Goal: Information Seeking & Learning: Learn about a topic

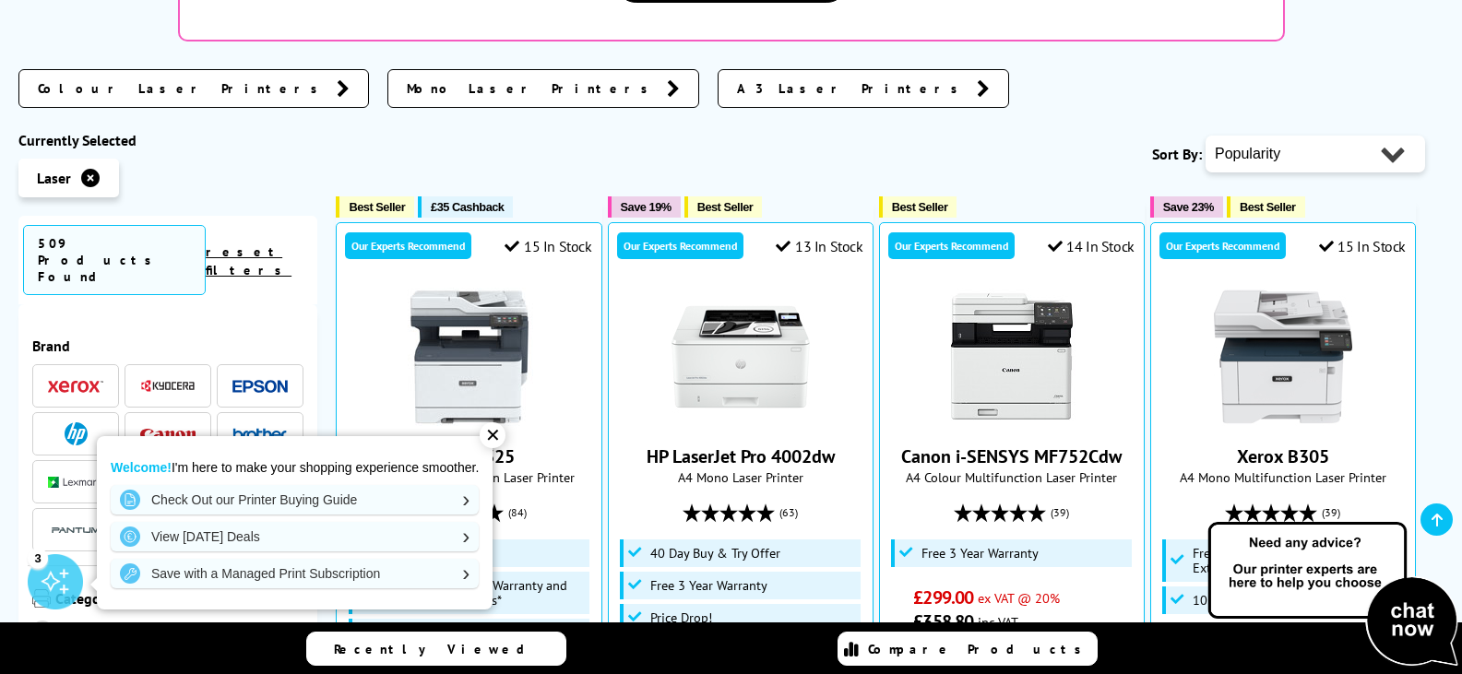
scroll to position [646, 0]
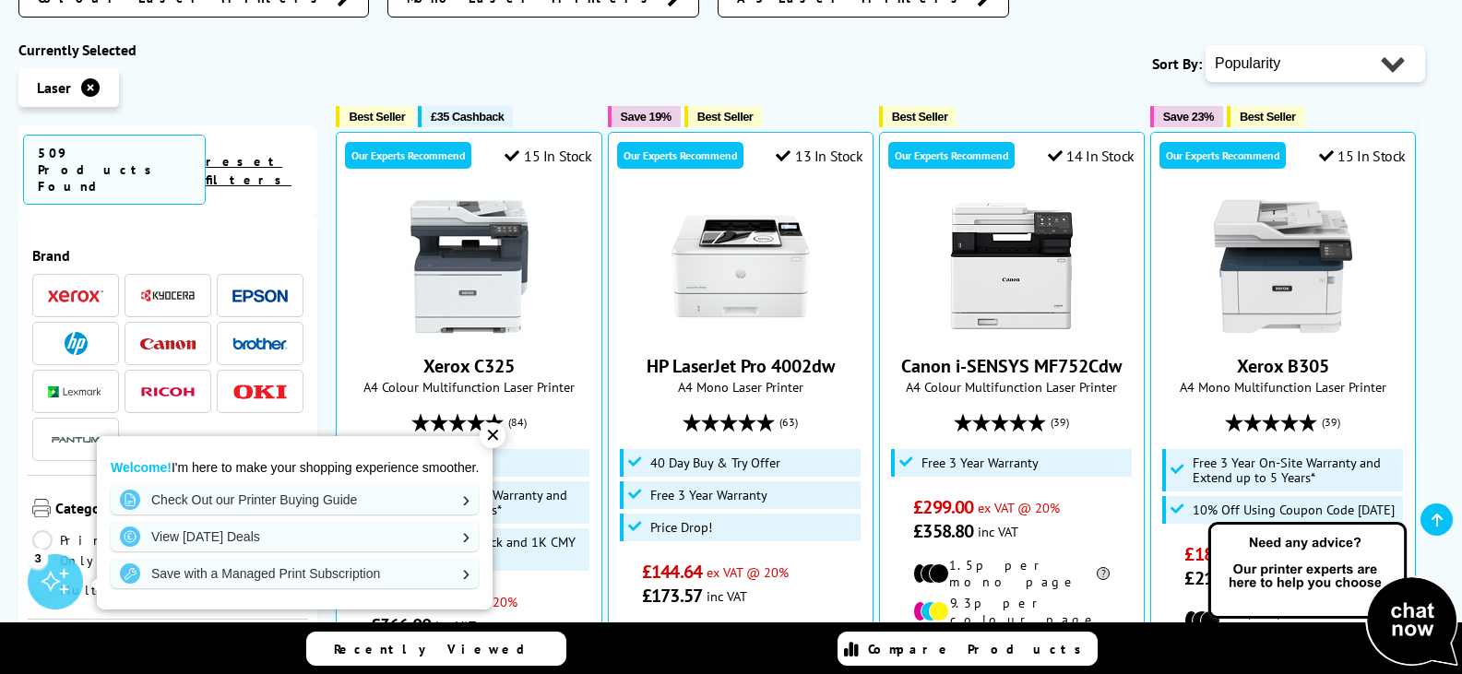
click at [490, 435] on div "✕" at bounding box center [493, 435] width 26 height 26
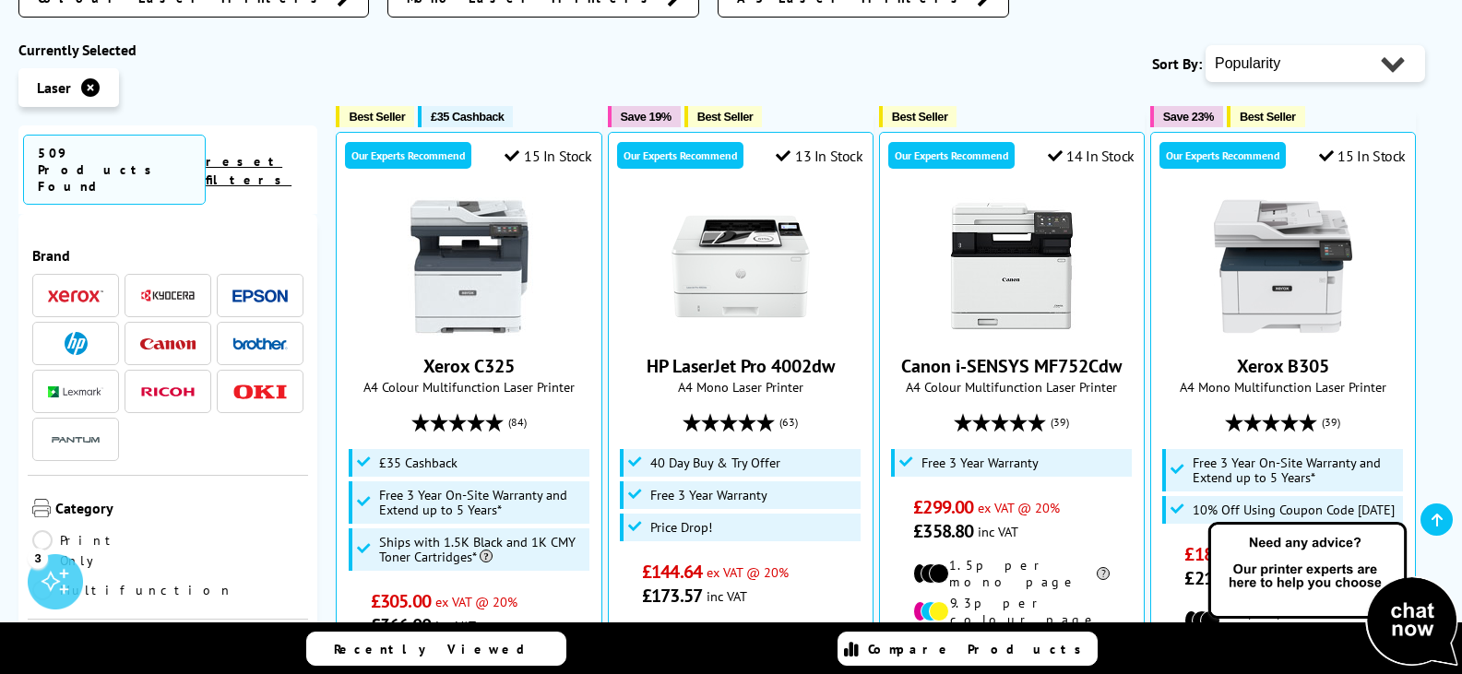
click at [249, 290] on img at bounding box center [259, 297] width 55 height 14
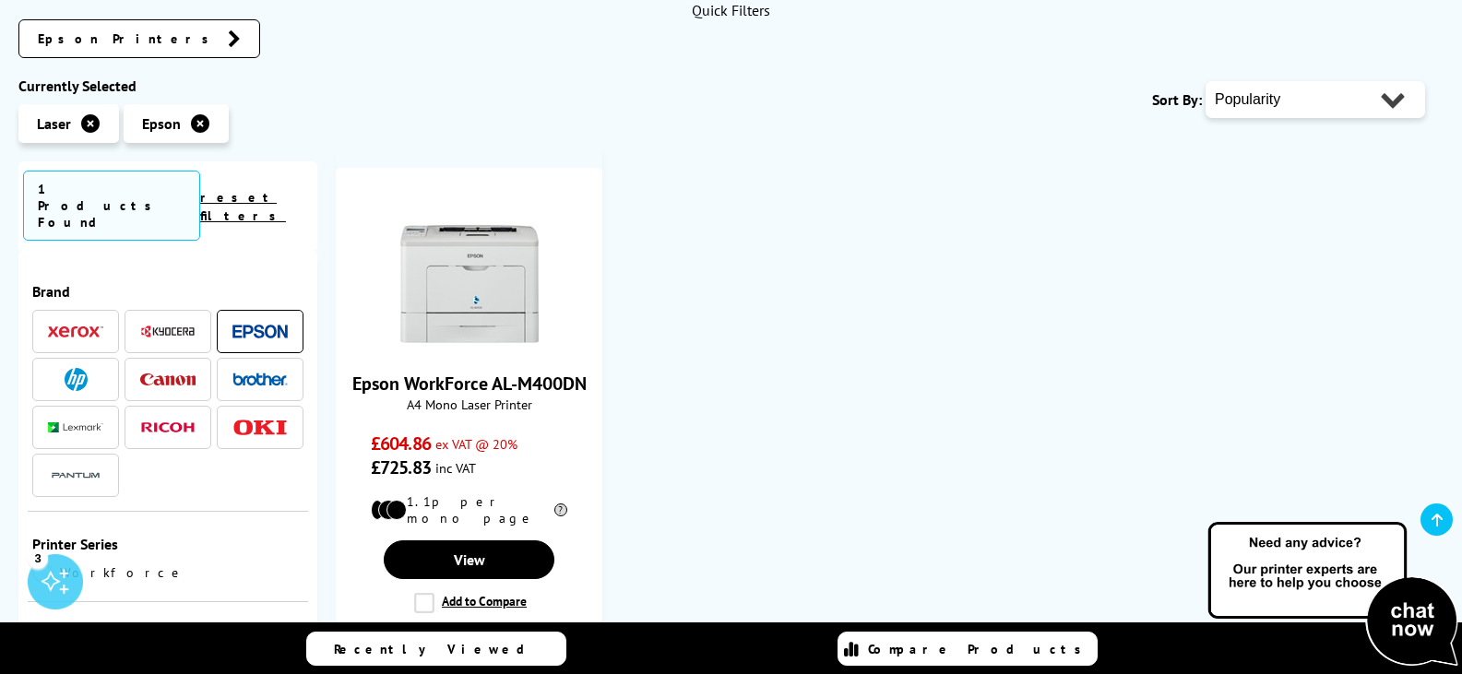
scroll to position [461, 0]
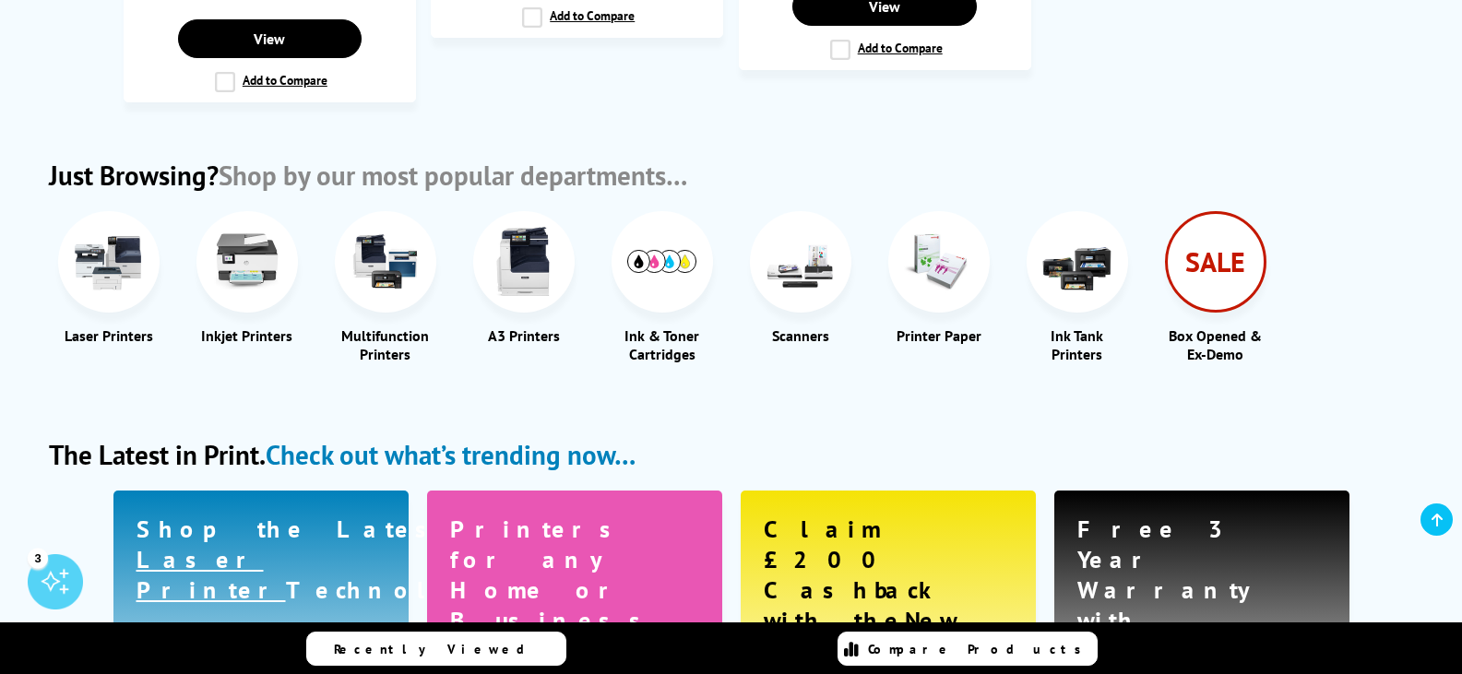
click at [231, 257] on img at bounding box center [246, 261] width 69 height 69
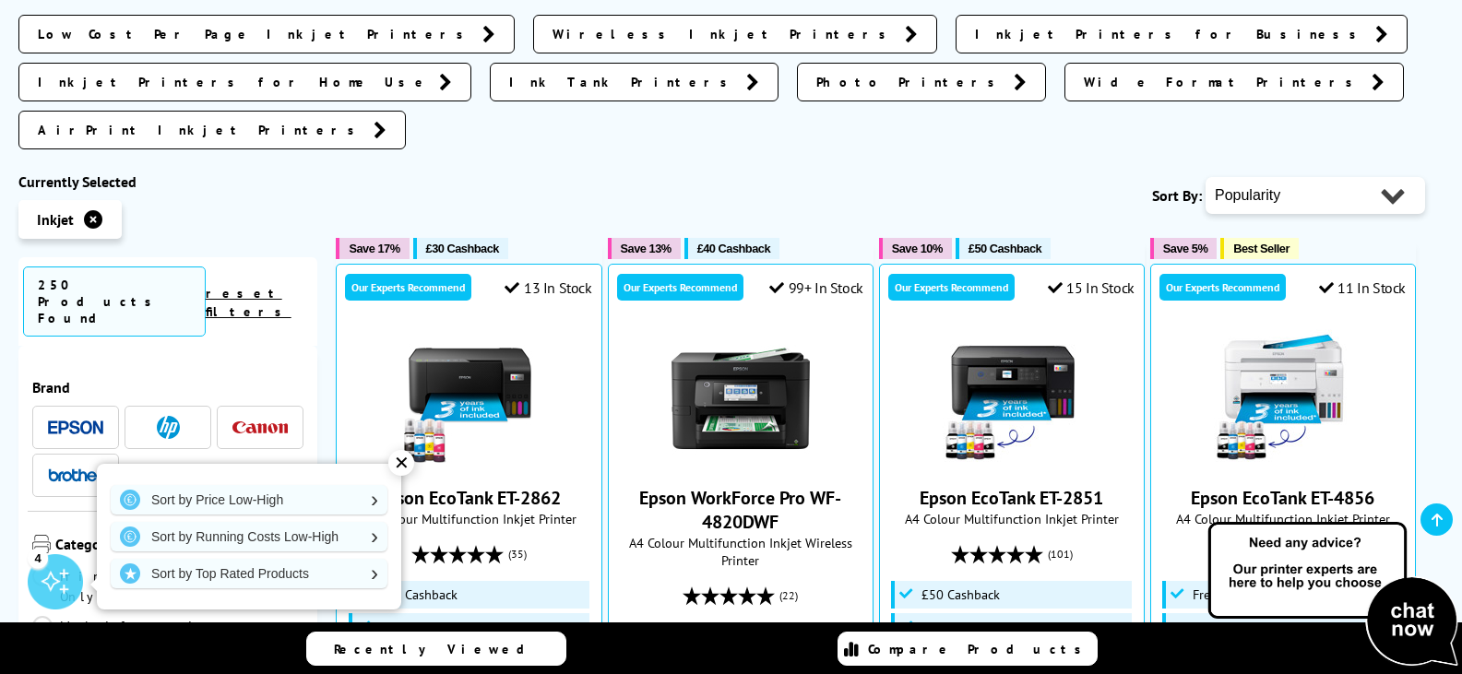
click at [83, 416] on span at bounding box center [75, 427] width 55 height 23
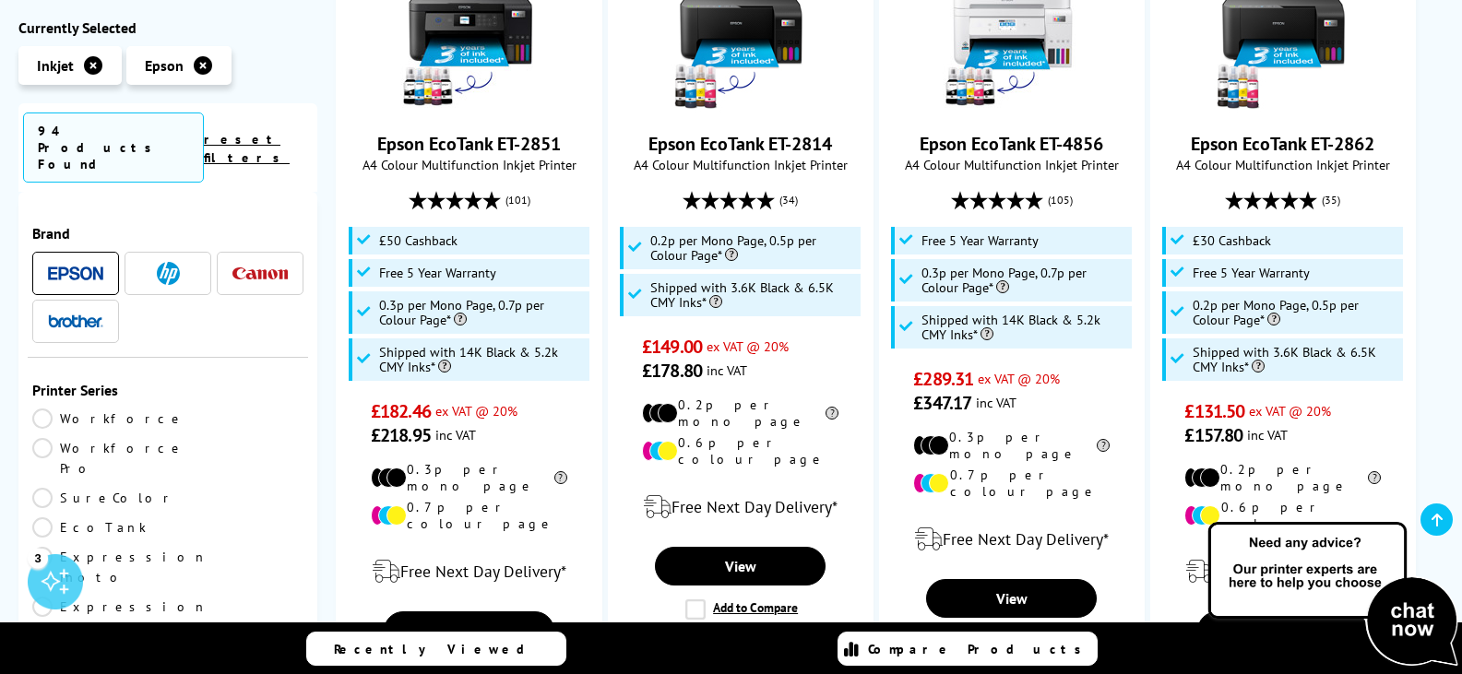
scroll to position [553, 0]
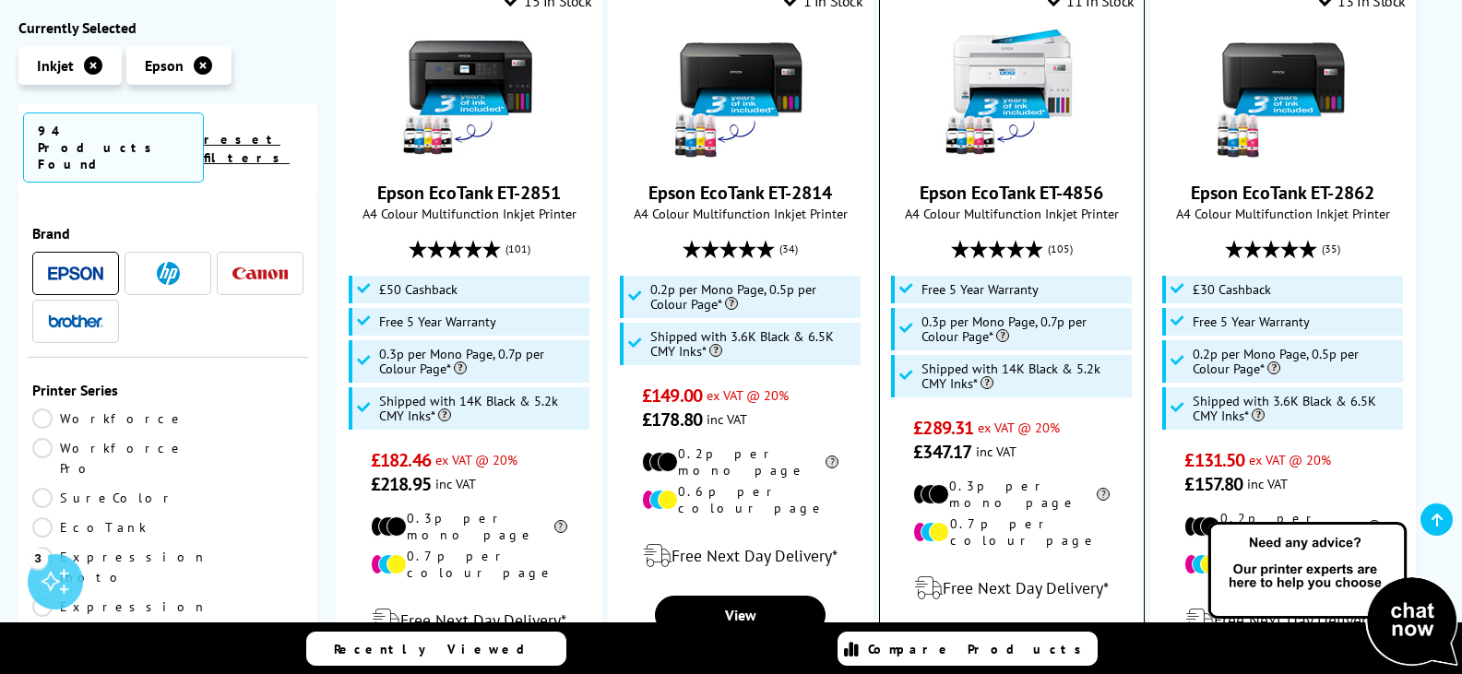
click at [1013, 39] on img at bounding box center [1011, 93] width 138 height 138
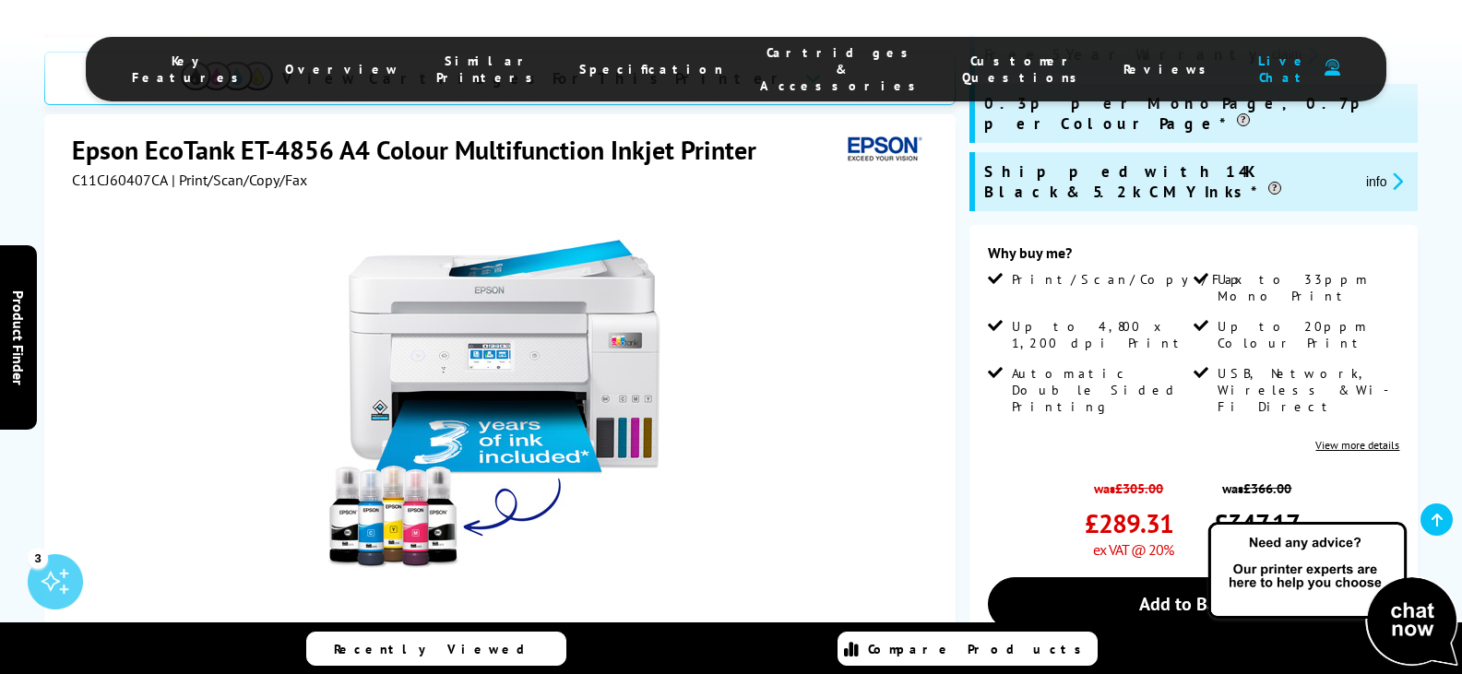
scroll to position [369, 0]
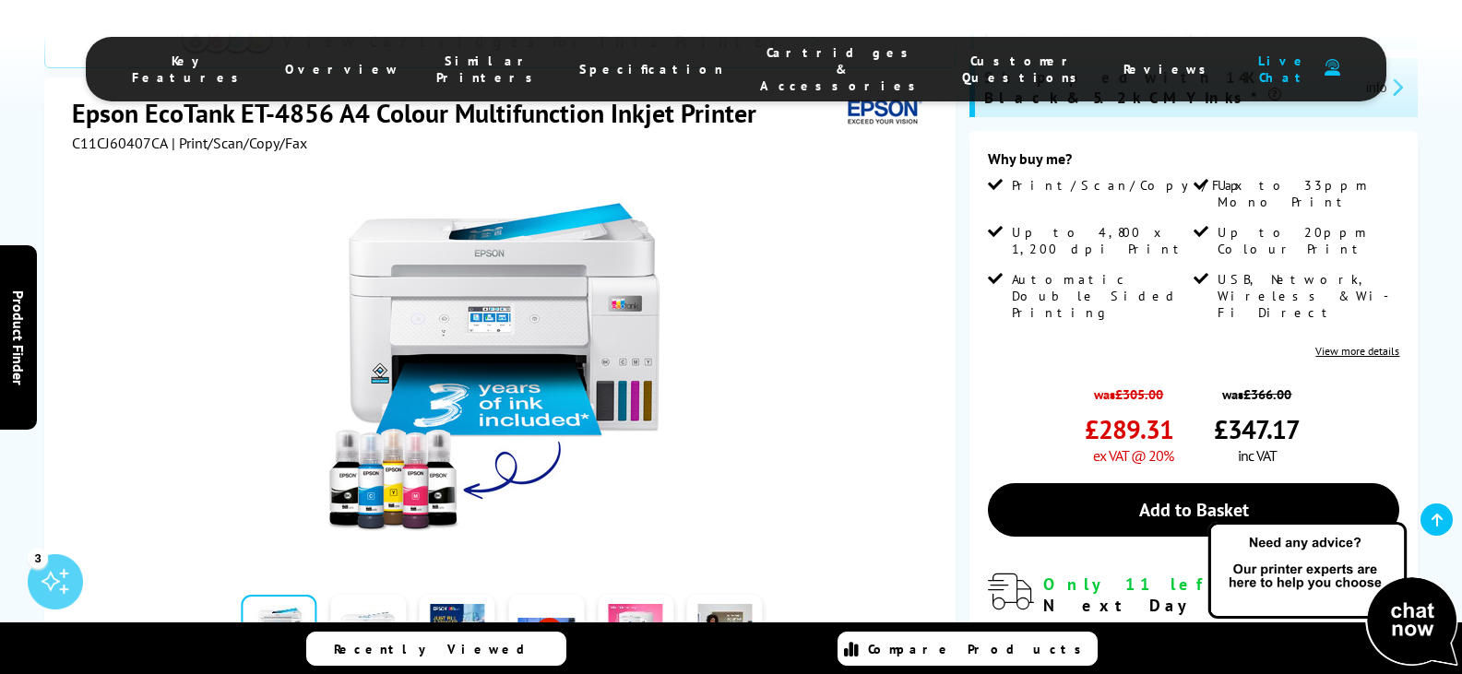
click at [360, 595] on link at bounding box center [368, 634] width 76 height 78
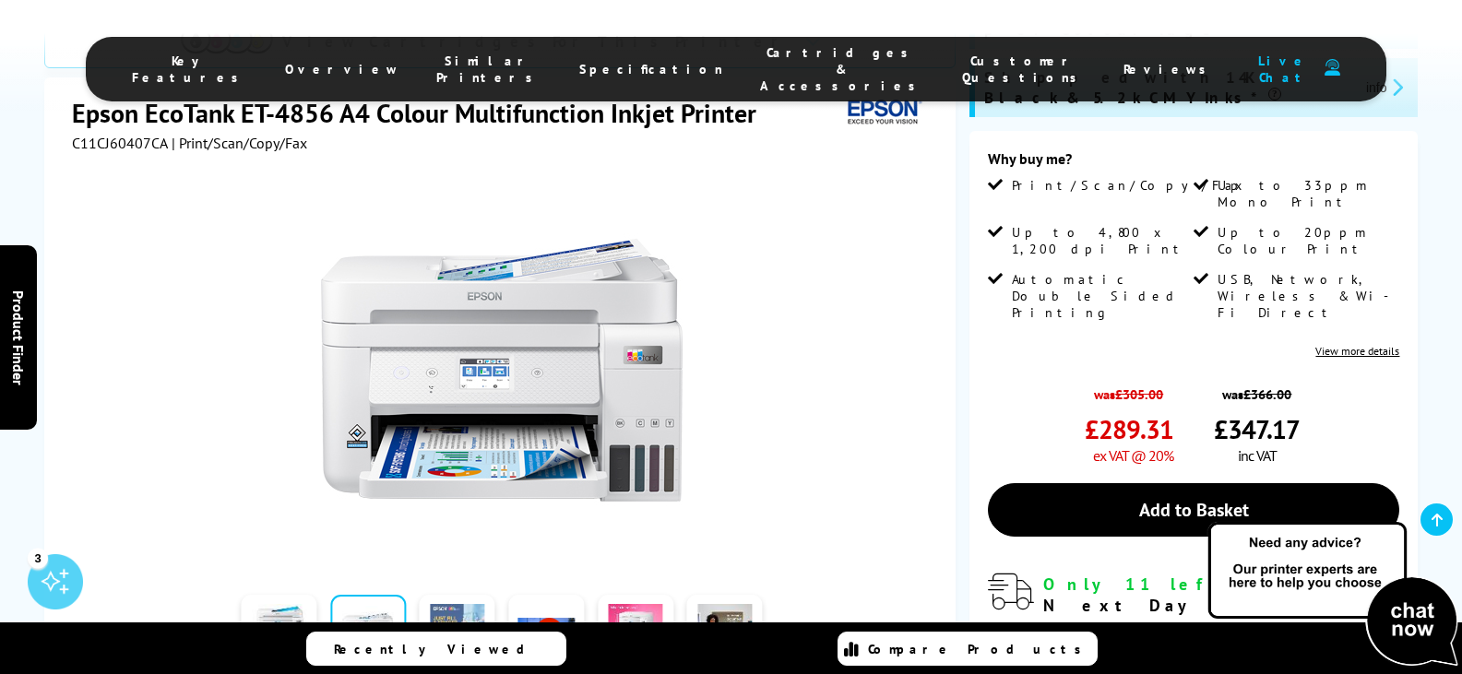
click at [458, 595] on link at bounding box center [458, 634] width 76 height 78
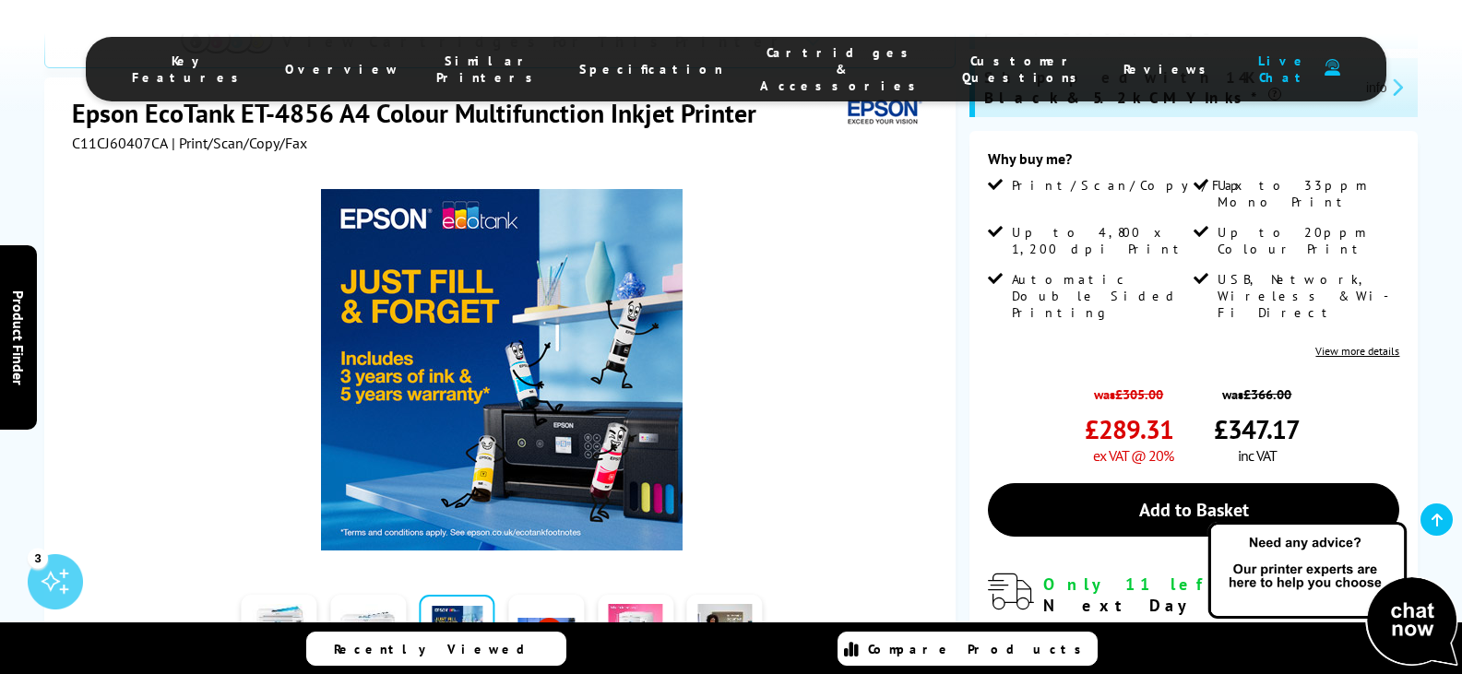
click at [533, 595] on link at bounding box center [546, 634] width 76 height 78
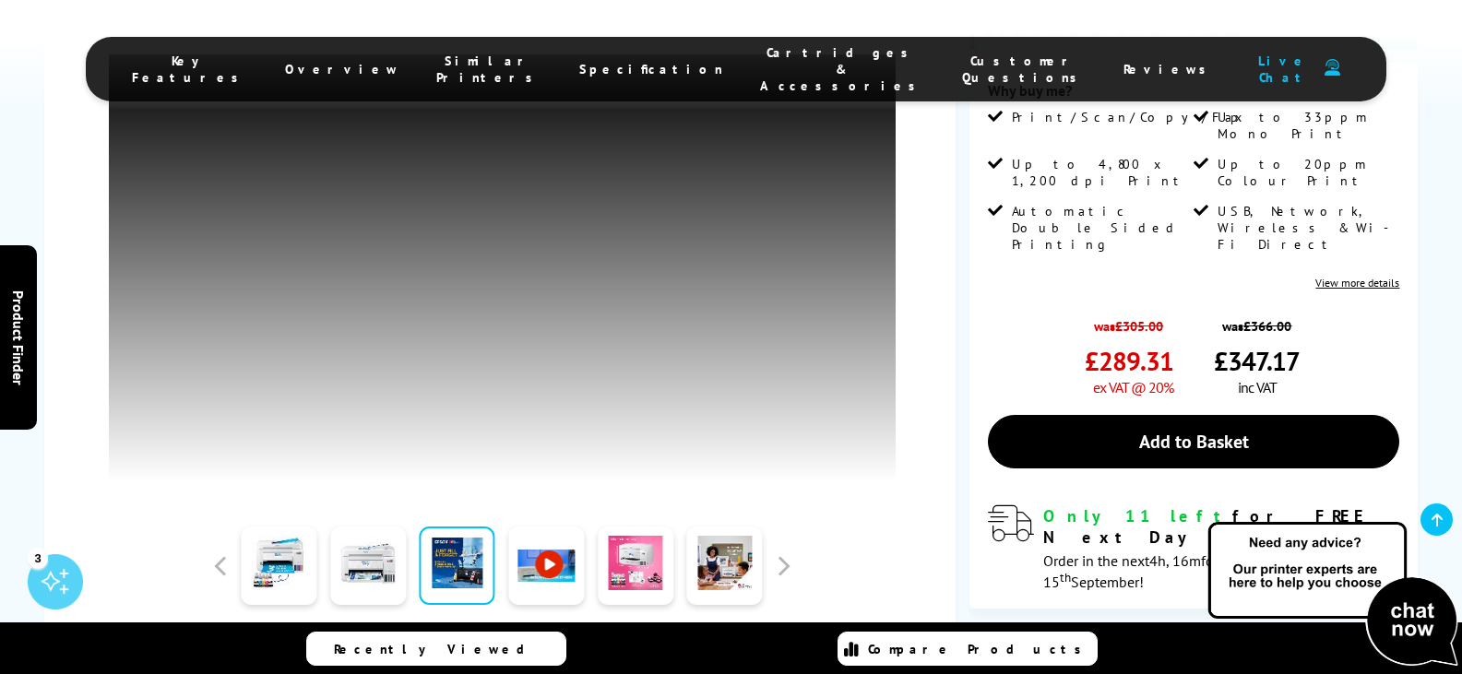
scroll to position [738, 0]
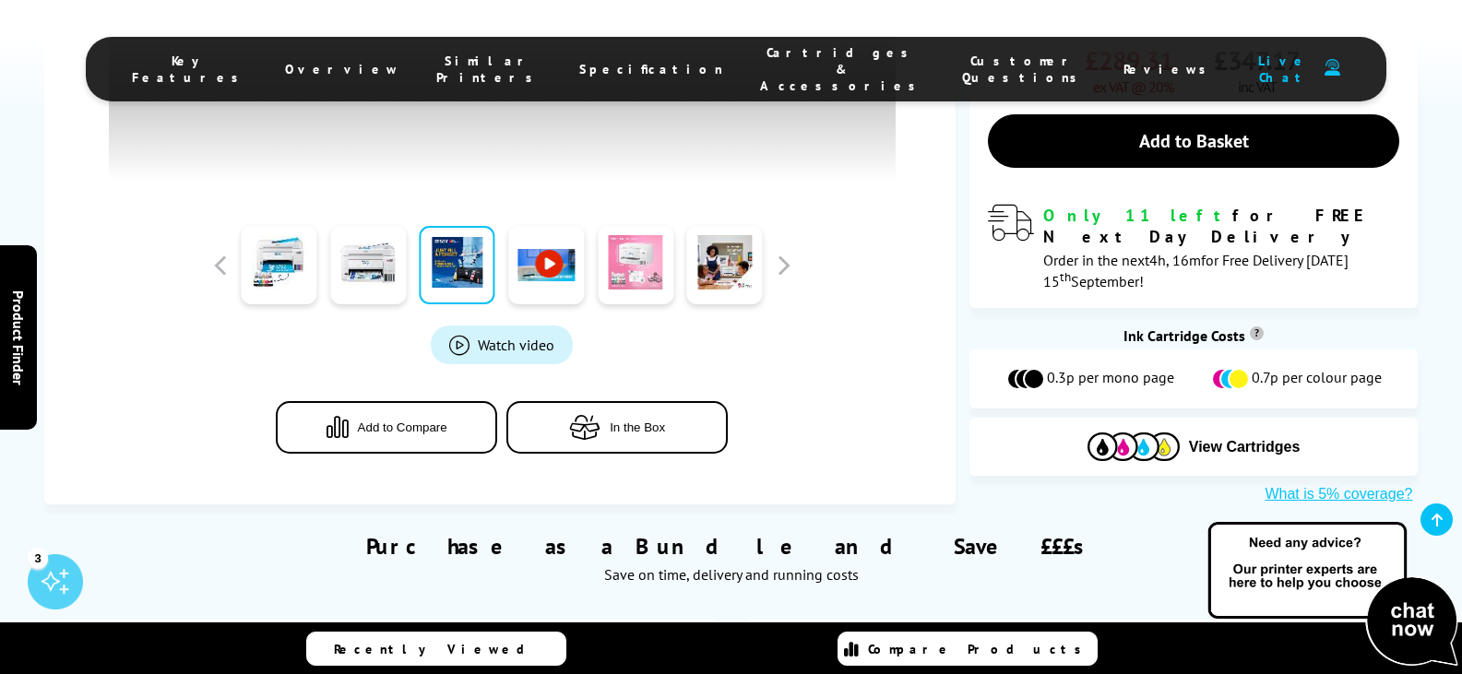
drag, startPoint x: 564, startPoint y: 278, endPoint x: 617, endPoint y: 287, distance: 53.2
click at [564, 278] on link at bounding box center [546, 265] width 76 height 78
click at [620, 287] on link at bounding box center [636, 265] width 76 height 78
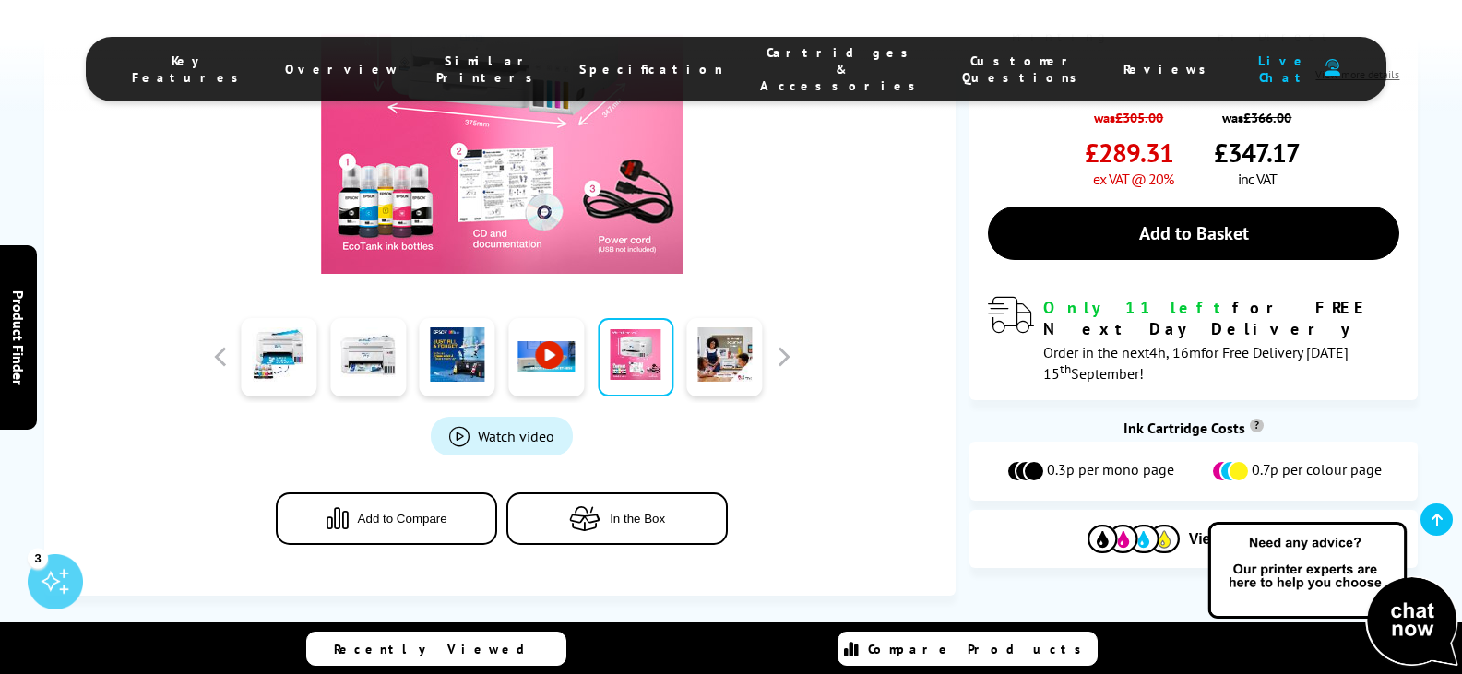
scroll to position [369, 0]
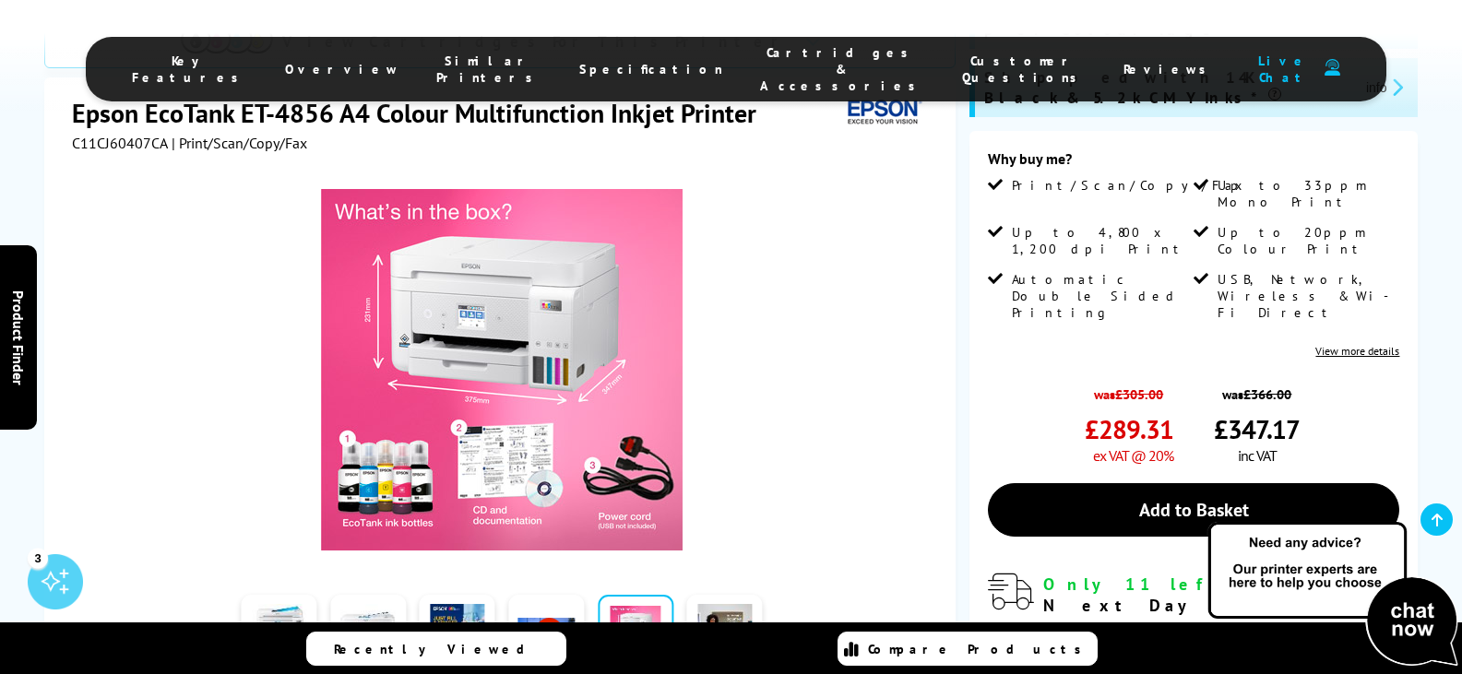
click at [248, 59] on span "Key Features" at bounding box center [190, 69] width 116 height 33
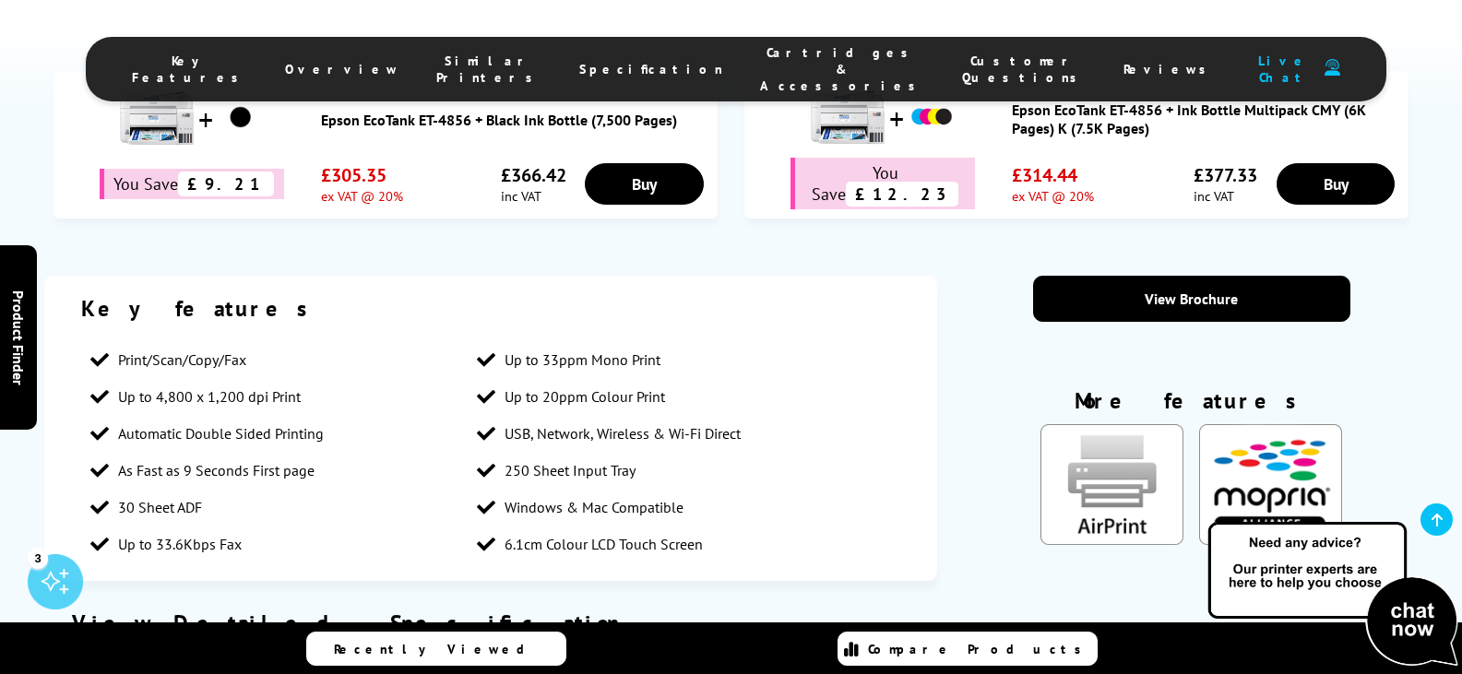
scroll to position [1346, 0]
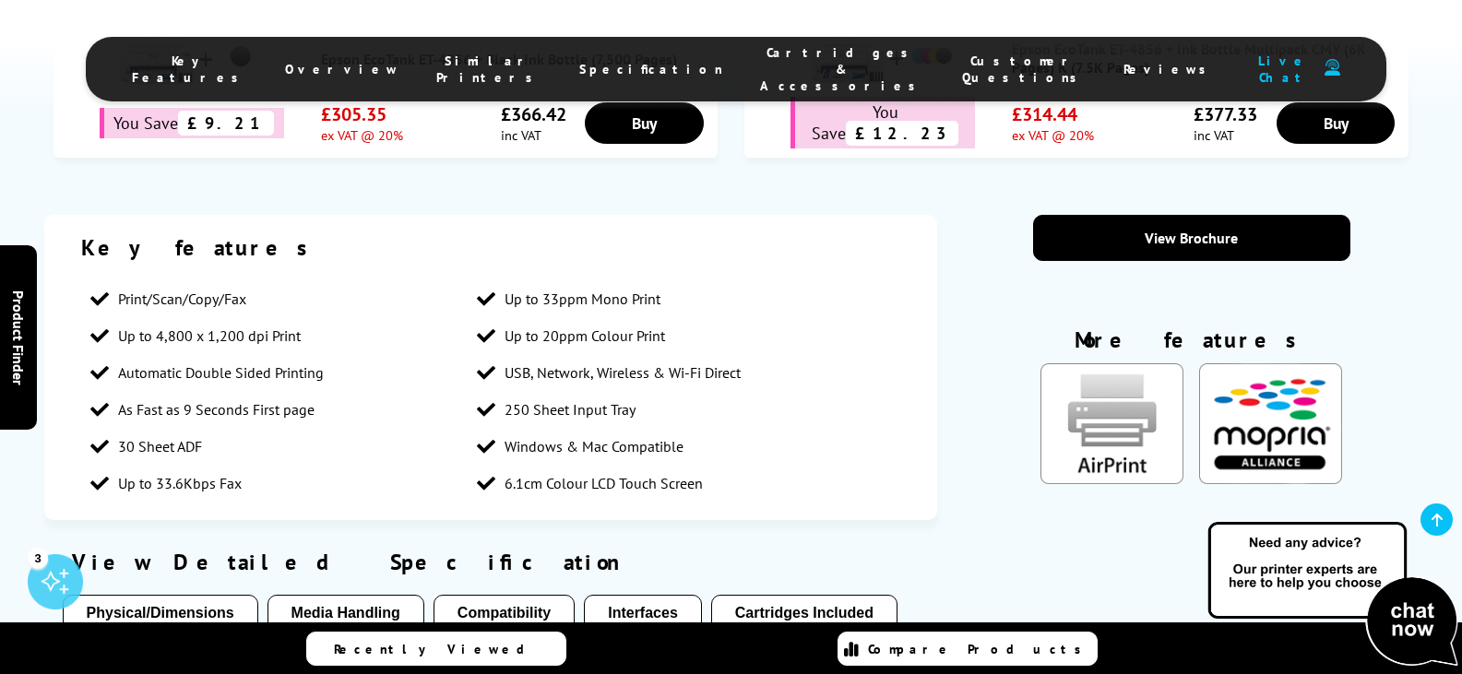
click at [399, 61] on span "Overview" at bounding box center [342, 69] width 114 height 17
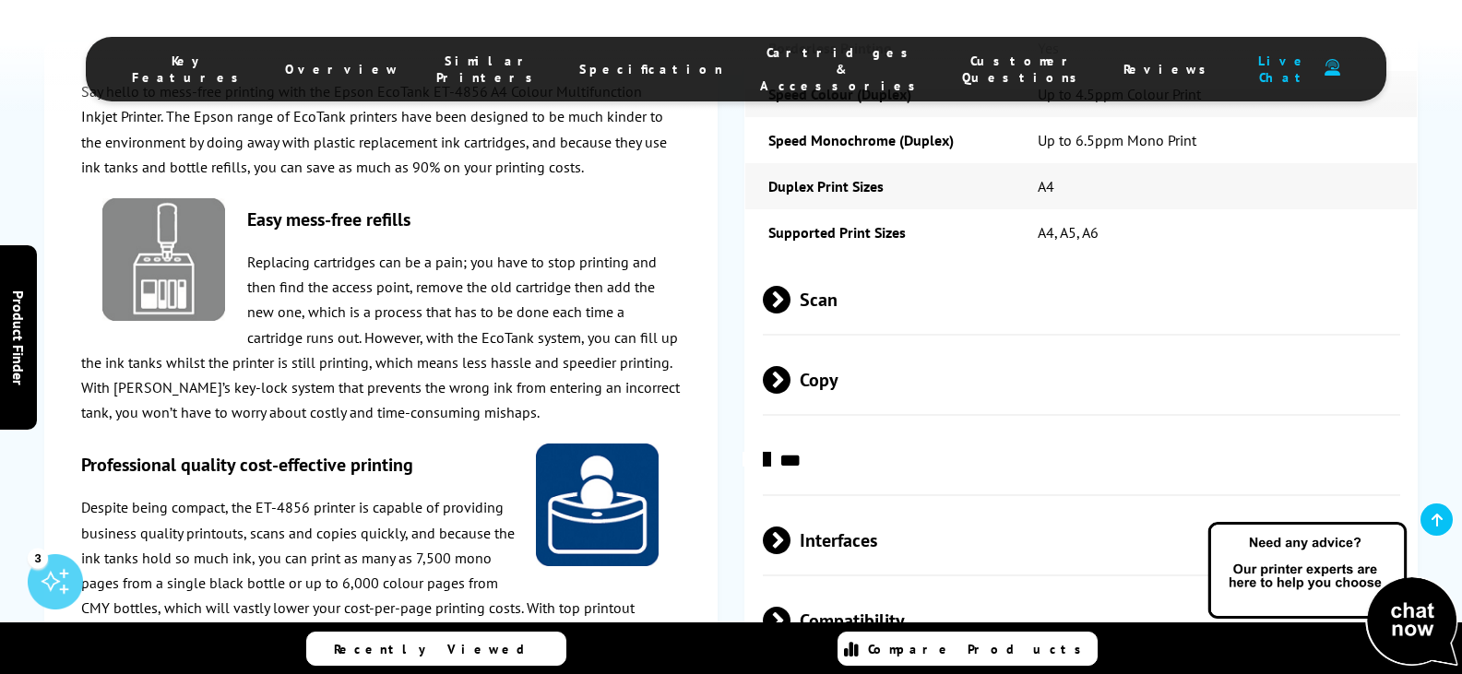
scroll to position [2389, 0]
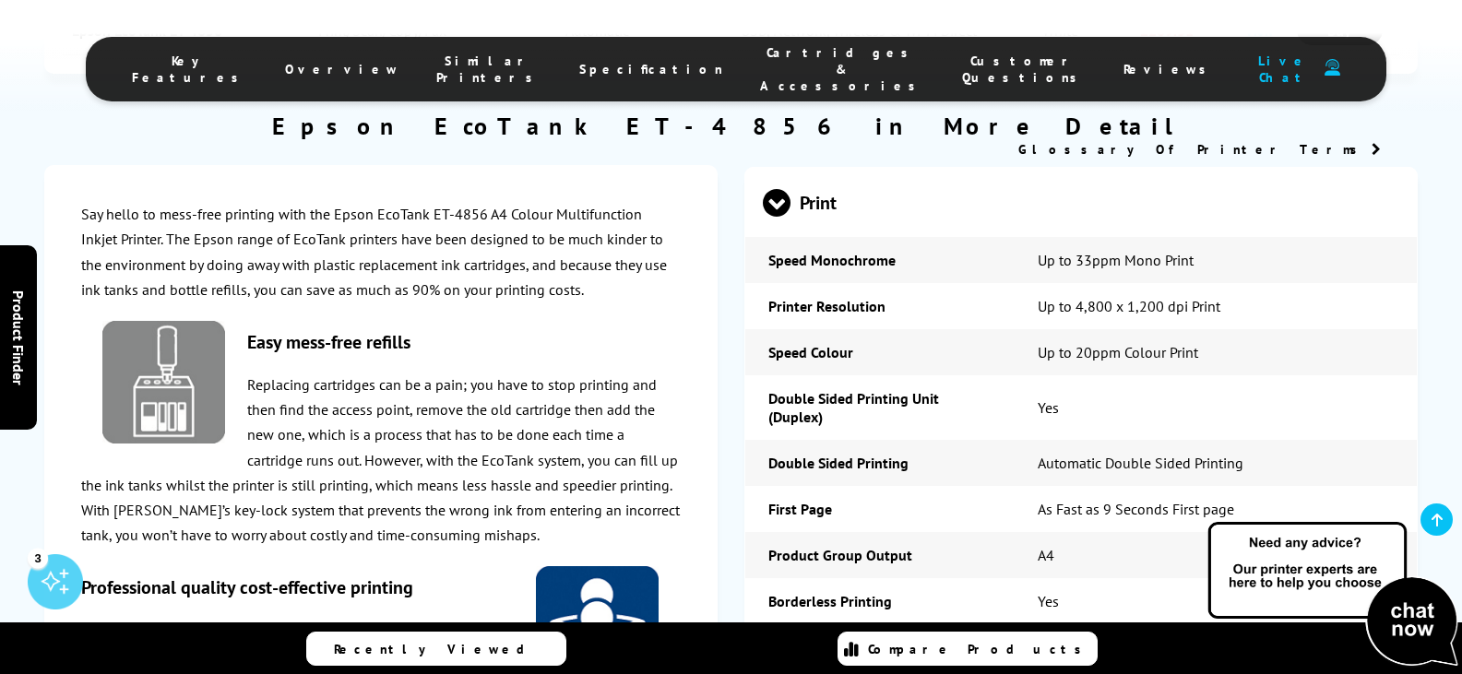
click at [623, 61] on span "Specification" at bounding box center [651, 69] width 144 height 17
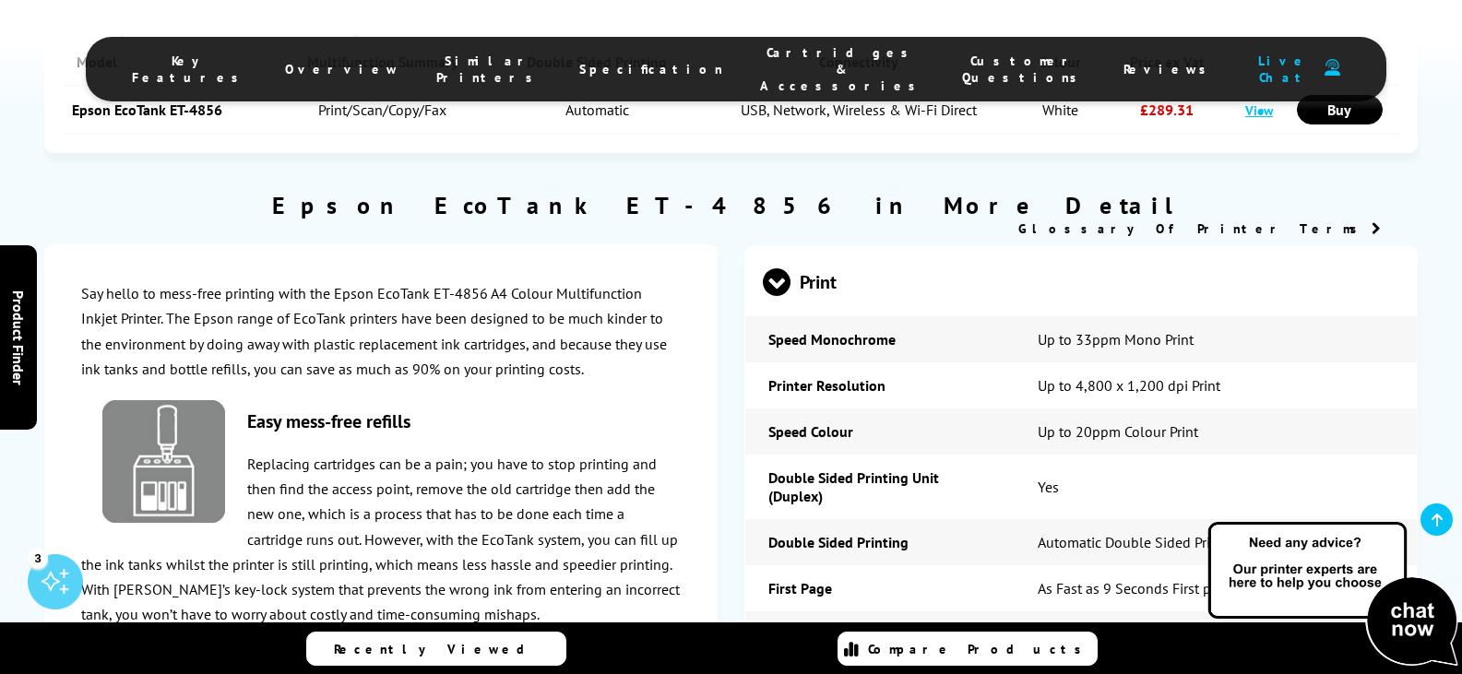
scroll to position [2297, 0]
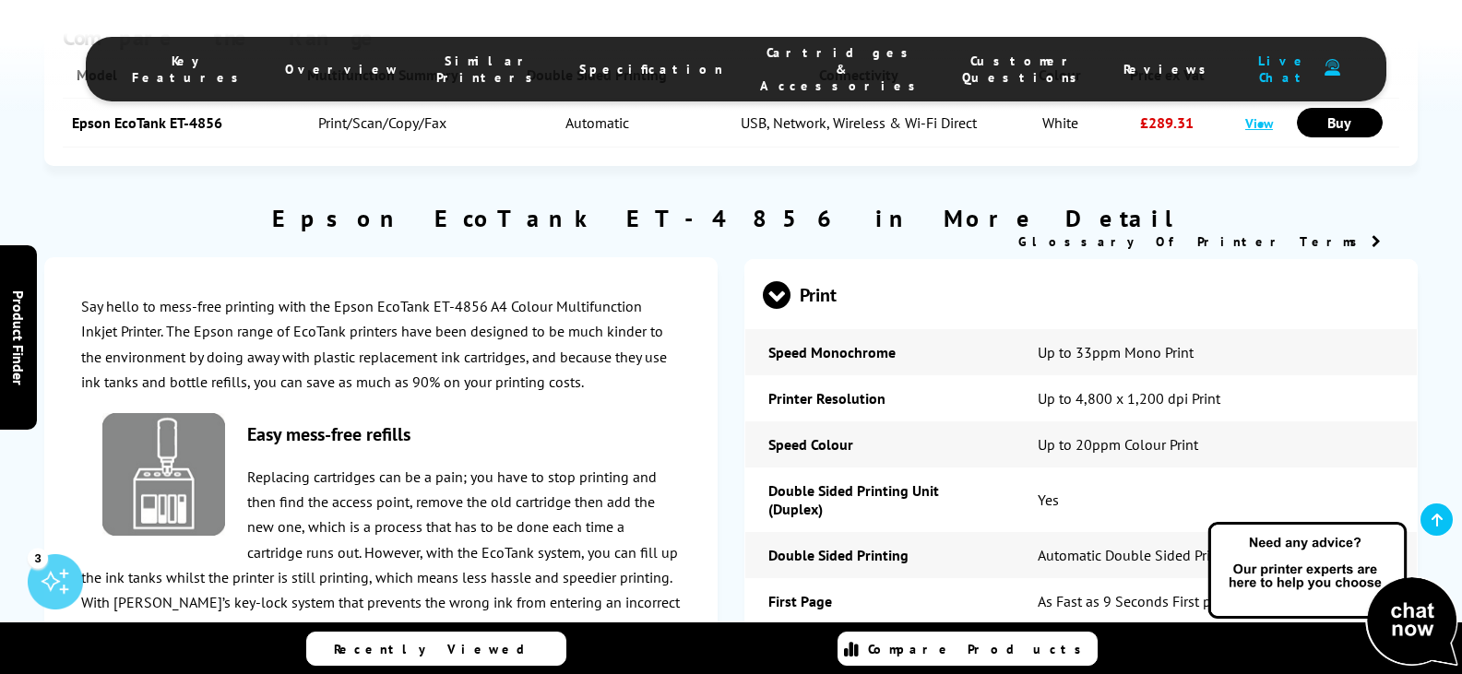
click at [760, 53] on span "Cartridges & Accessories" at bounding box center [842, 69] width 165 height 50
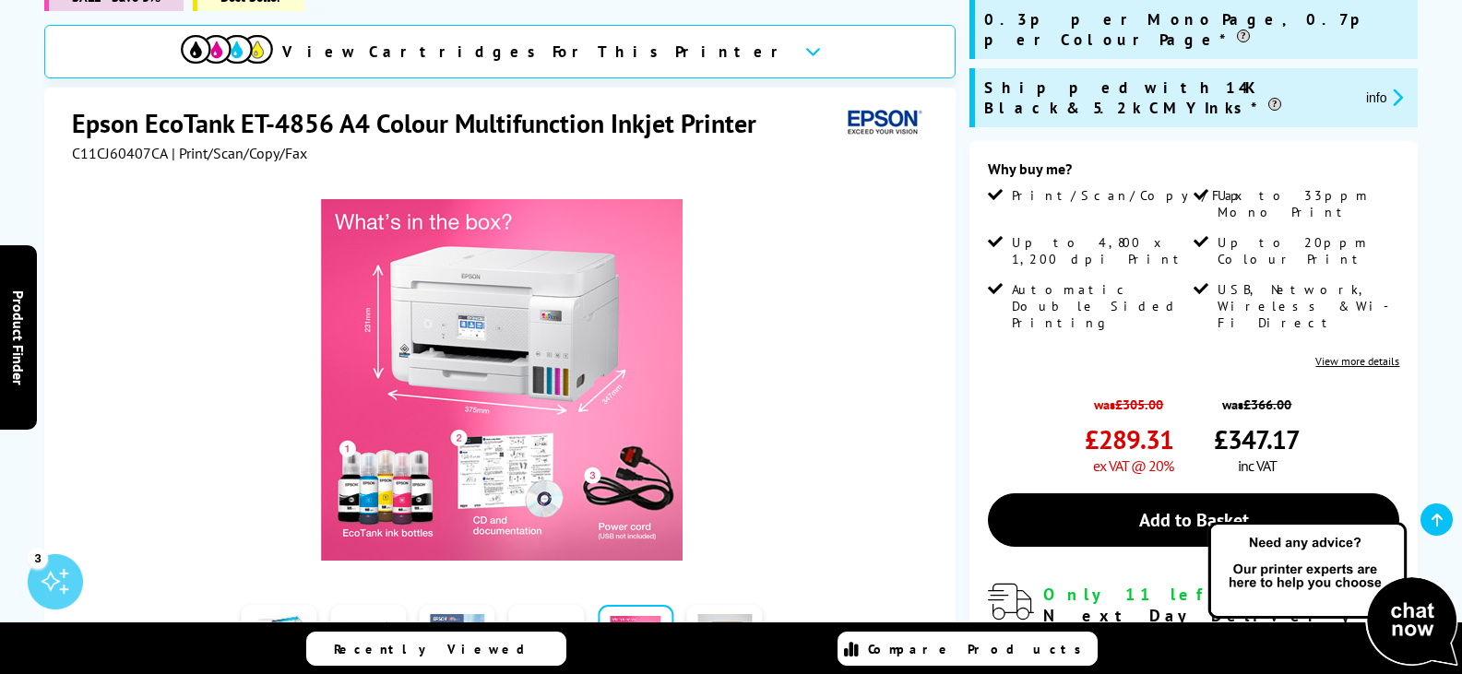
scroll to position [0, 0]
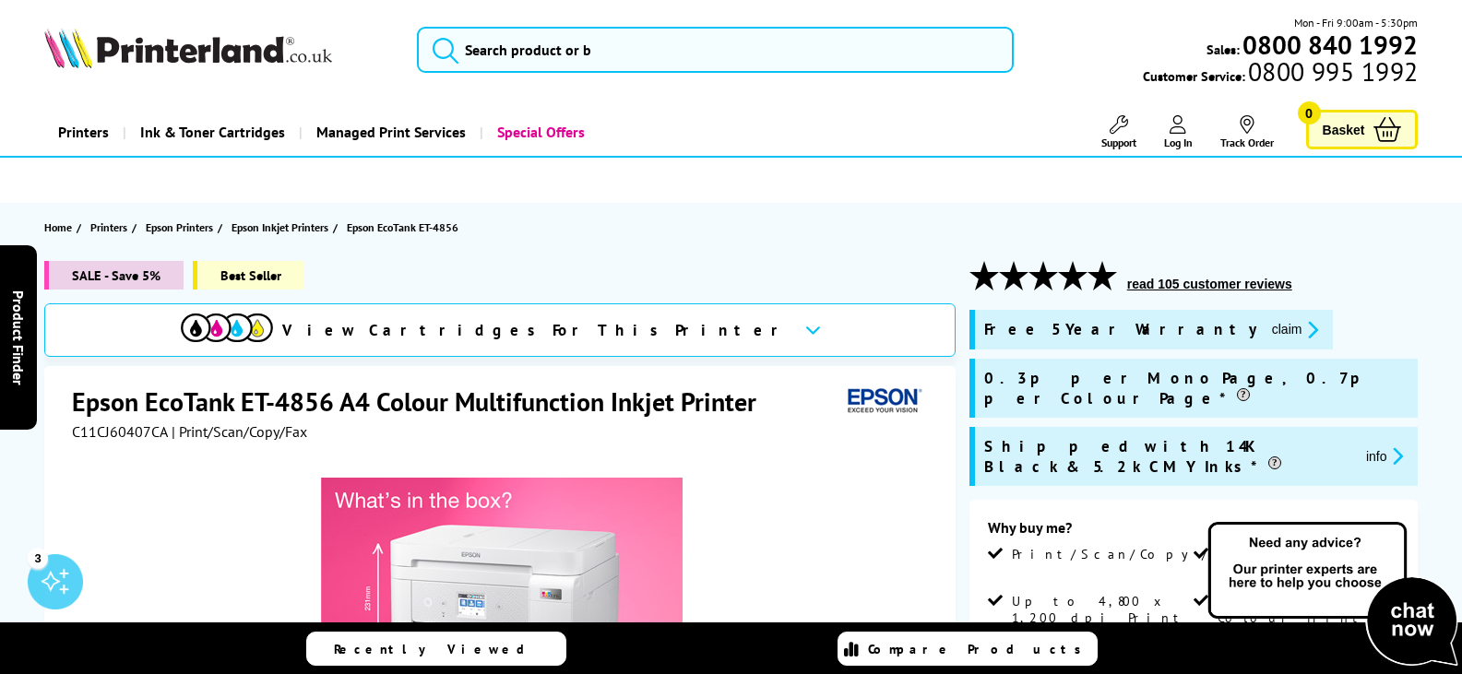
click at [805, 332] on icon at bounding box center [813, 330] width 16 height 10
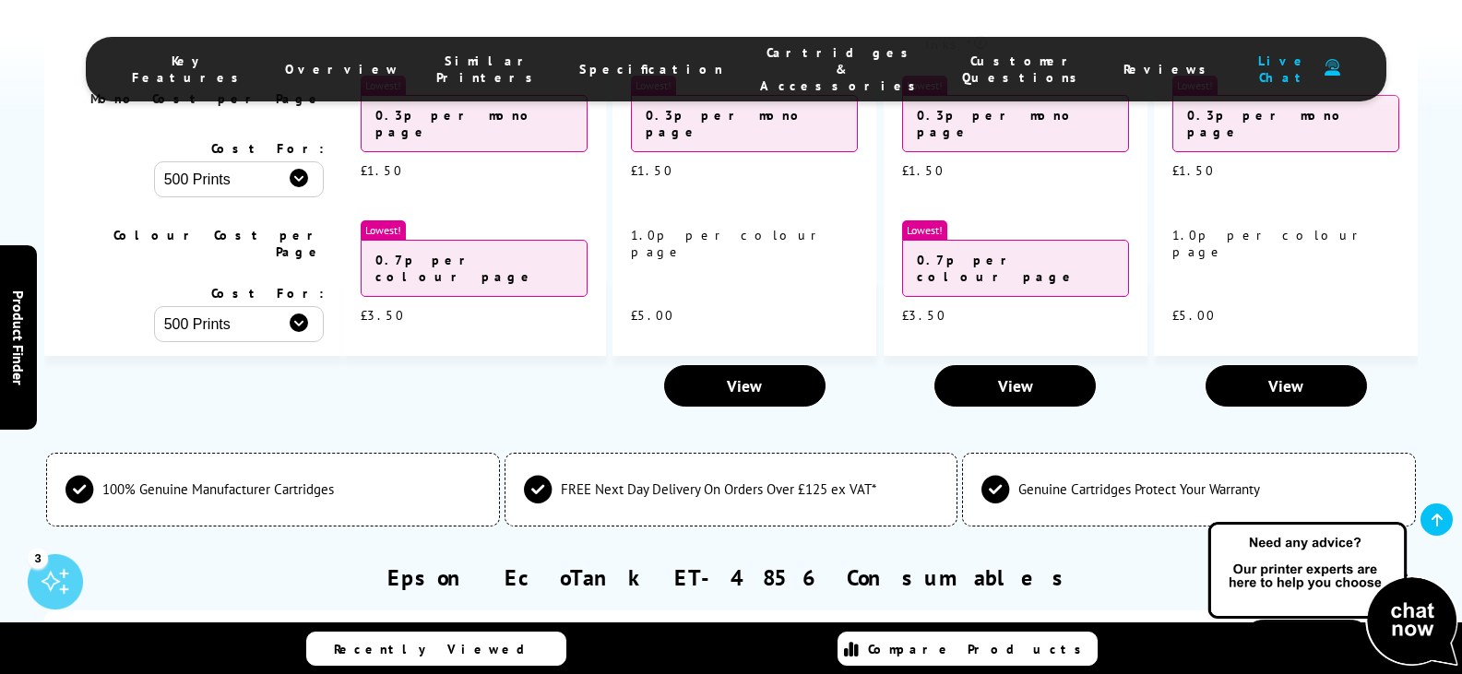
scroll to position [5183, 0]
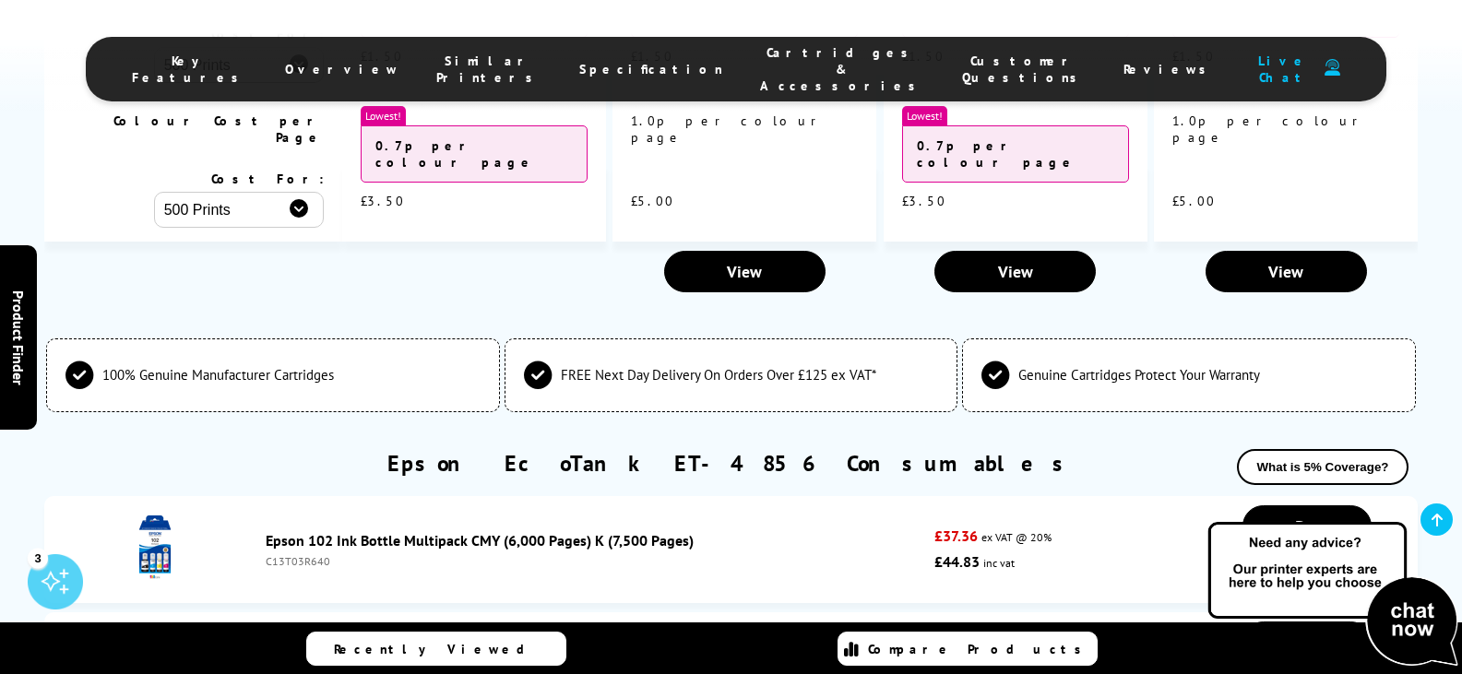
click at [437, 531] on link "Epson 102 Ink Bottle Multipack CMY (6,000 Pages) K (7,500 Pages)" at bounding box center [480, 540] width 428 height 18
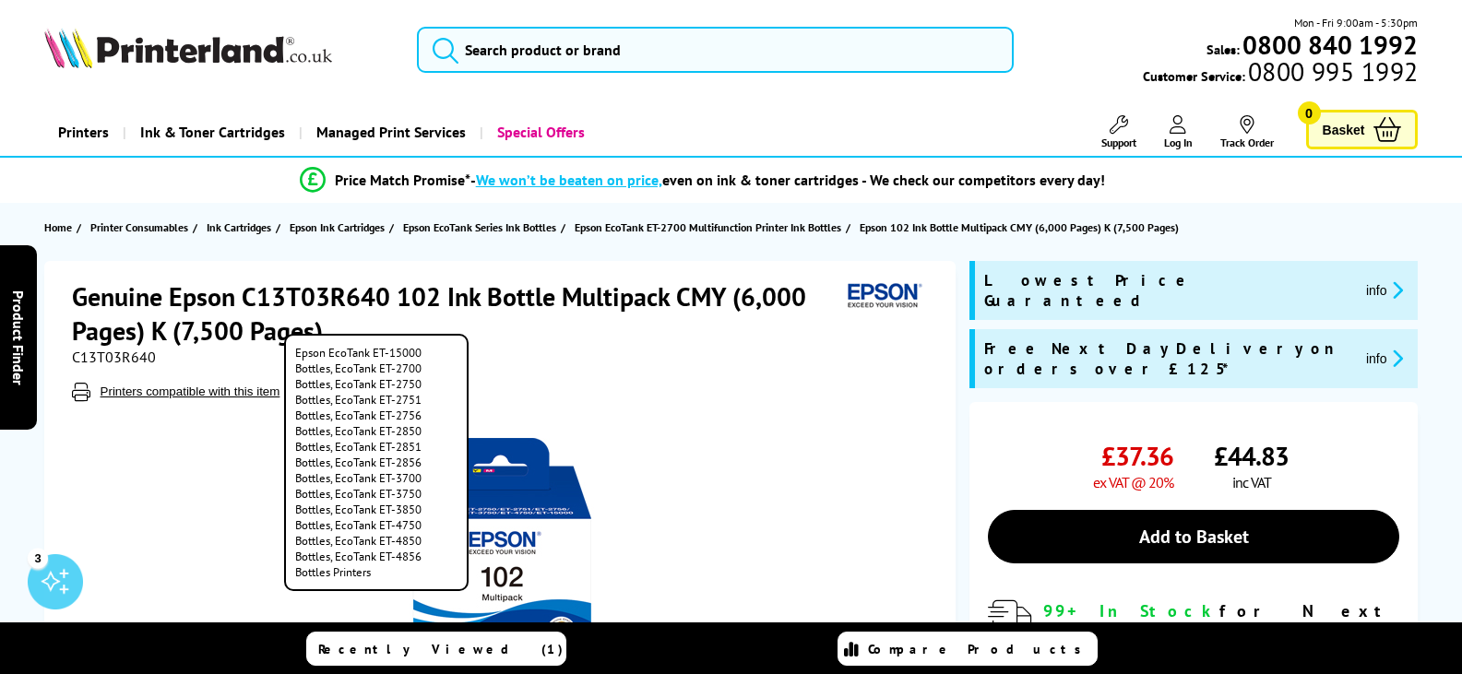
click at [607, 385] on span "Printers compatible with this item" at bounding box center [502, 392] width 860 height 18
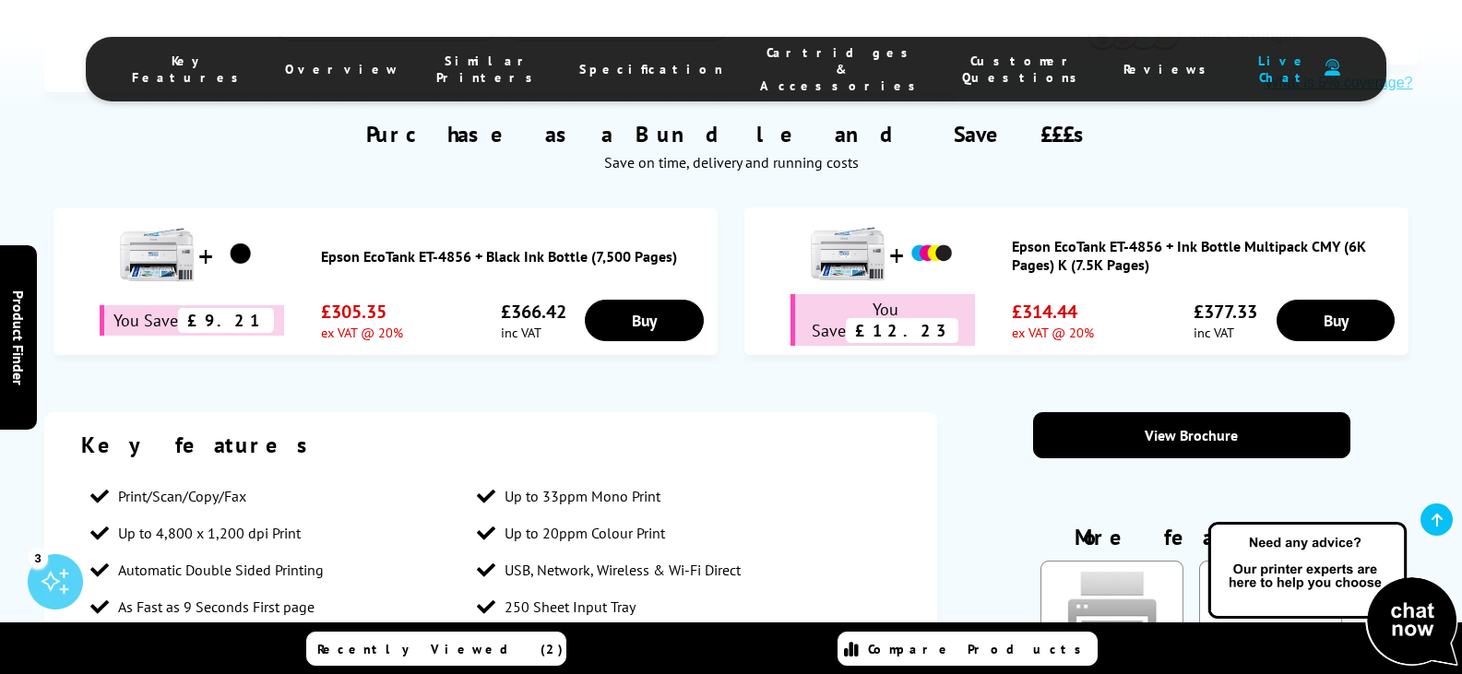
scroll to position [1059, 0]
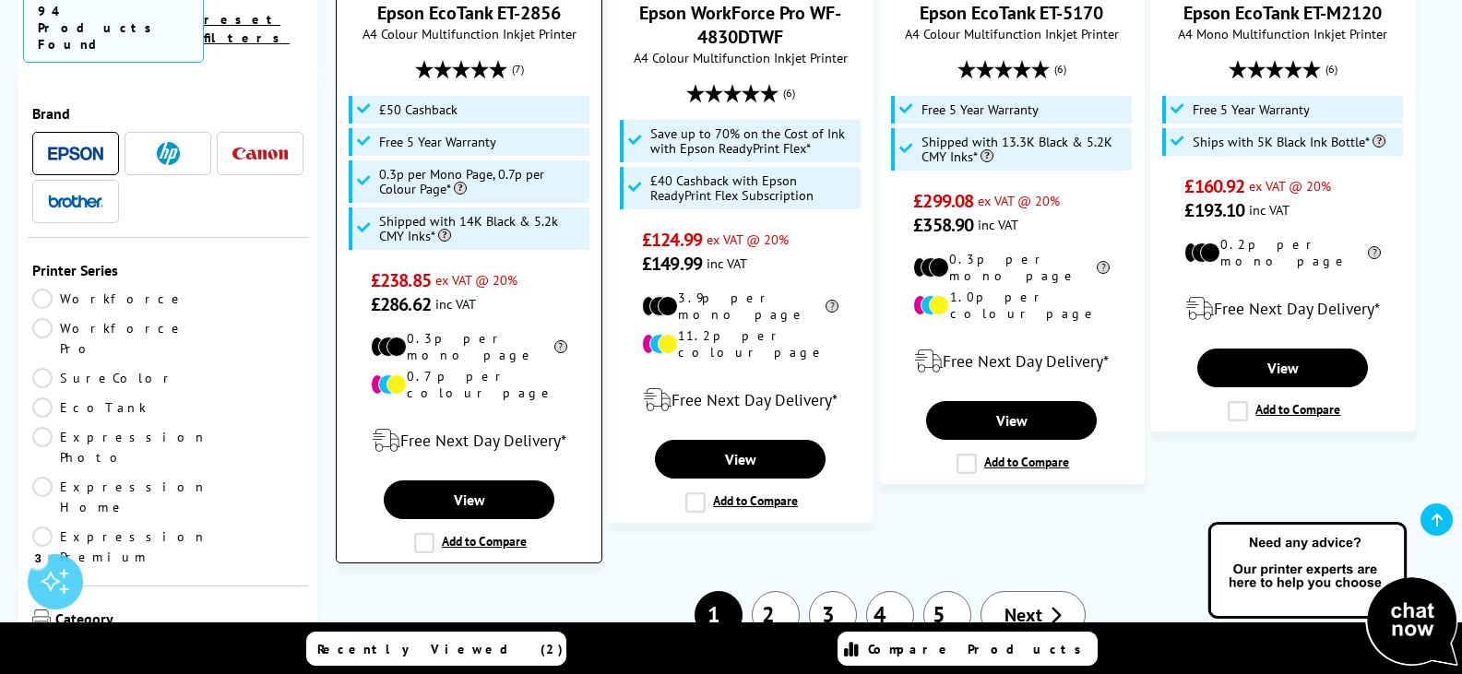
scroll to position [2398, 0]
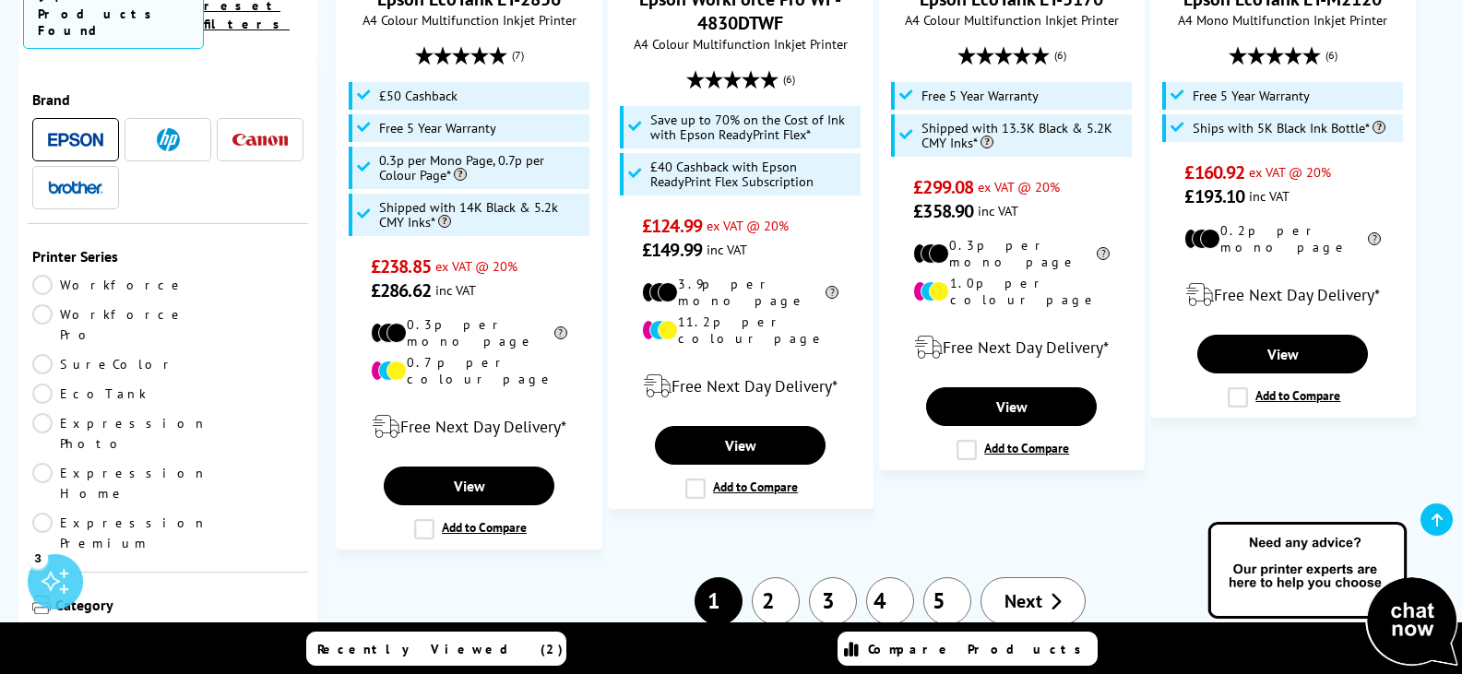
click at [766, 577] on link "2" at bounding box center [776, 601] width 48 height 48
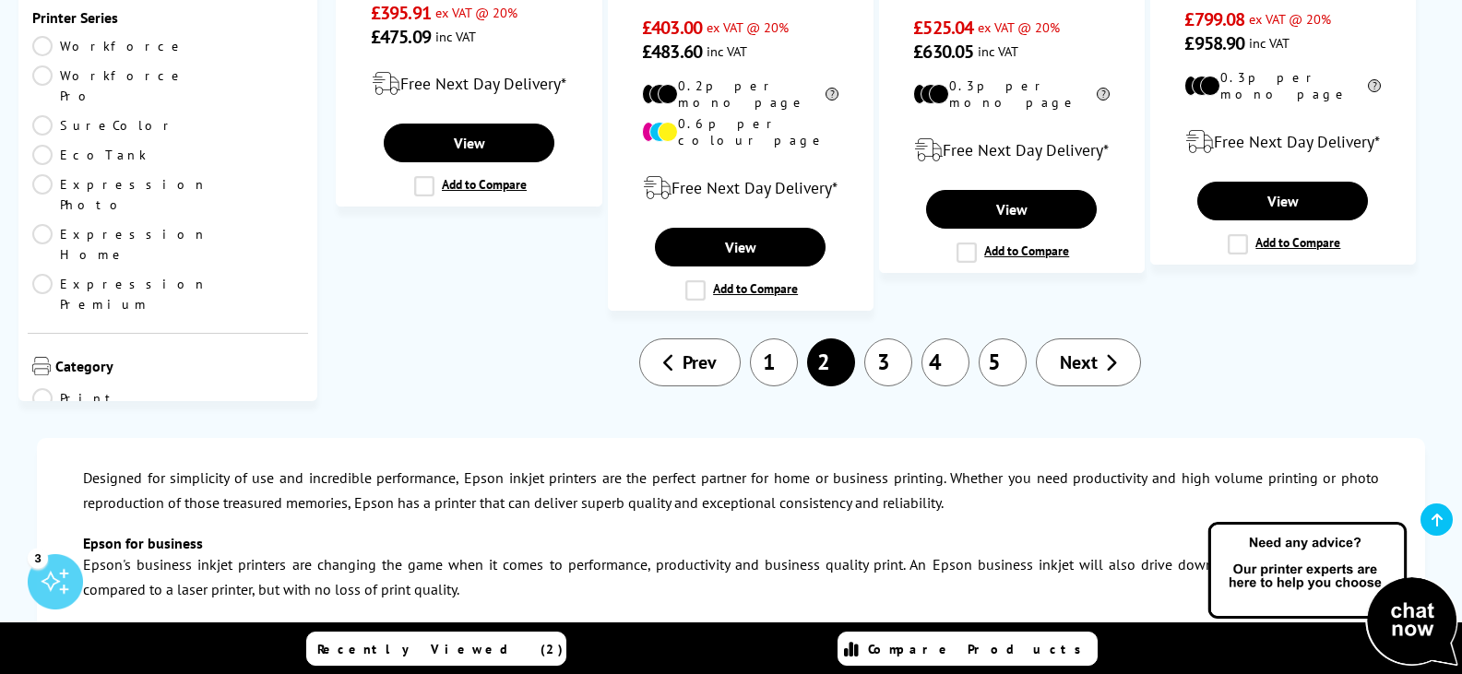
scroll to position [2582, 0]
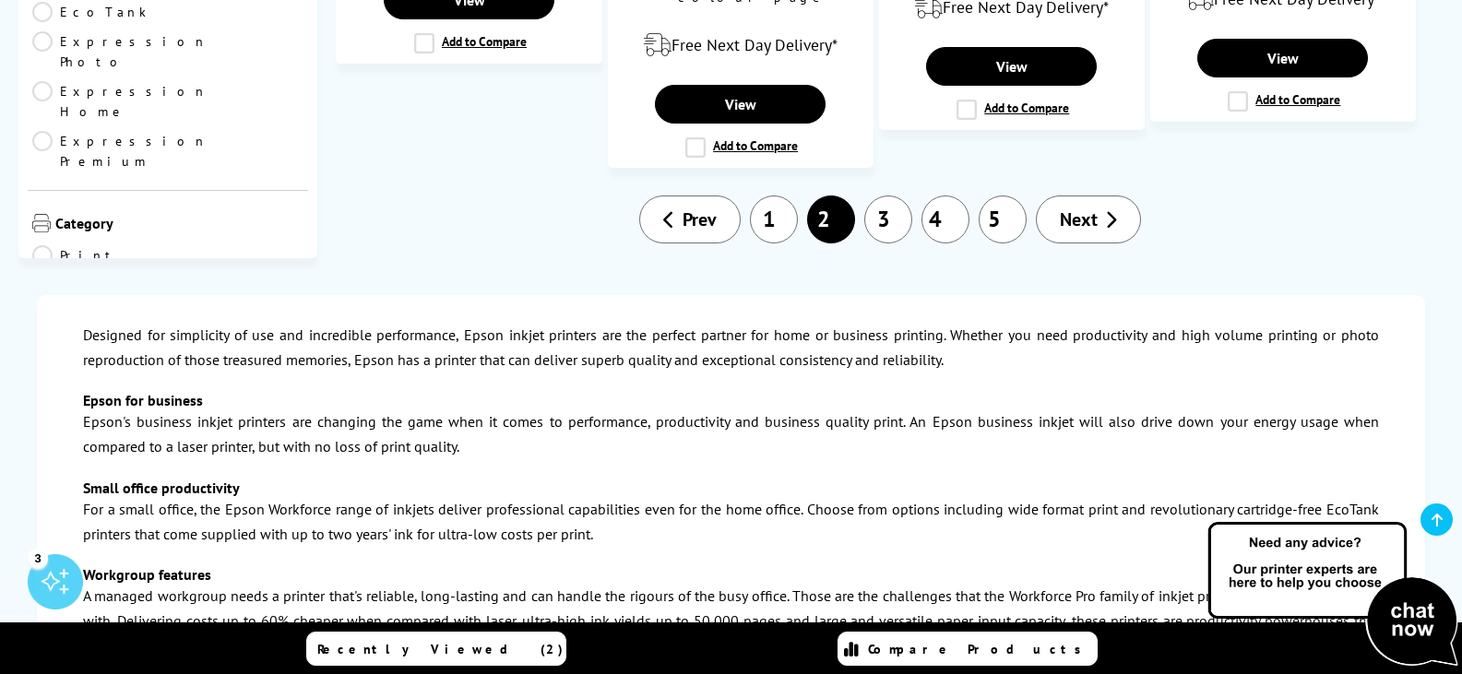
click at [880, 196] on link "3" at bounding box center [888, 220] width 48 height 48
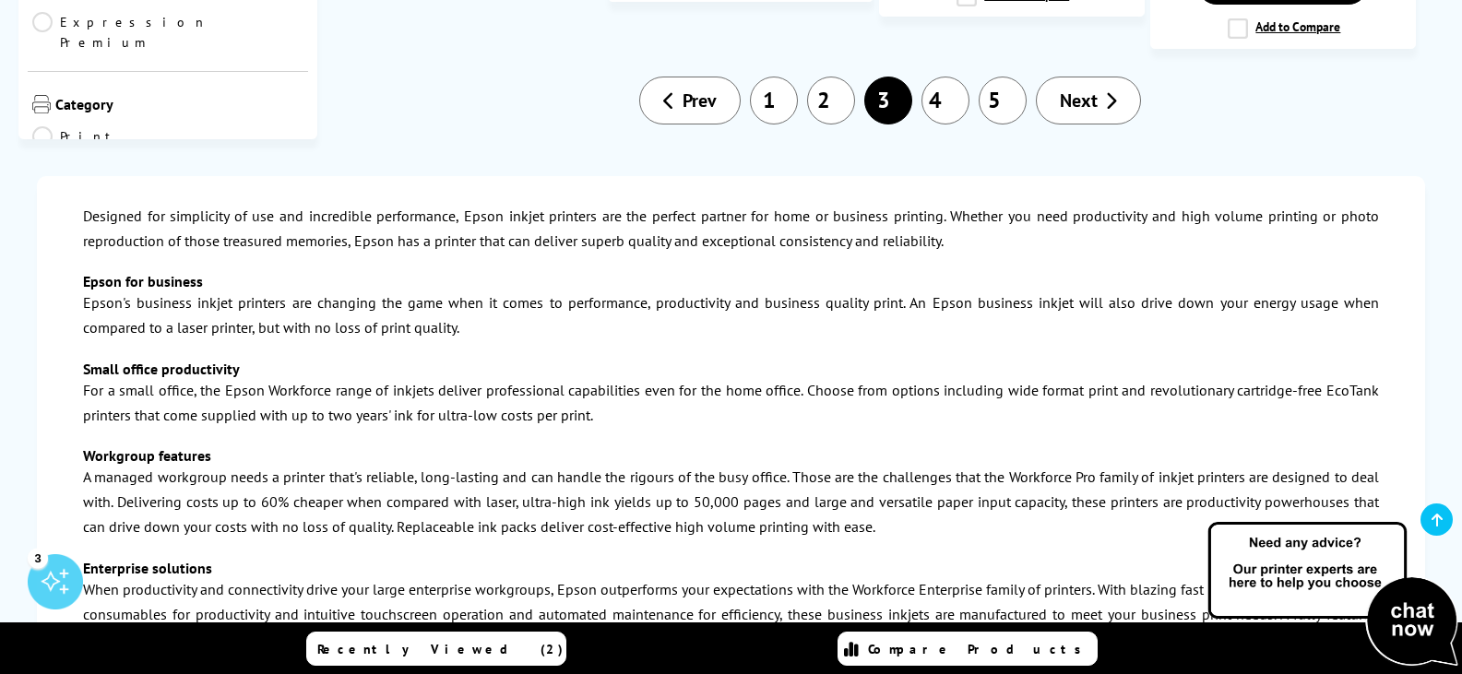
scroll to position [2490, 0]
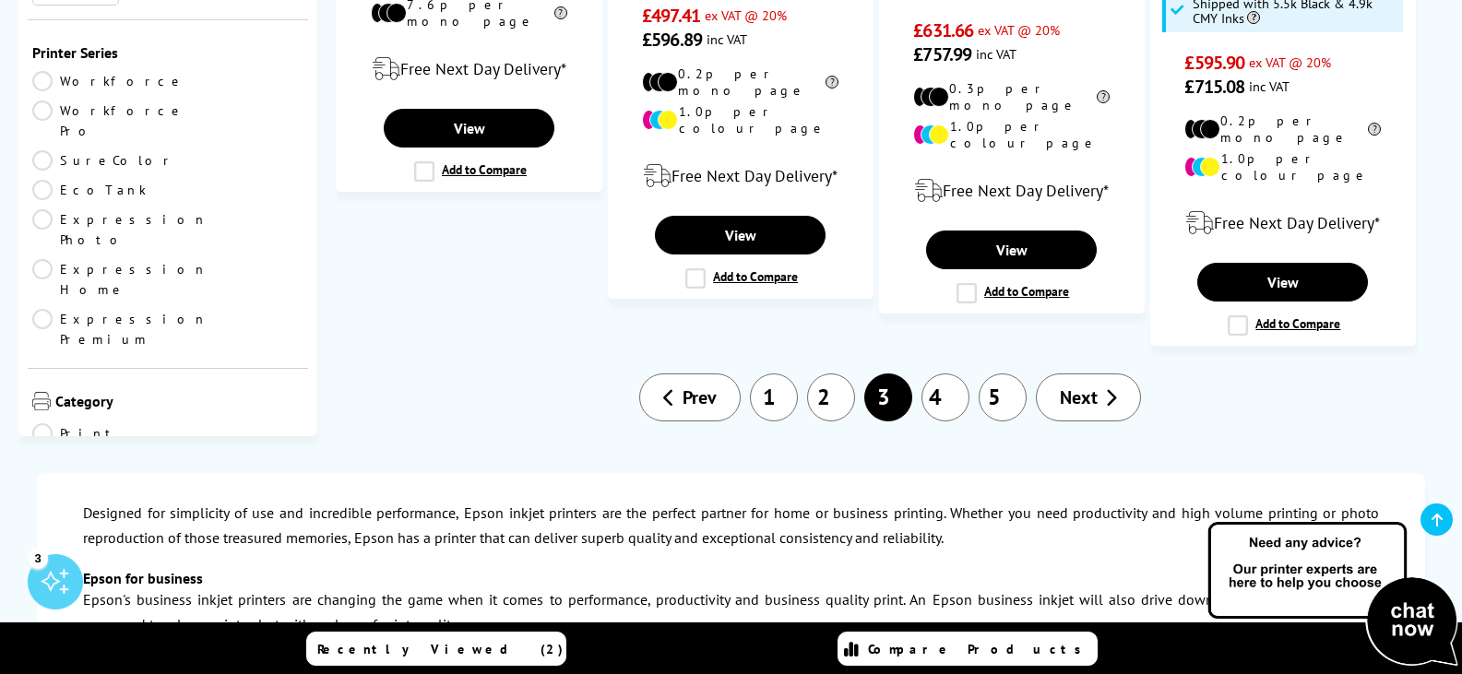
click at [763, 373] on link "1" at bounding box center [774, 397] width 48 height 48
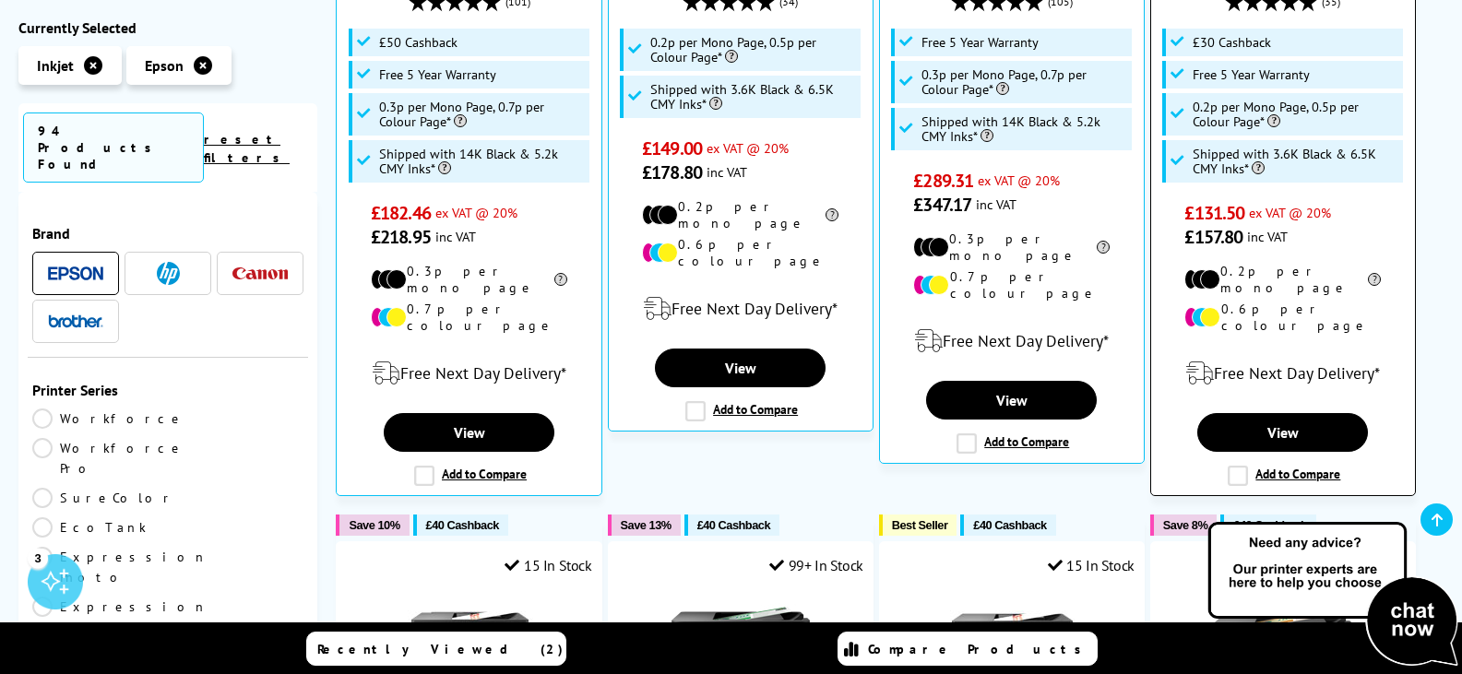
scroll to position [830, 0]
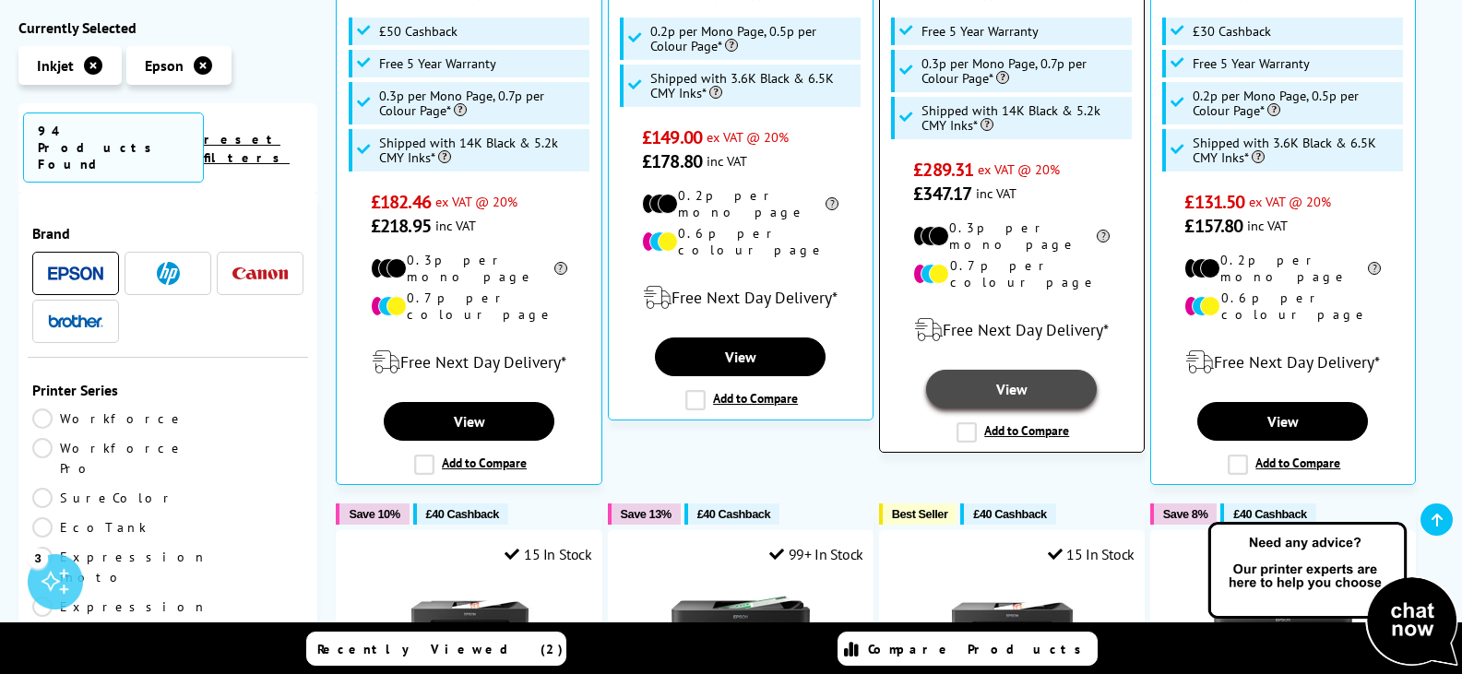
click at [1018, 370] on link "View" at bounding box center [1011, 389] width 171 height 39
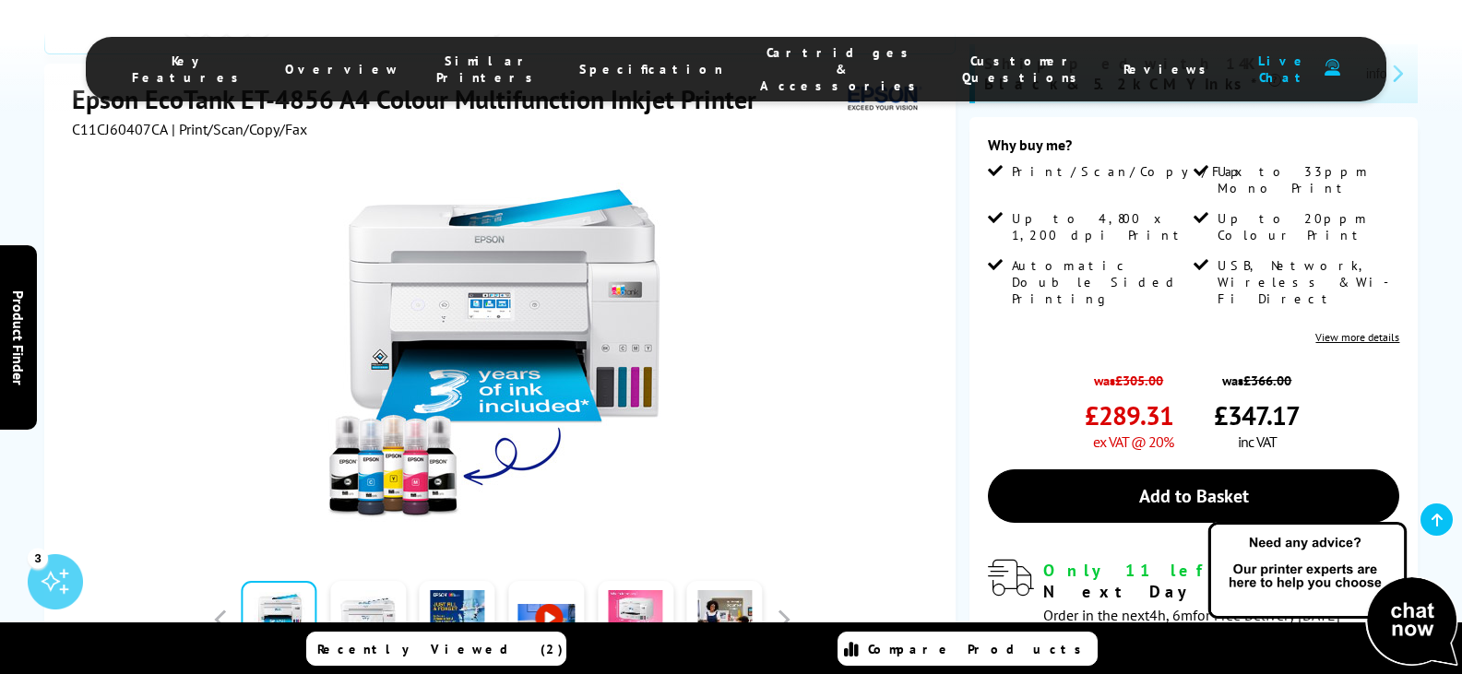
scroll to position [646, 0]
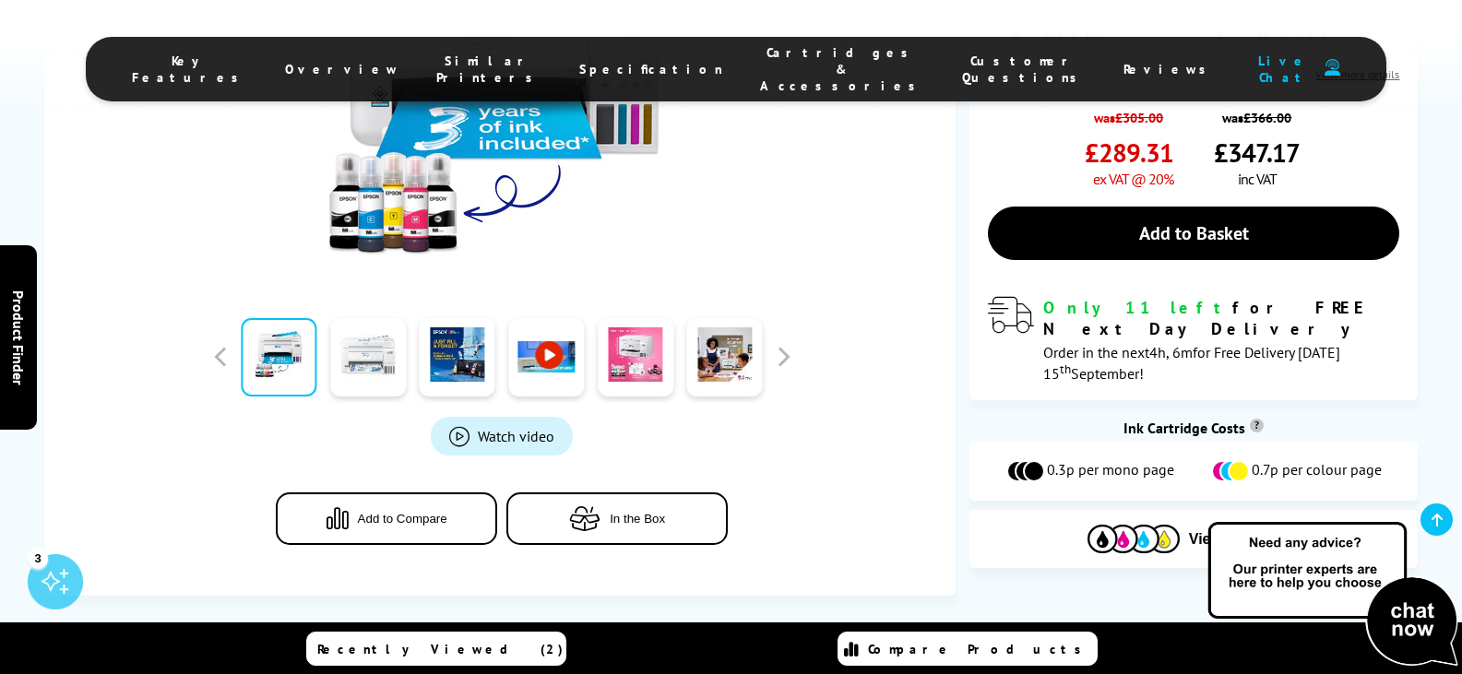
click at [366, 318] on link at bounding box center [368, 357] width 76 height 78
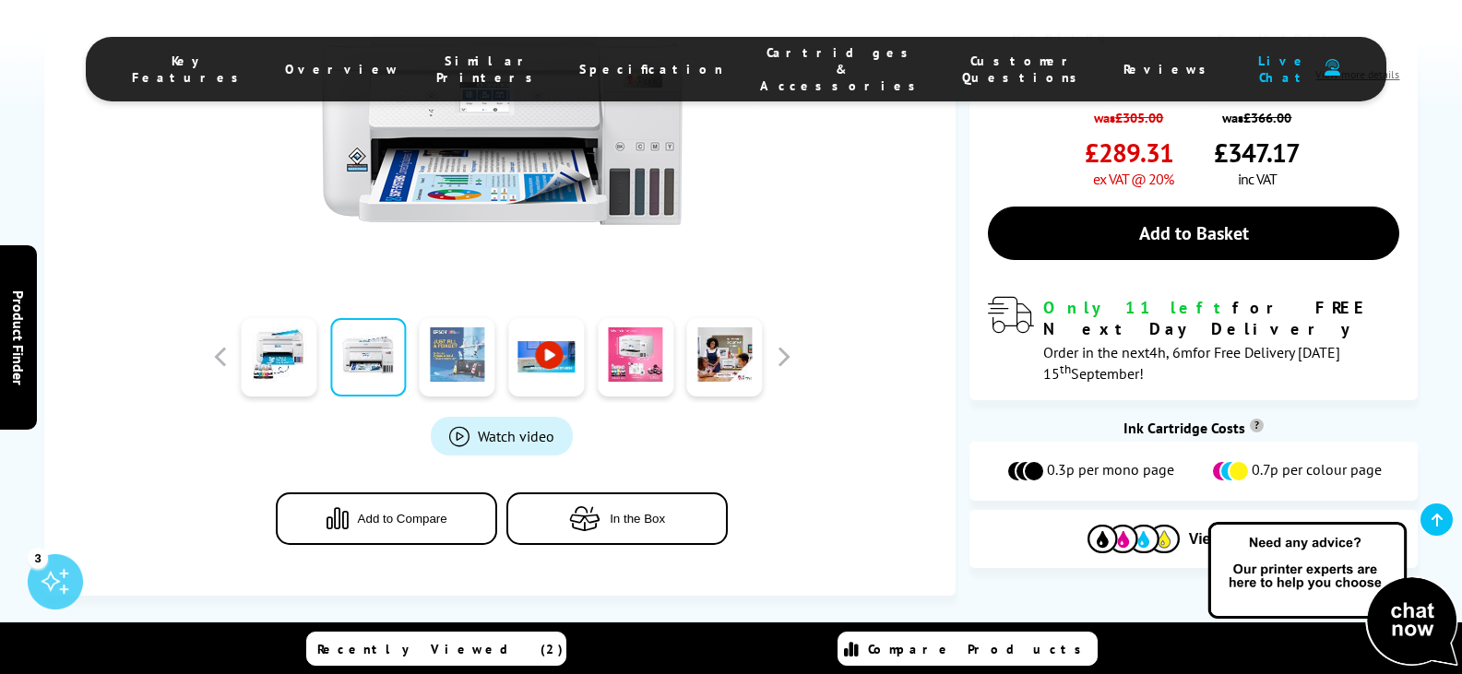
click at [441, 318] on link at bounding box center [458, 357] width 76 height 78
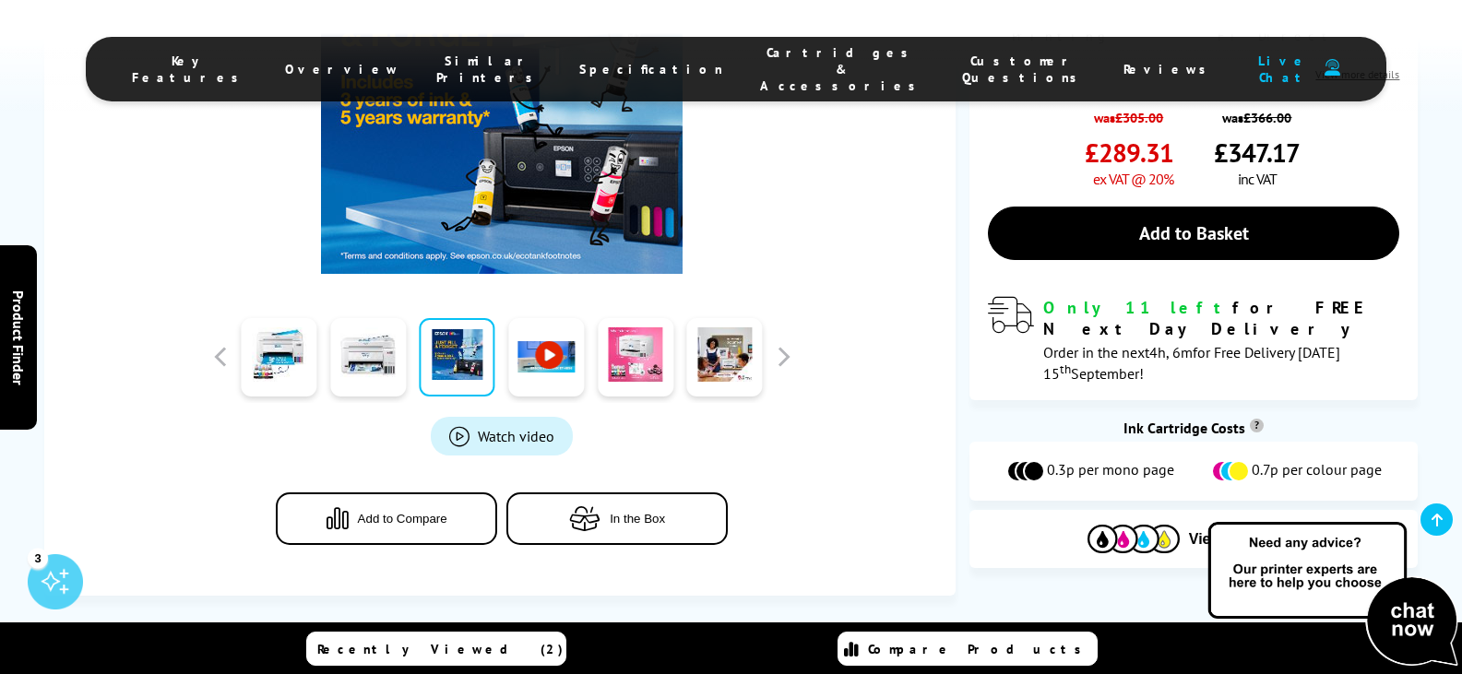
click at [543, 318] on link at bounding box center [546, 357] width 76 height 78
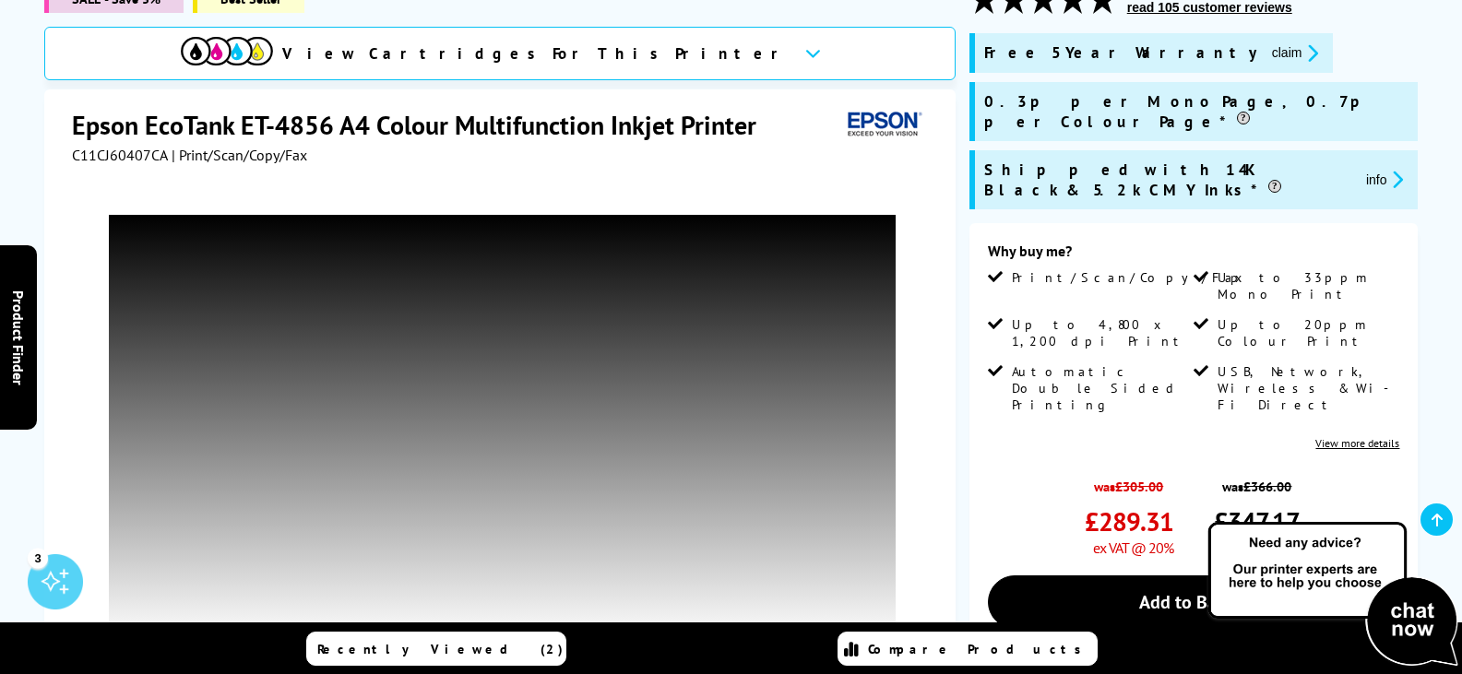
scroll to position [738, 0]
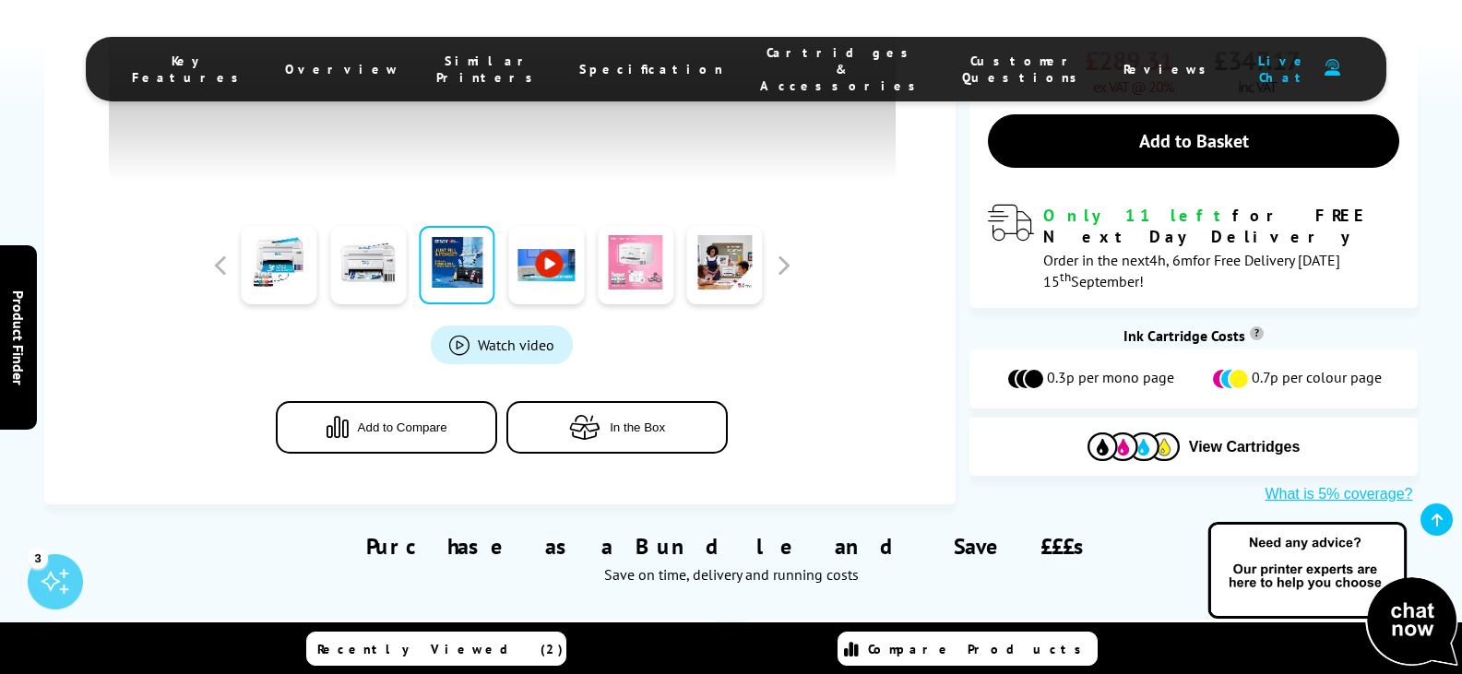
click at [635, 264] on link at bounding box center [636, 265] width 76 height 78
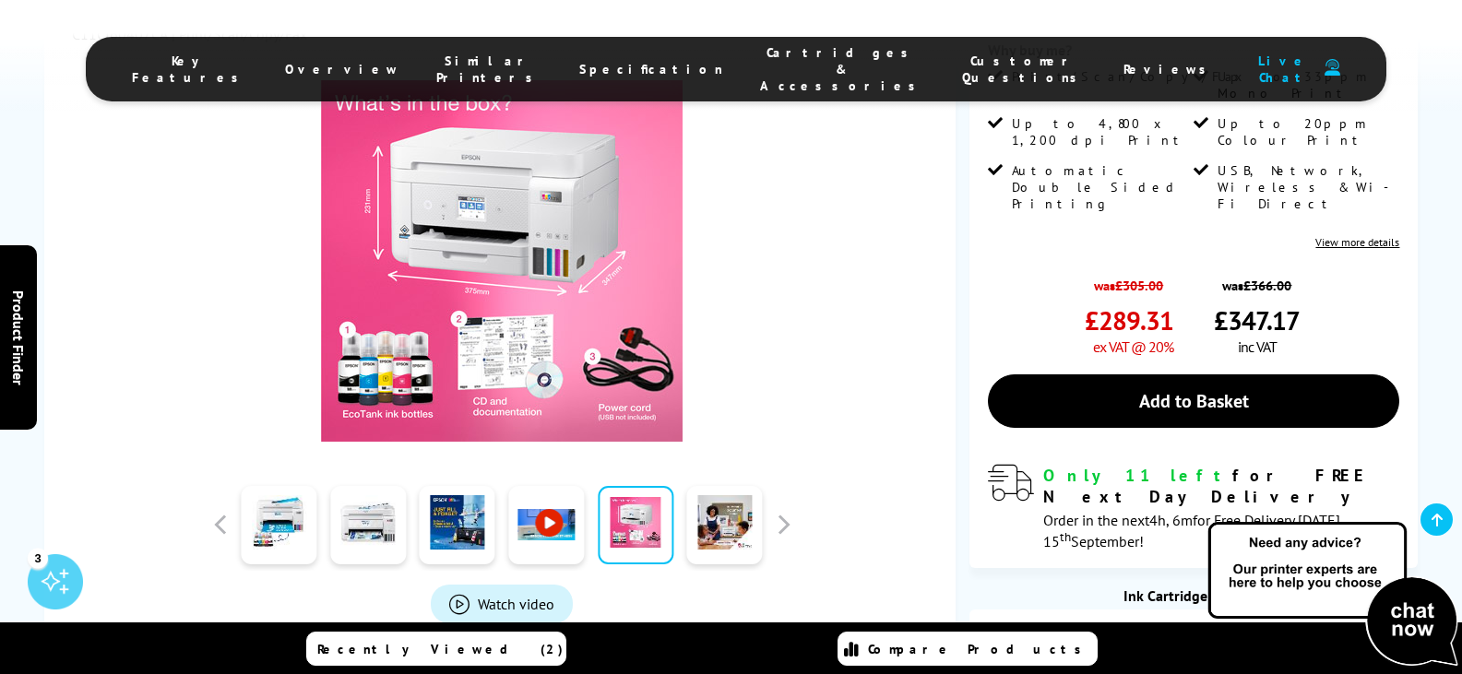
scroll to position [553, 0]
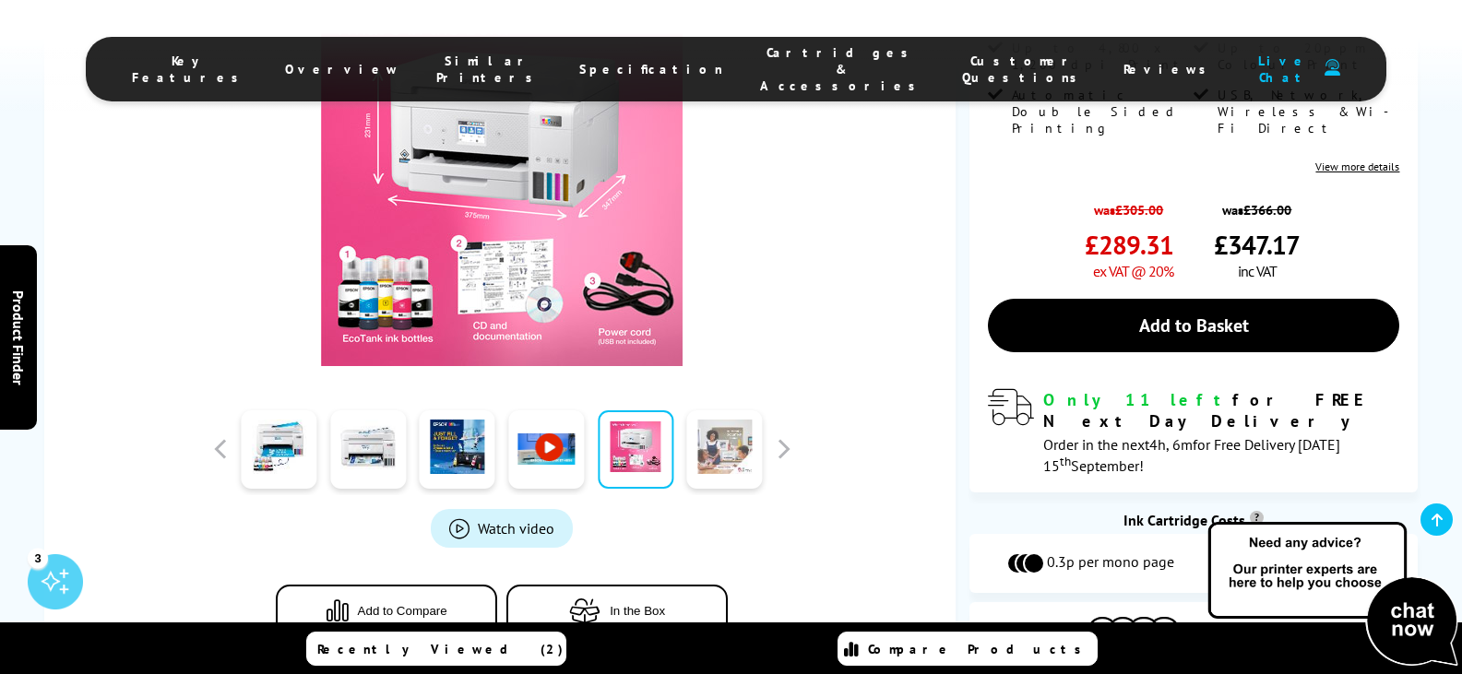
click at [744, 410] on link at bounding box center [725, 449] width 76 height 78
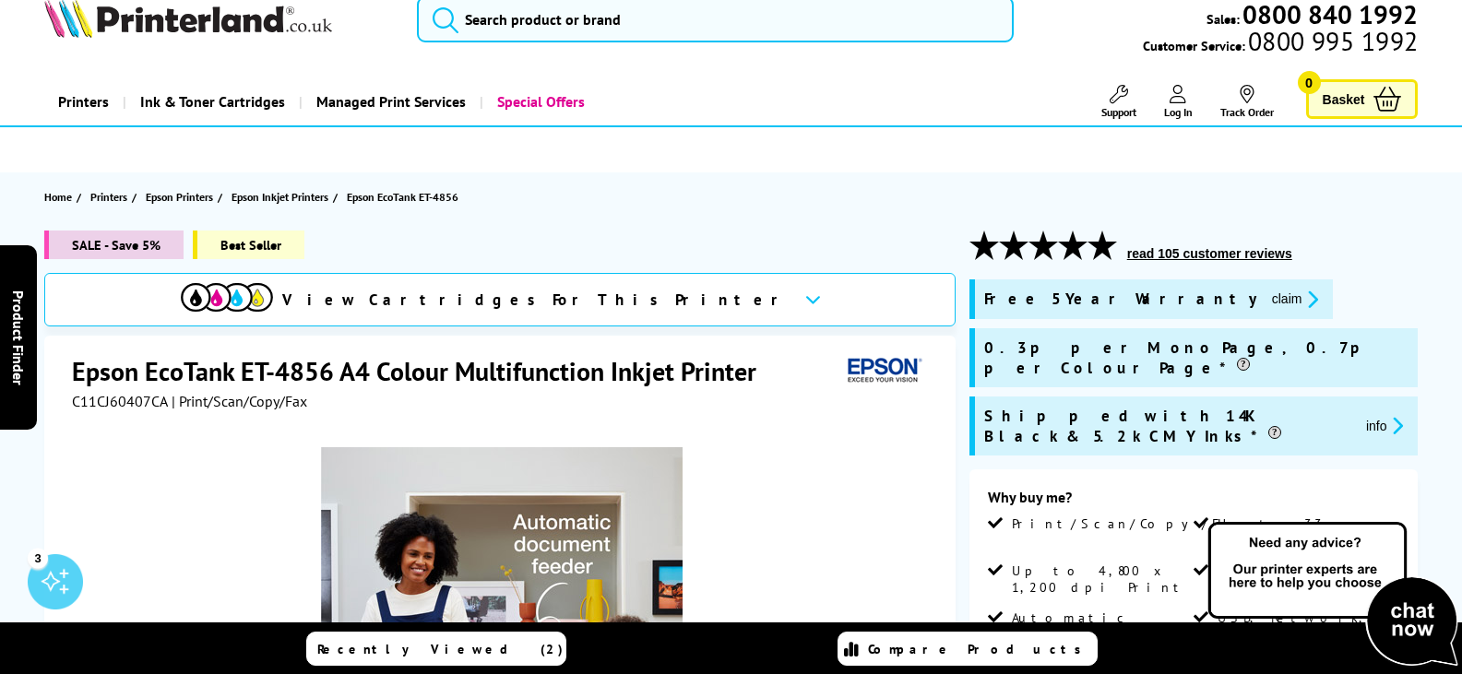
scroll to position [0, 0]
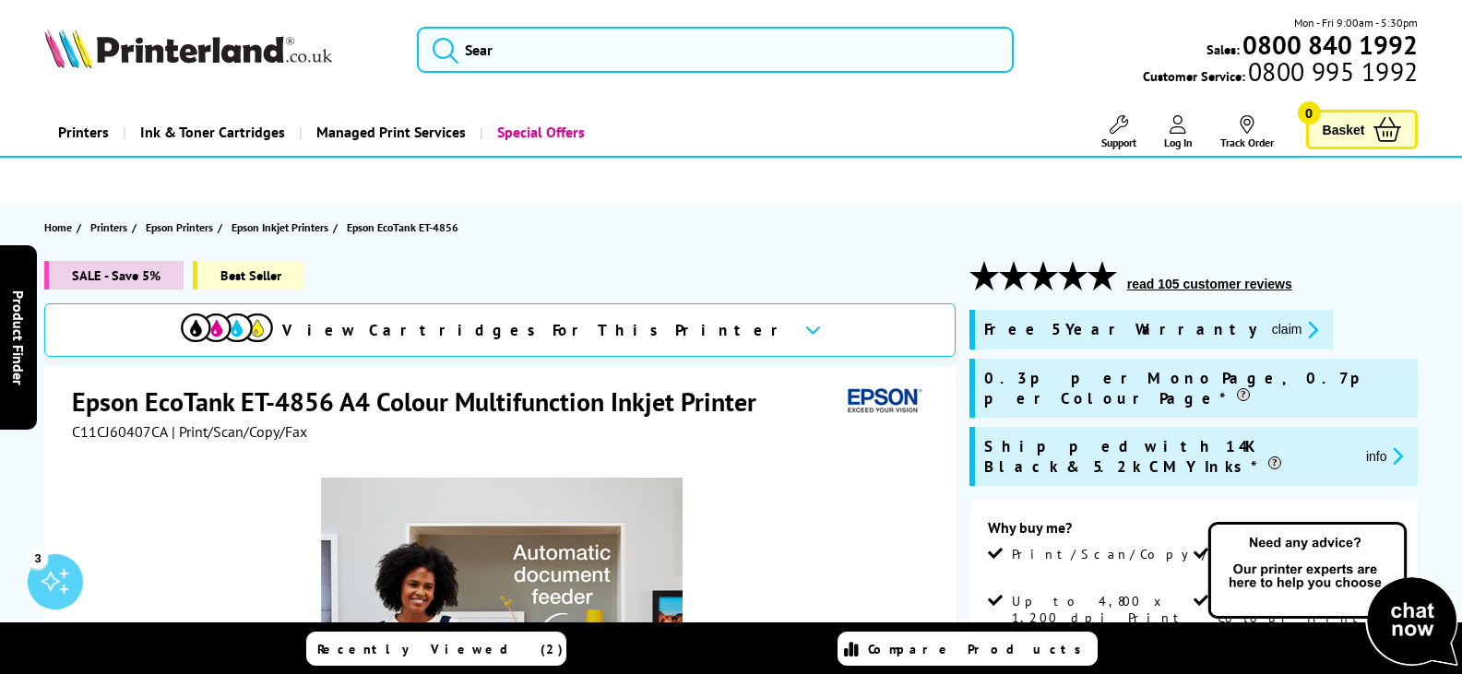
click at [1203, 289] on button "read 105 customer reviews" at bounding box center [1209, 284] width 176 height 17
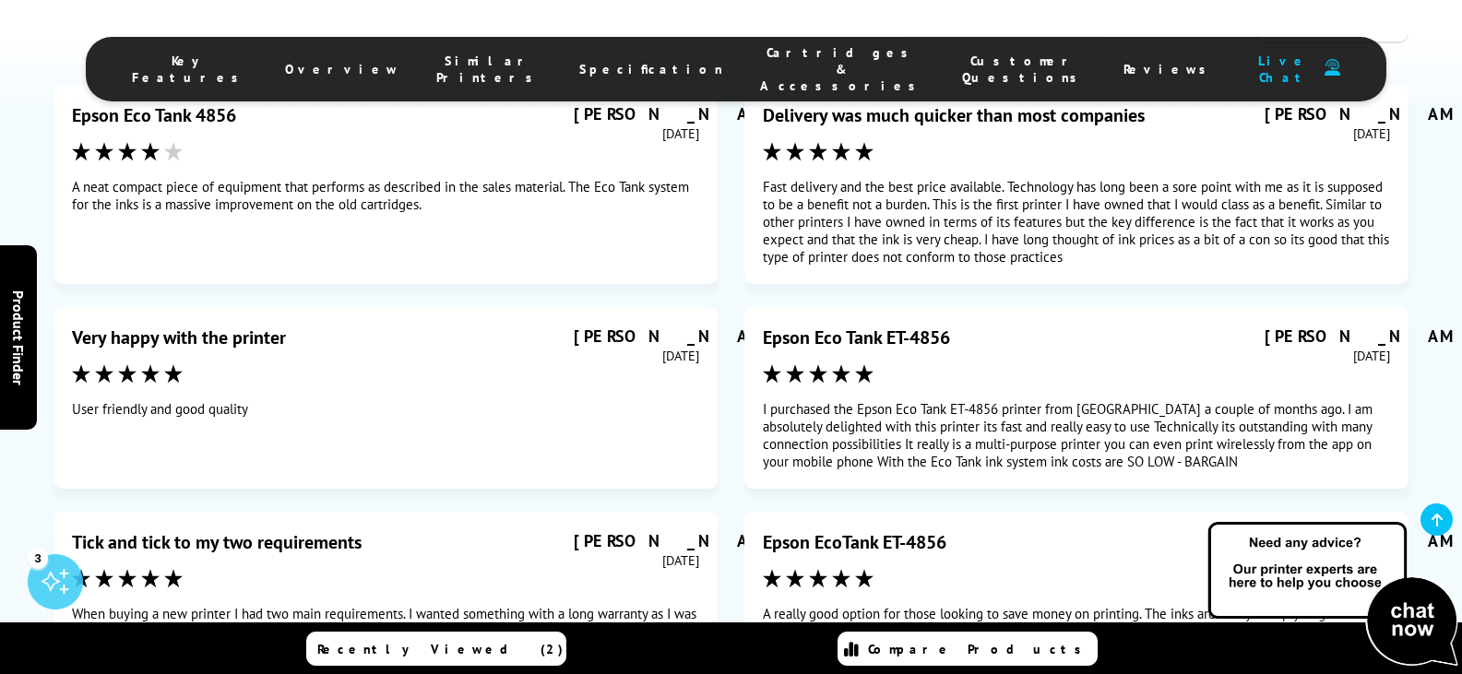
scroll to position [11192, 0]
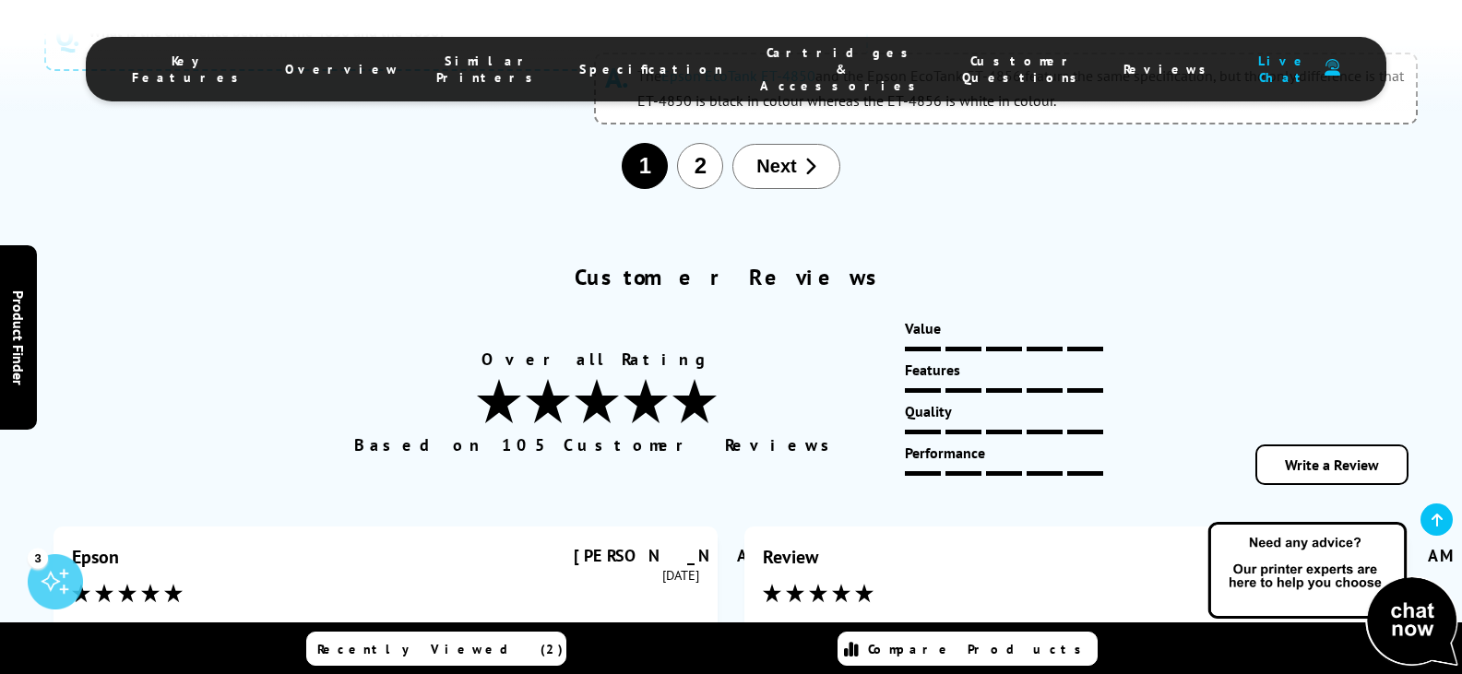
scroll to position [11225, 0]
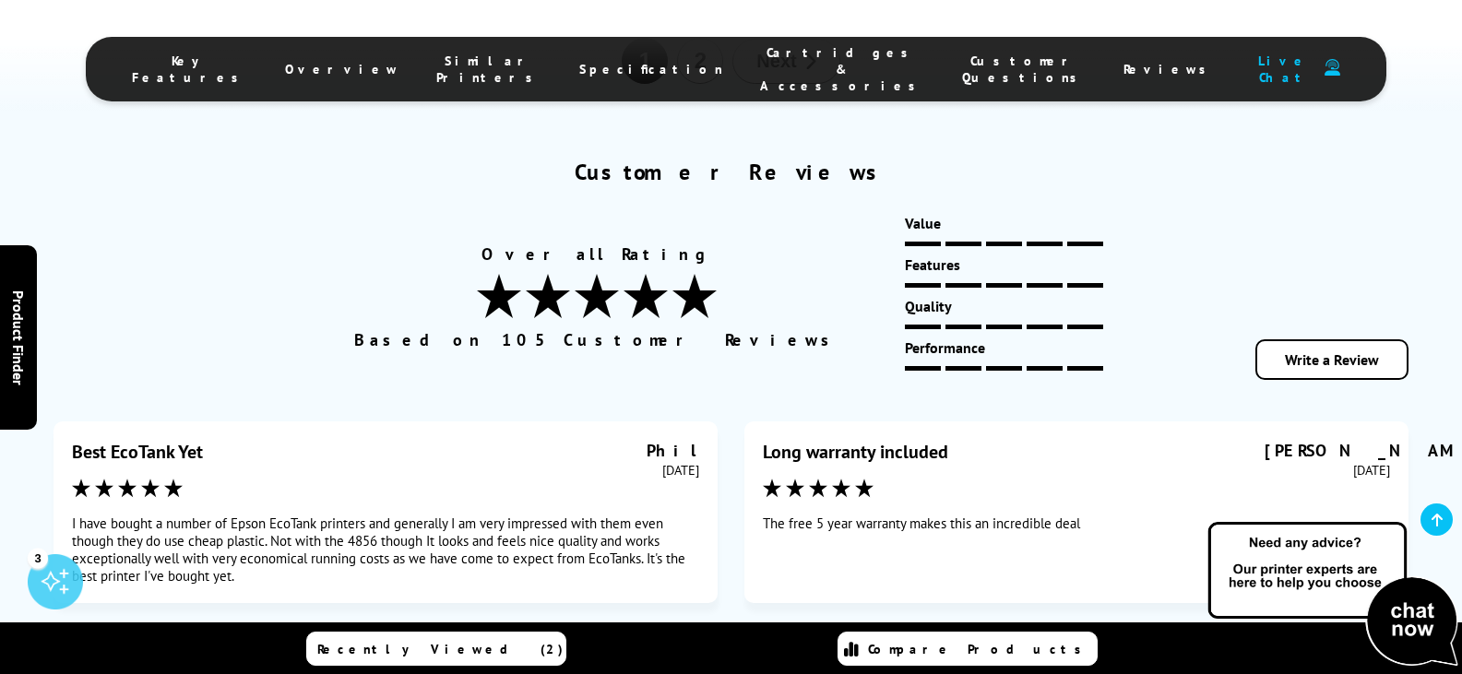
scroll to position [11501, 0]
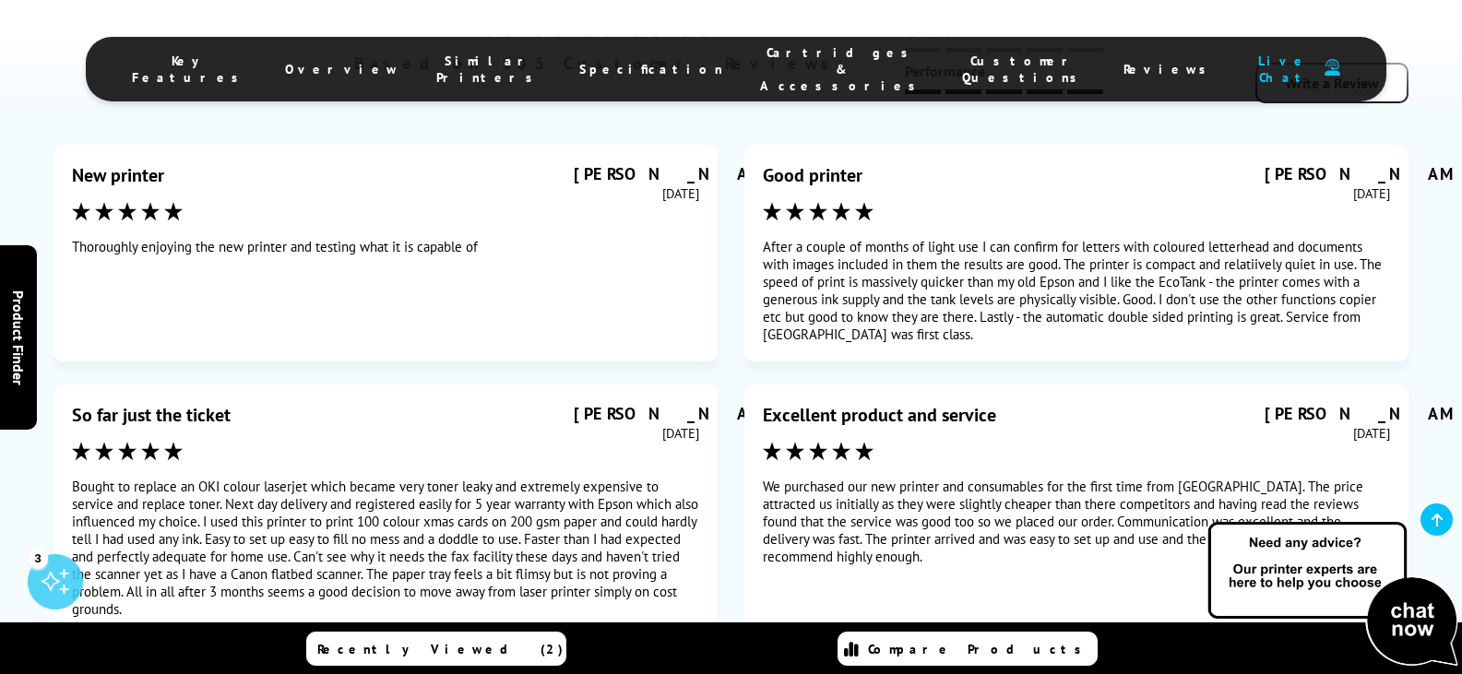
drag, startPoint x: 776, startPoint y: 317, endPoint x: 765, endPoint y: 320, distance: 10.5
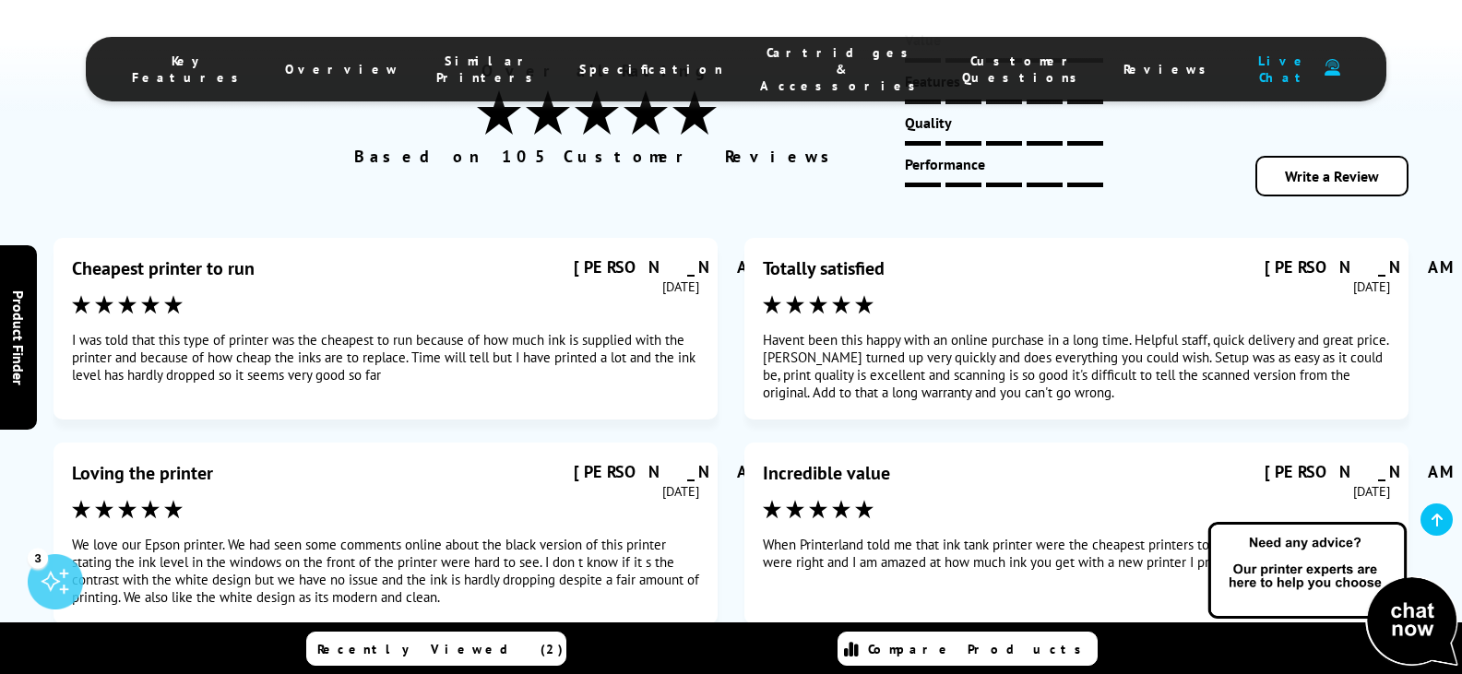
scroll to position [11409, 0]
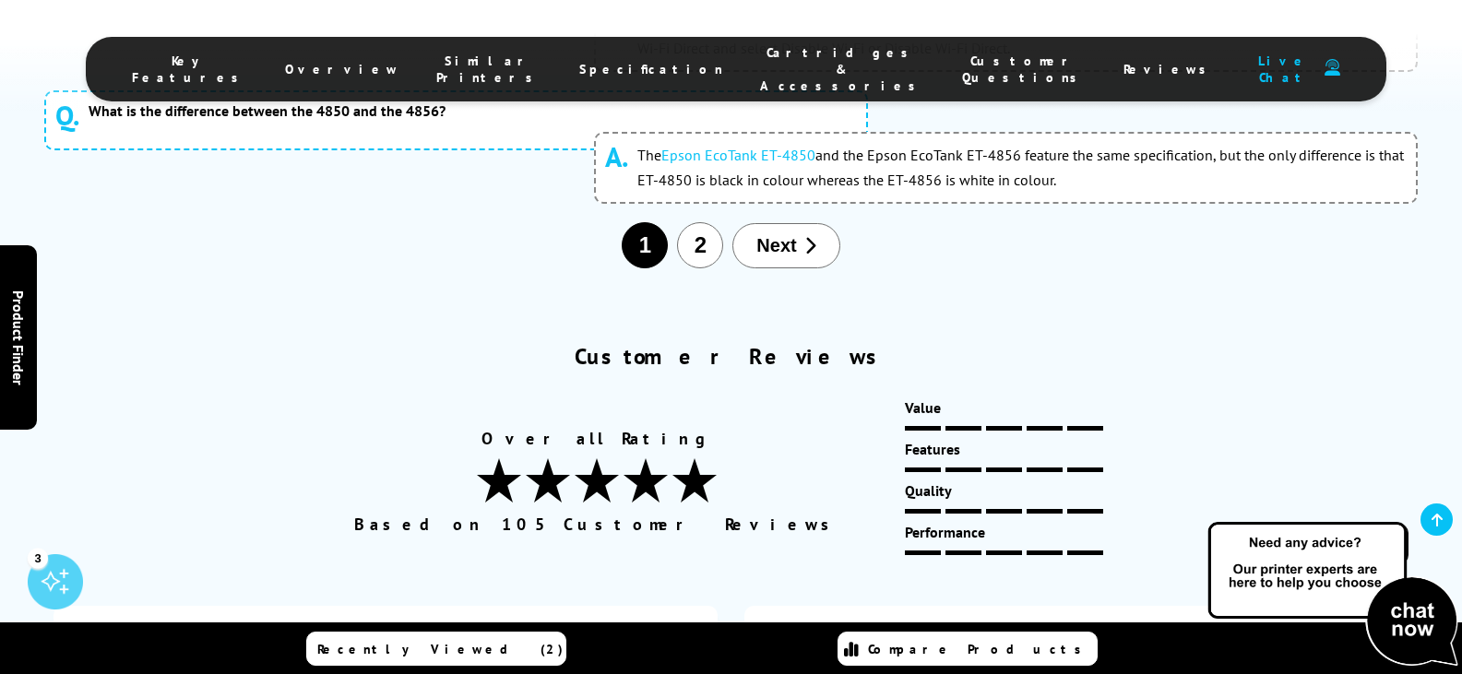
scroll to position [11317, 0]
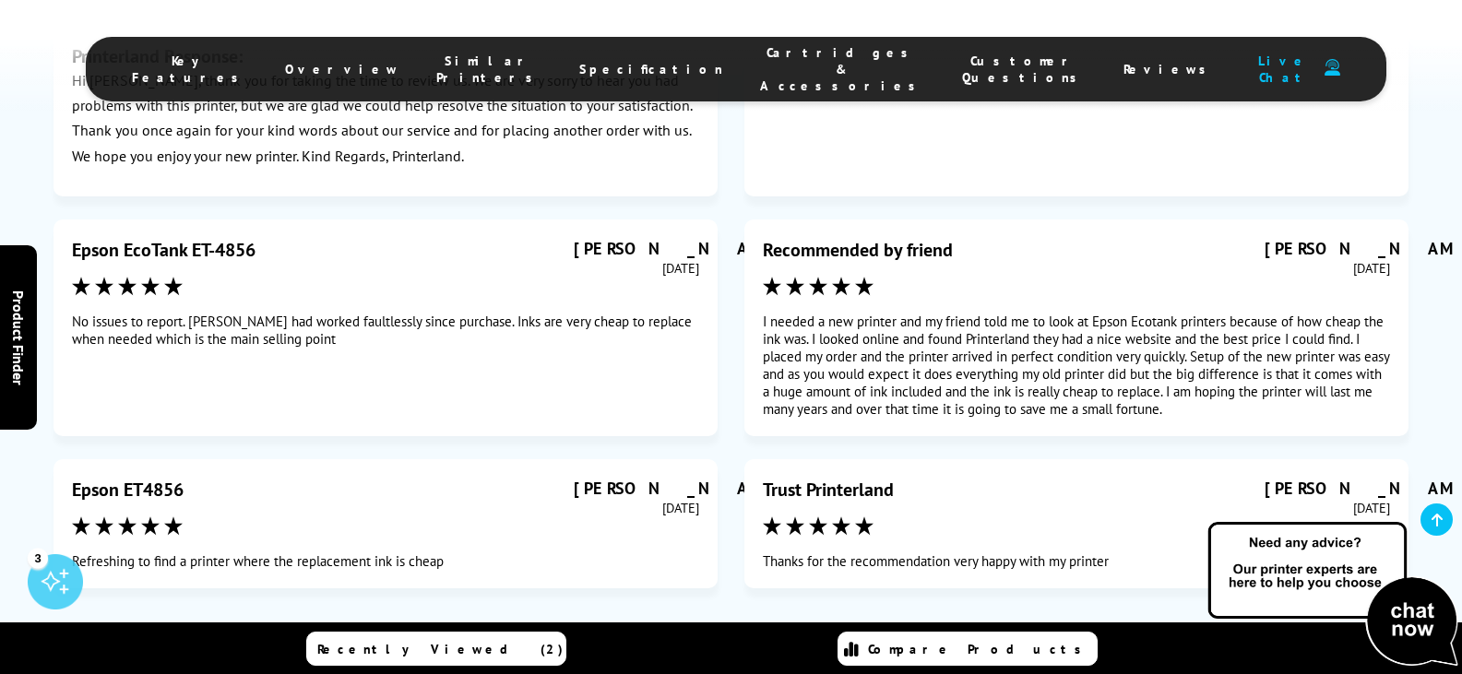
scroll to position [11594, 0]
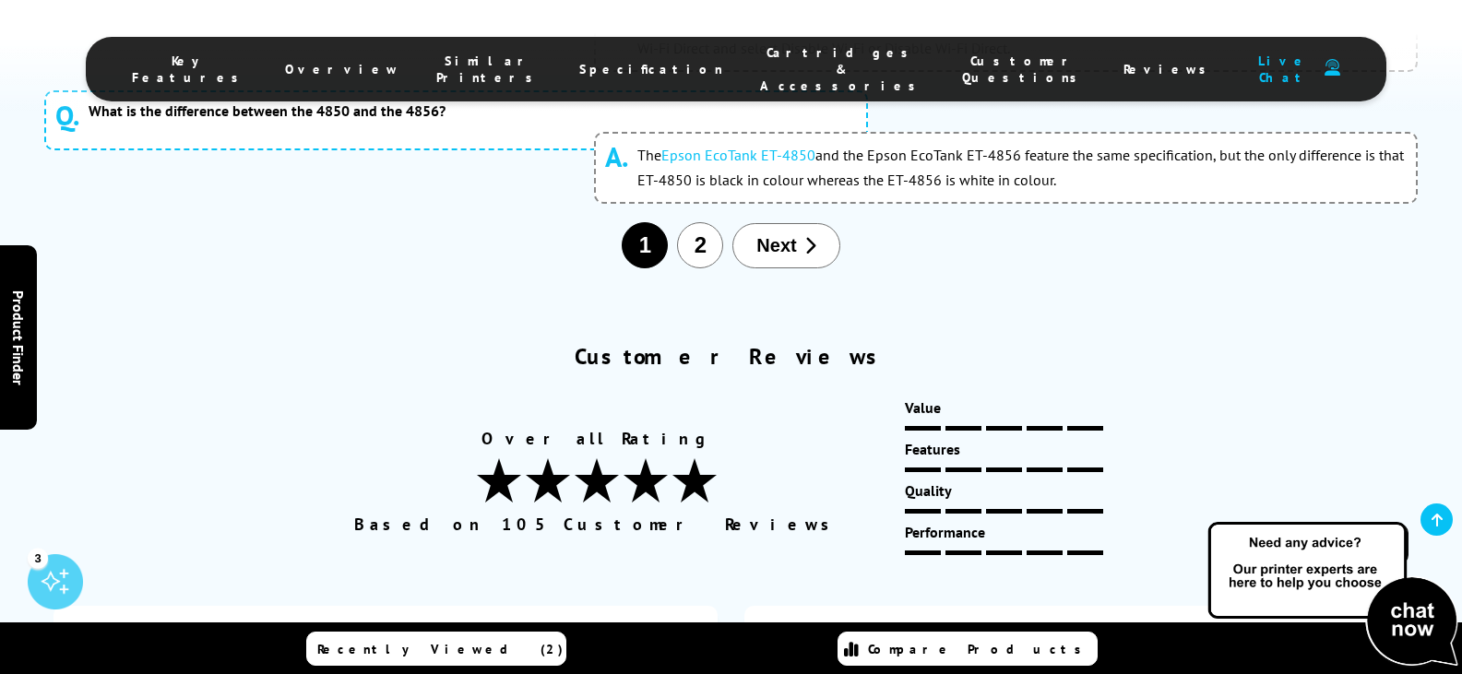
scroll to position [11225, 0]
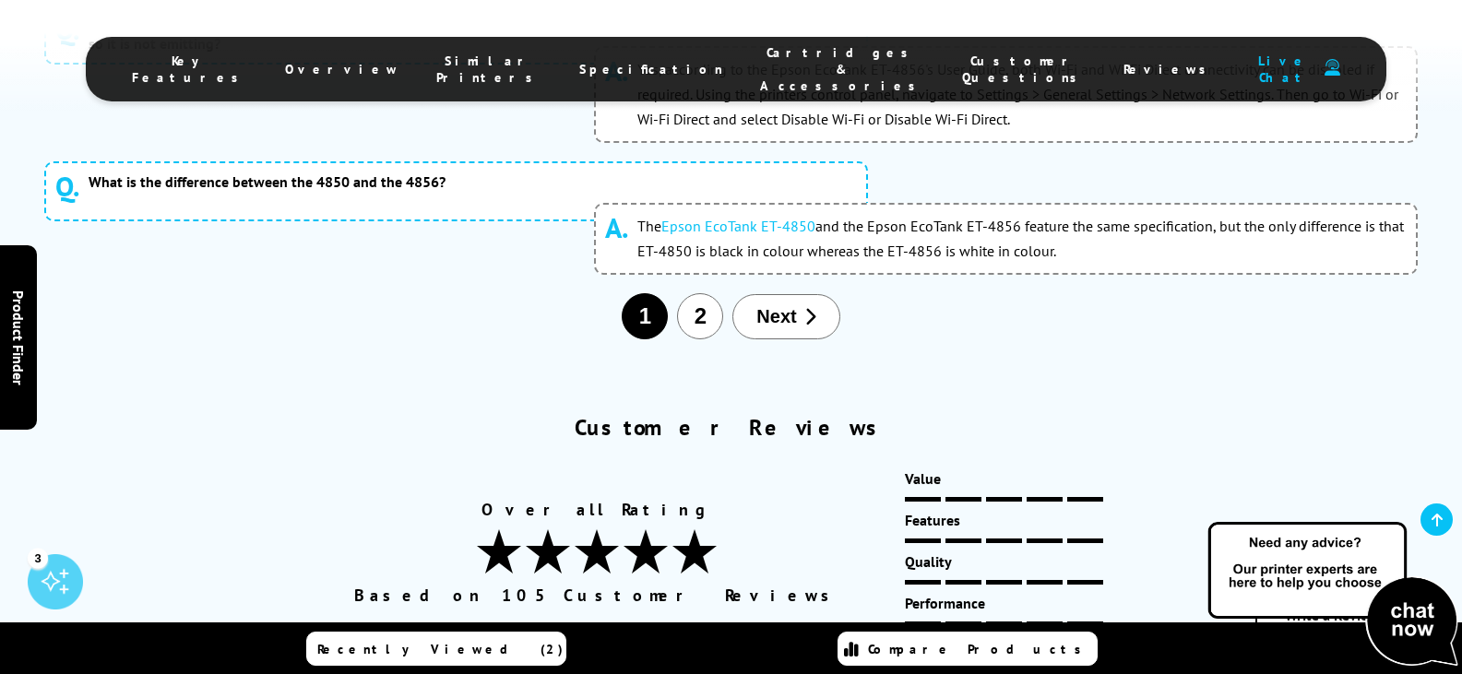
scroll to position [11133, 0]
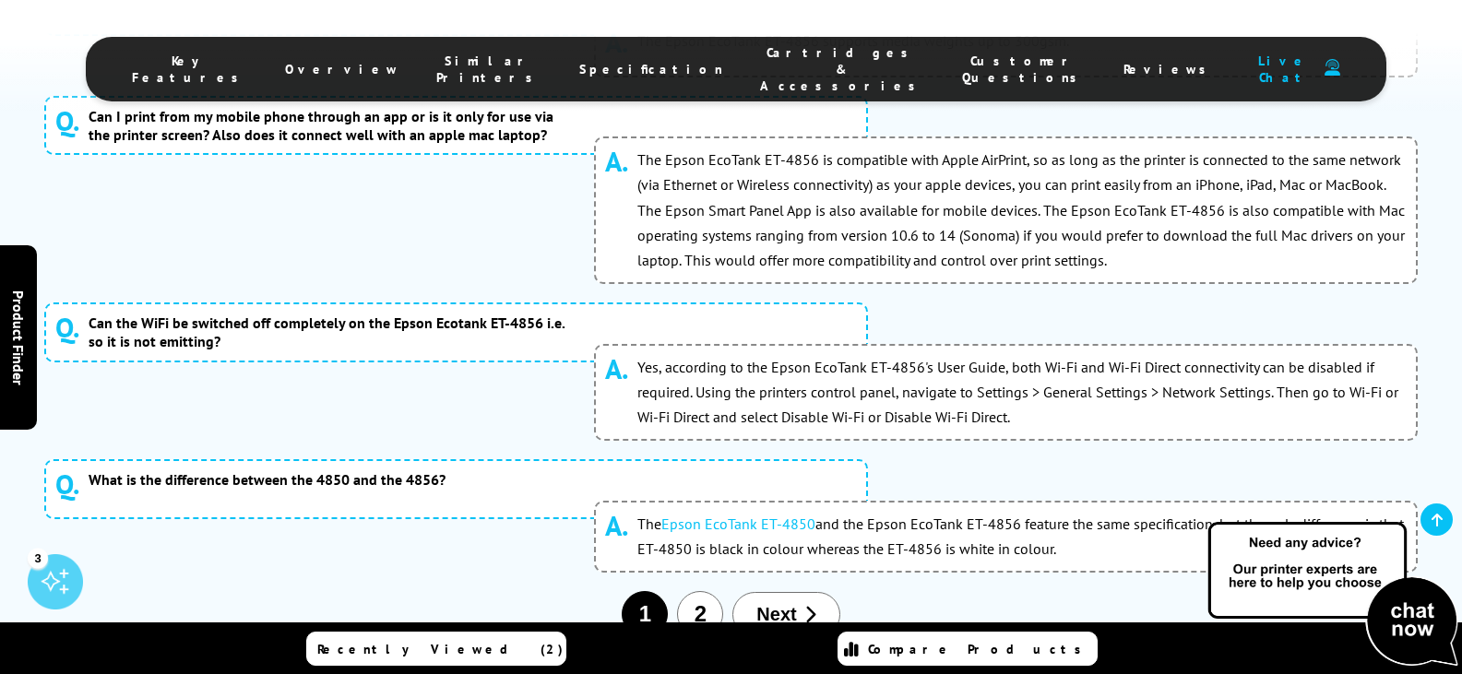
scroll to position [11040, 0]
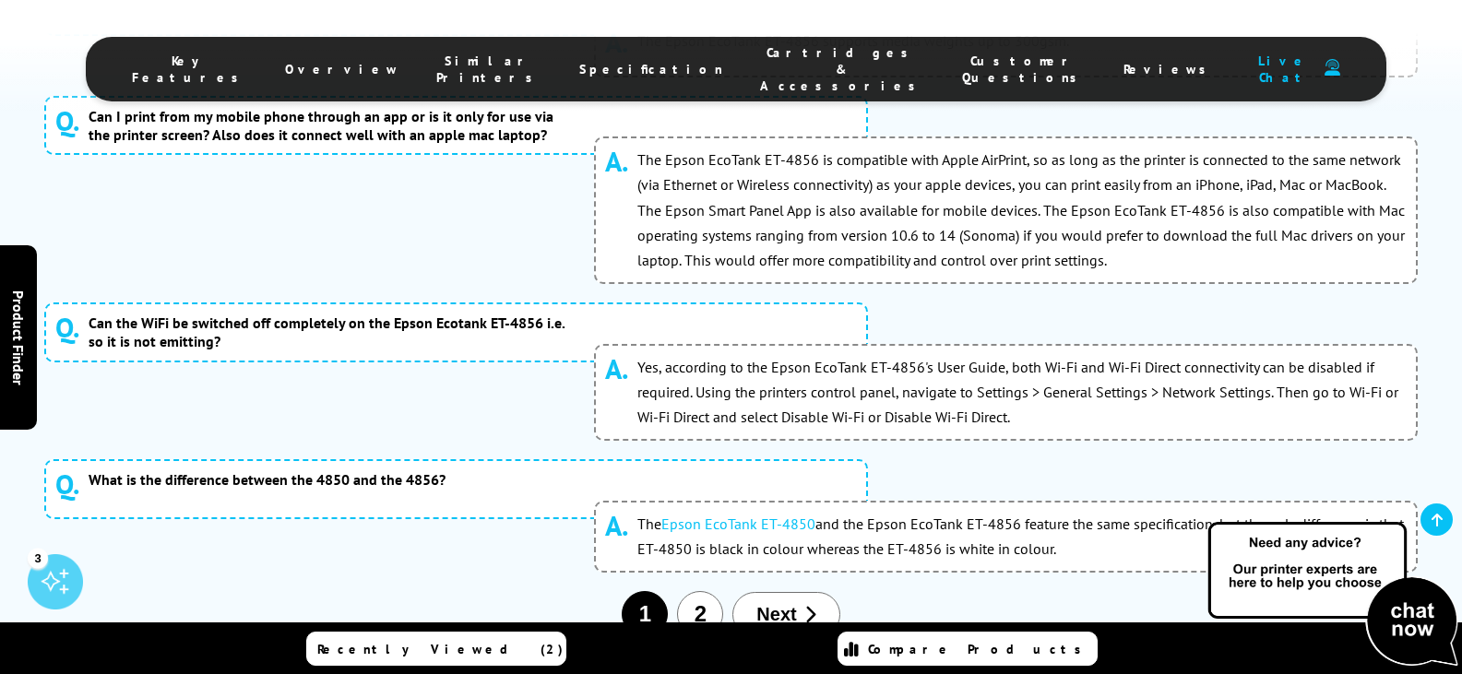
scroll to position [11133, 0]
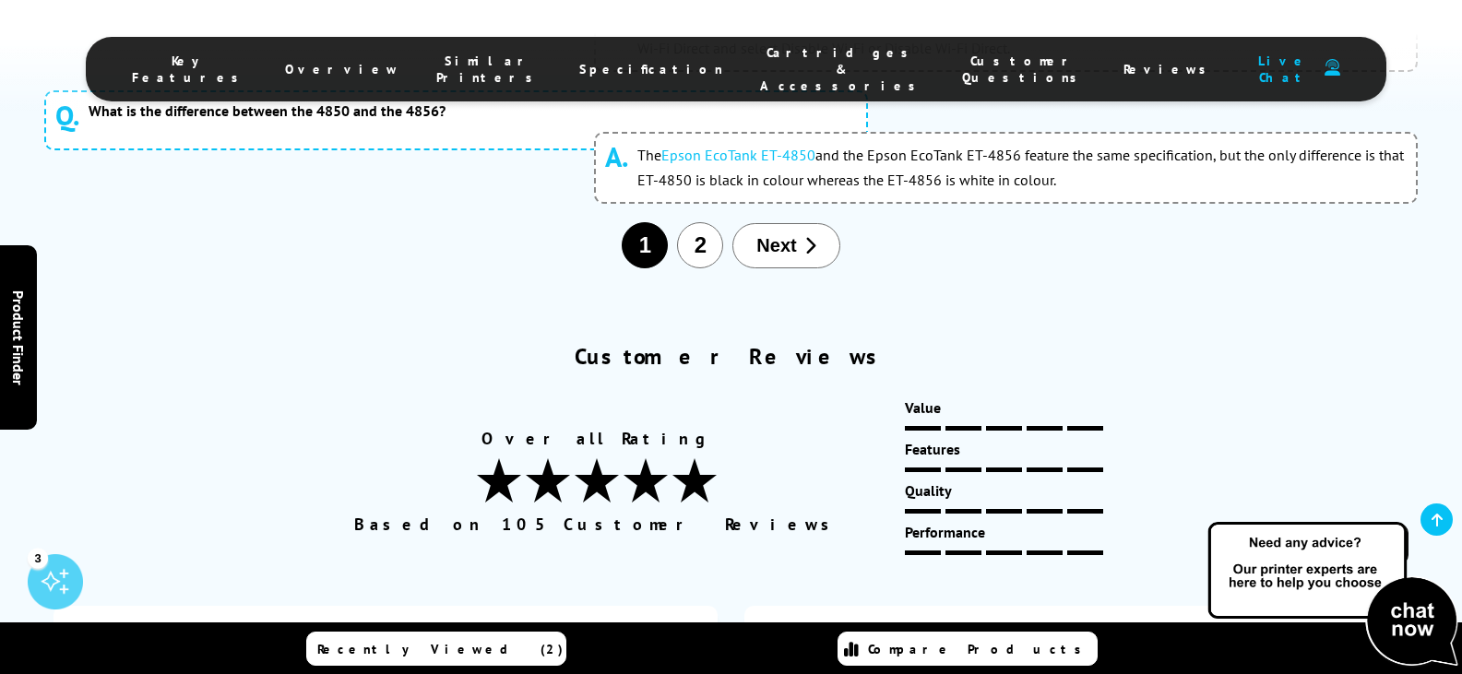
scroll to position [11317, 0]
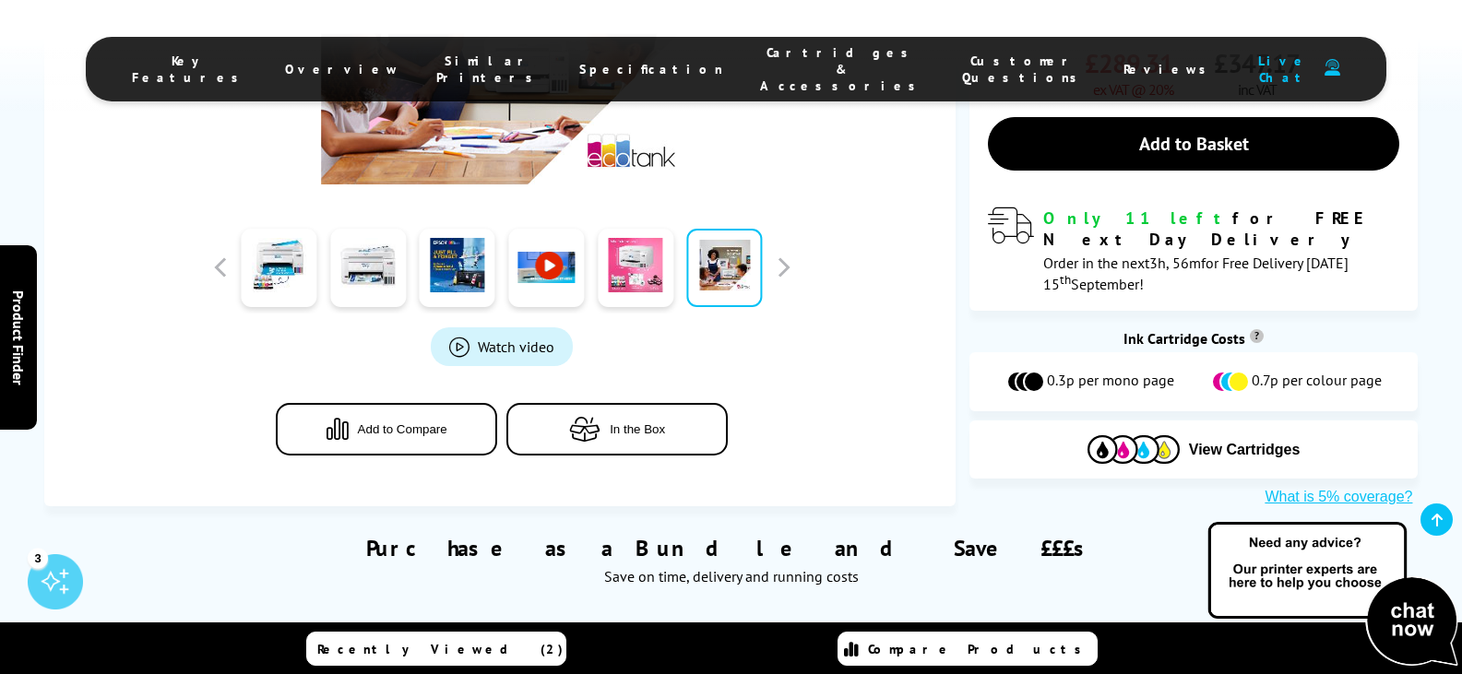
scroll to position [738, 0]
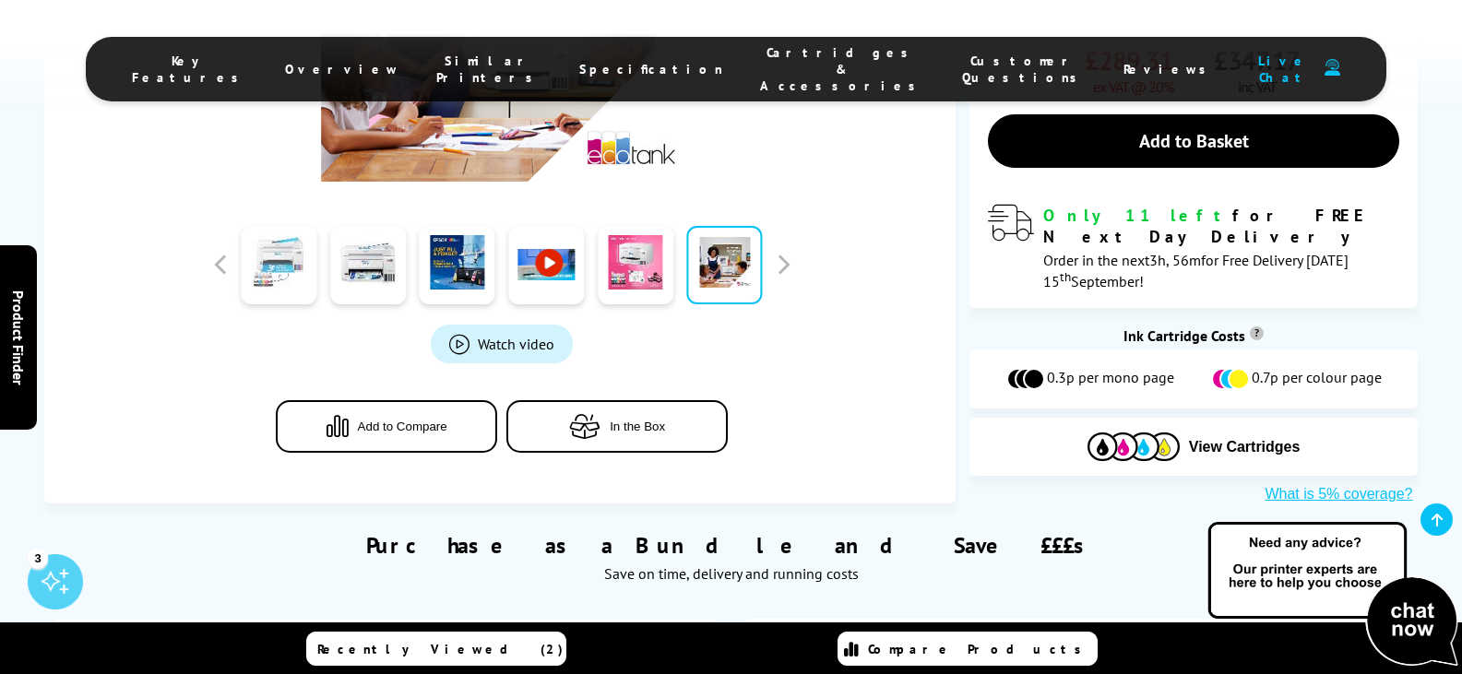
click at [257, 226] on link at bounding box center [279, 265] width 76 height 78
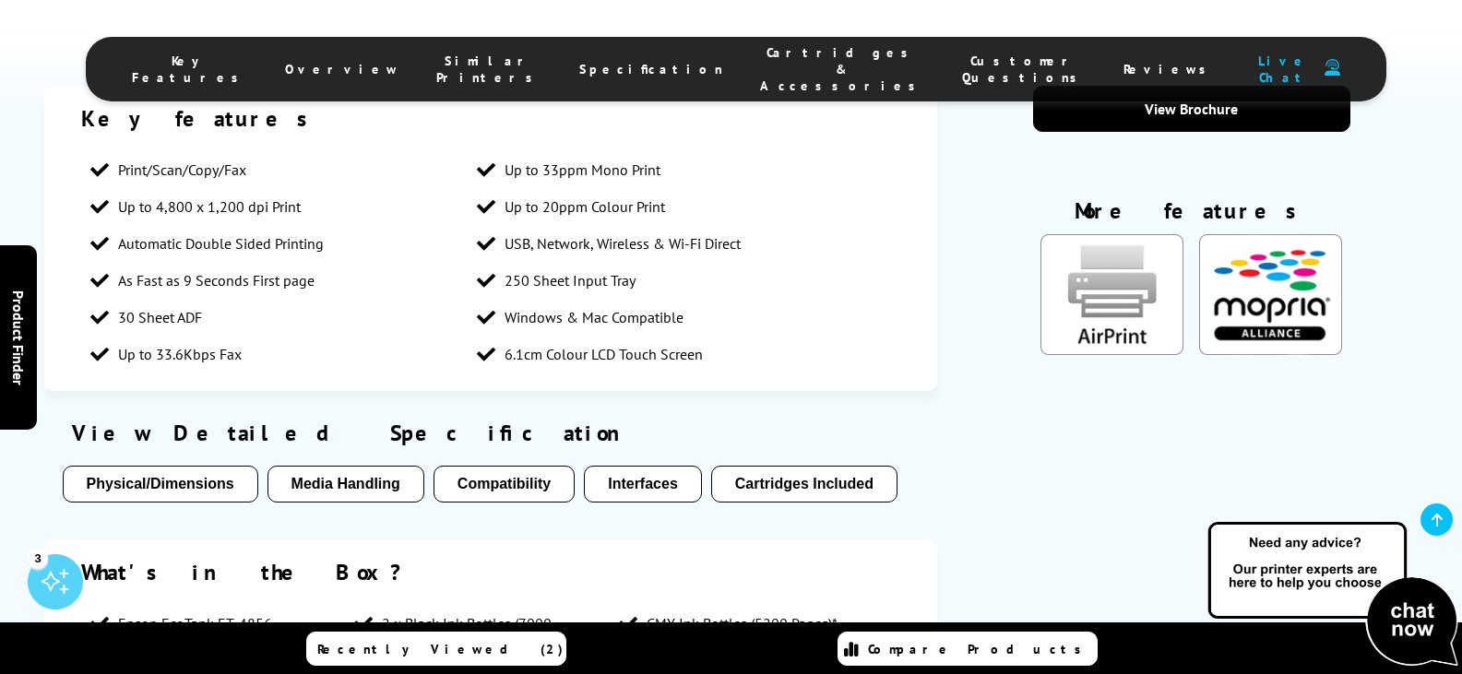
scroll to position [1660, 0]
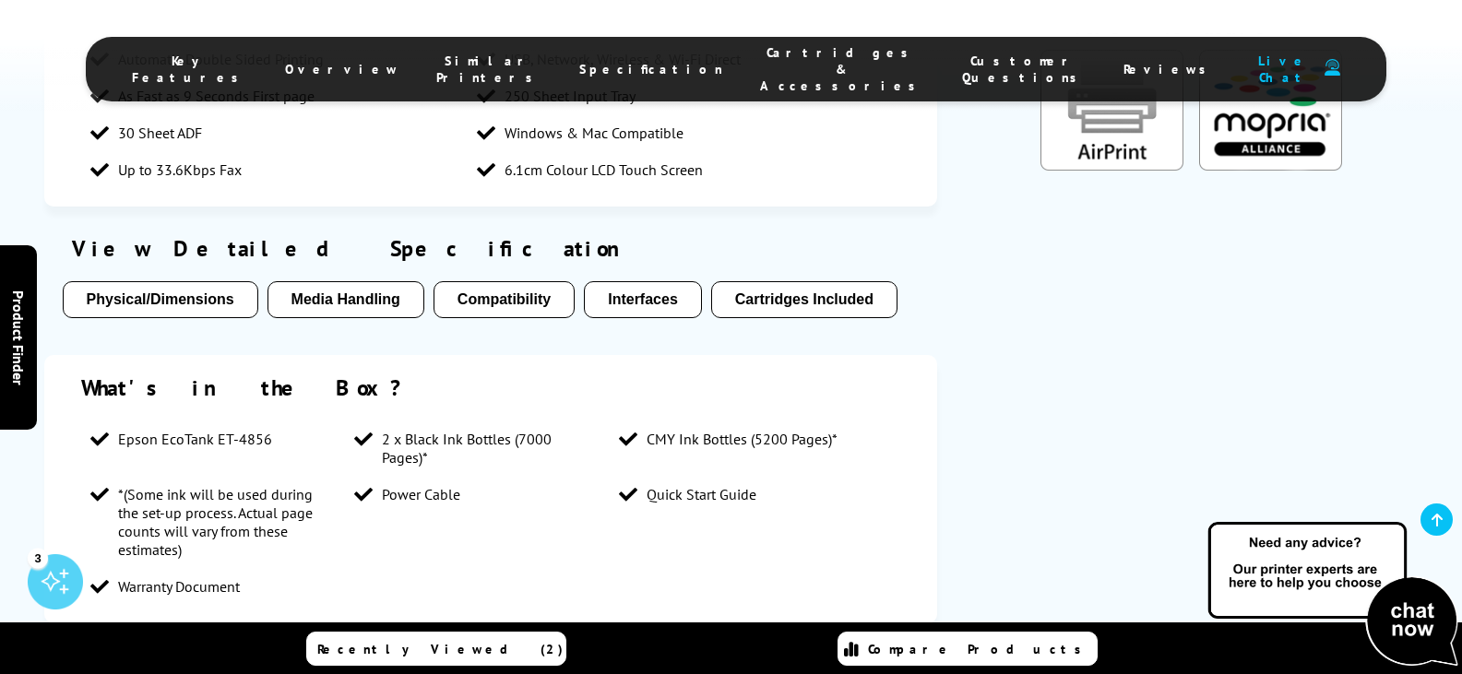
click at [833, 281] on button "Cartridges Included" at bounding box center [804, 299] width 186 height 37
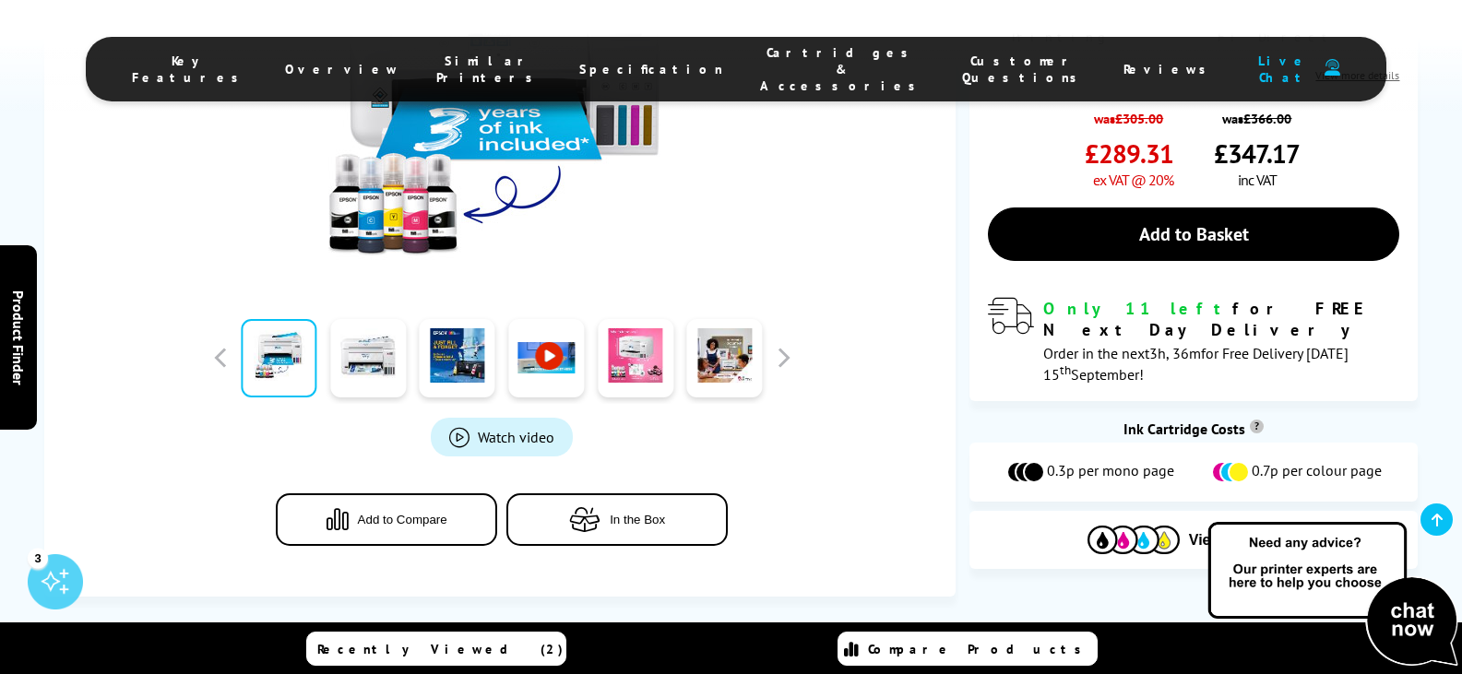
scroll to position [646, 0]
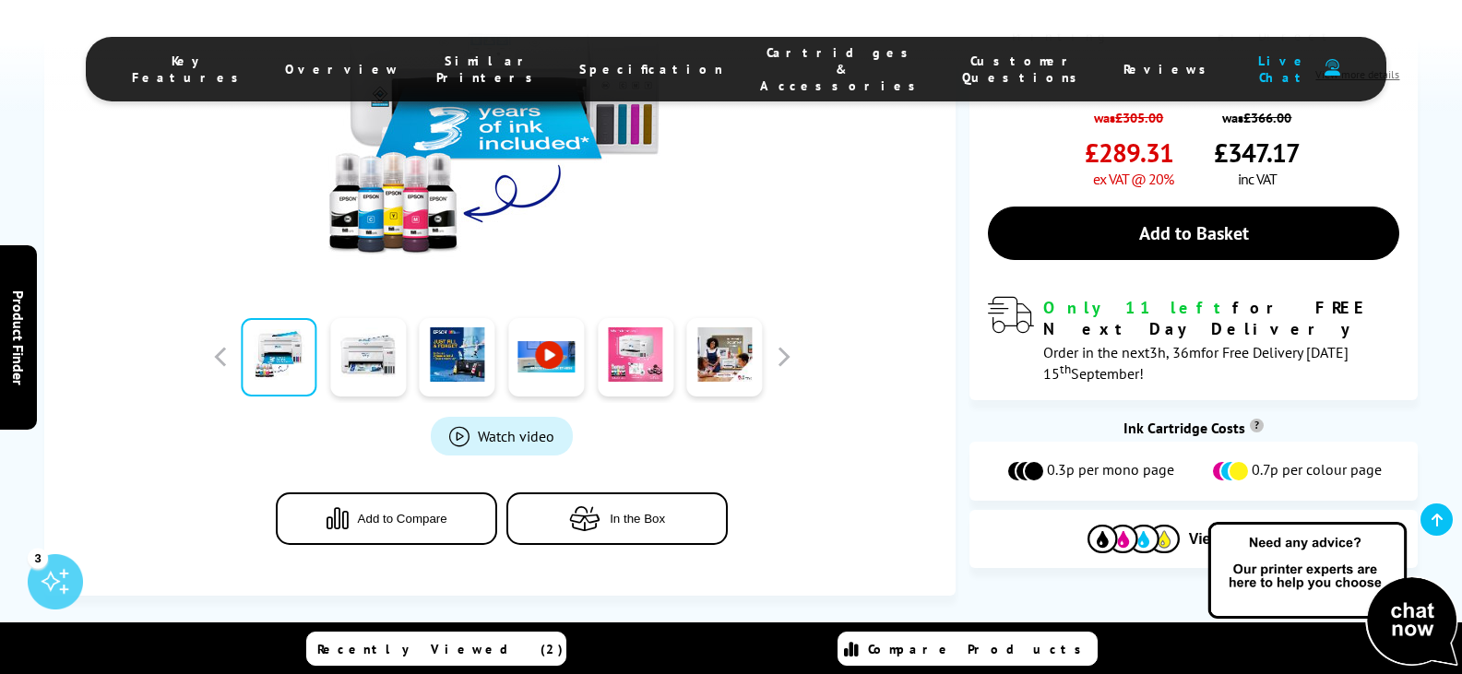
click at [760, 60] on span "Cartridges & Accessories" at bounding box center [842, 69] width 165 height 50
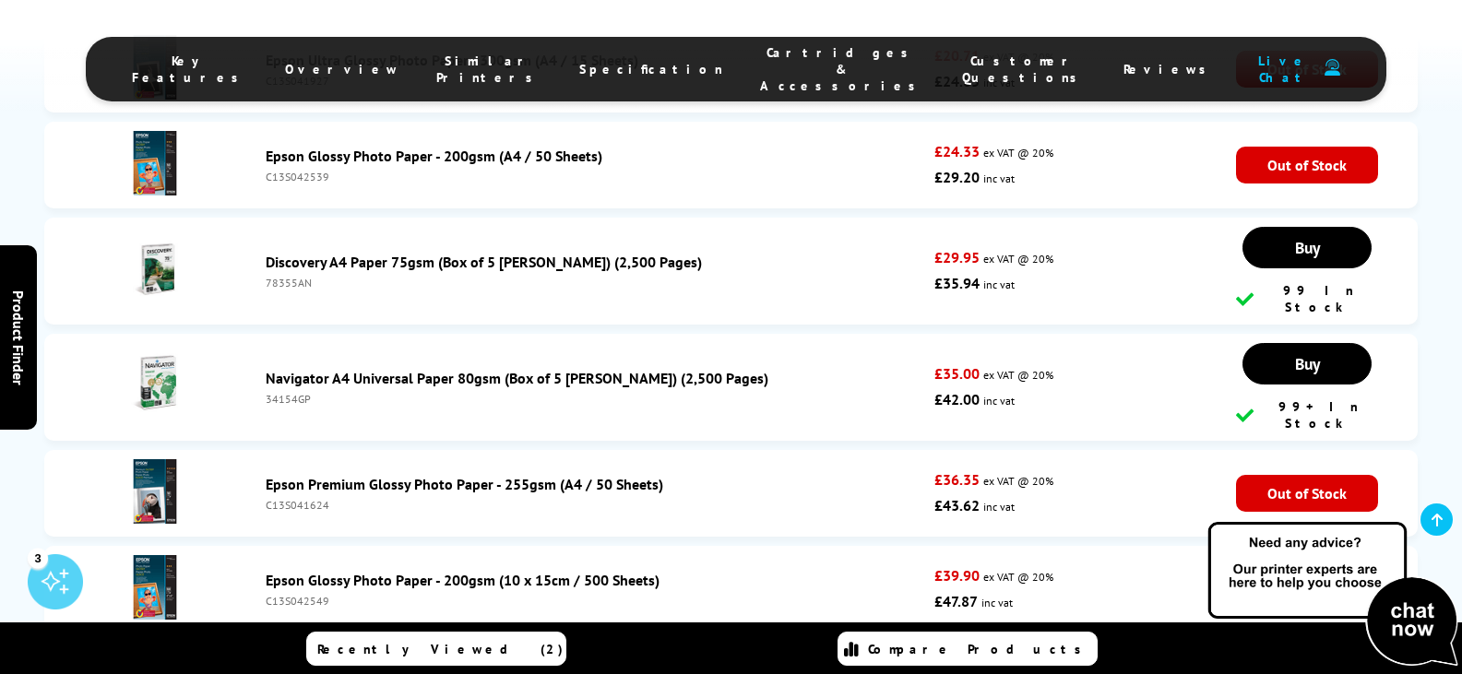
scroll to position [8865, 0]
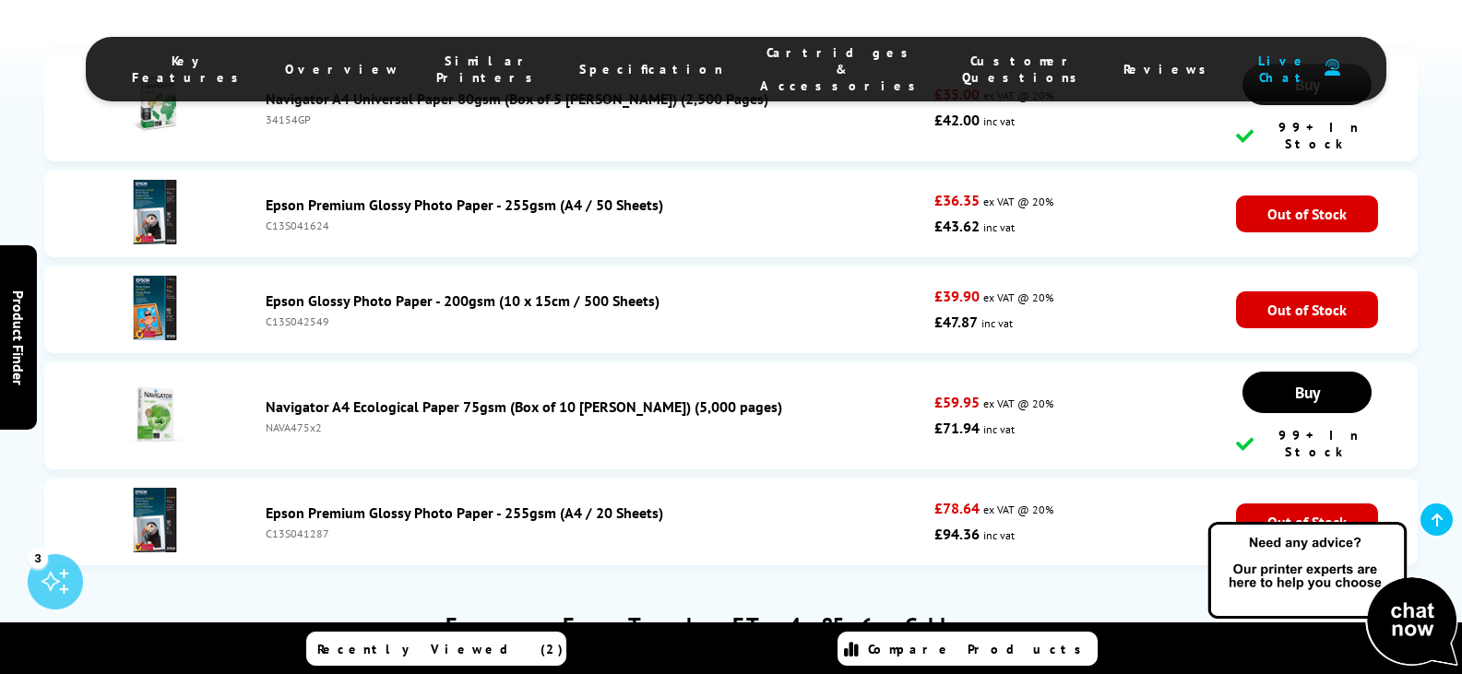
click at [812, 60] on span "Cartridges & Accessories" at bounding box center [842, 69] width 165 height 50
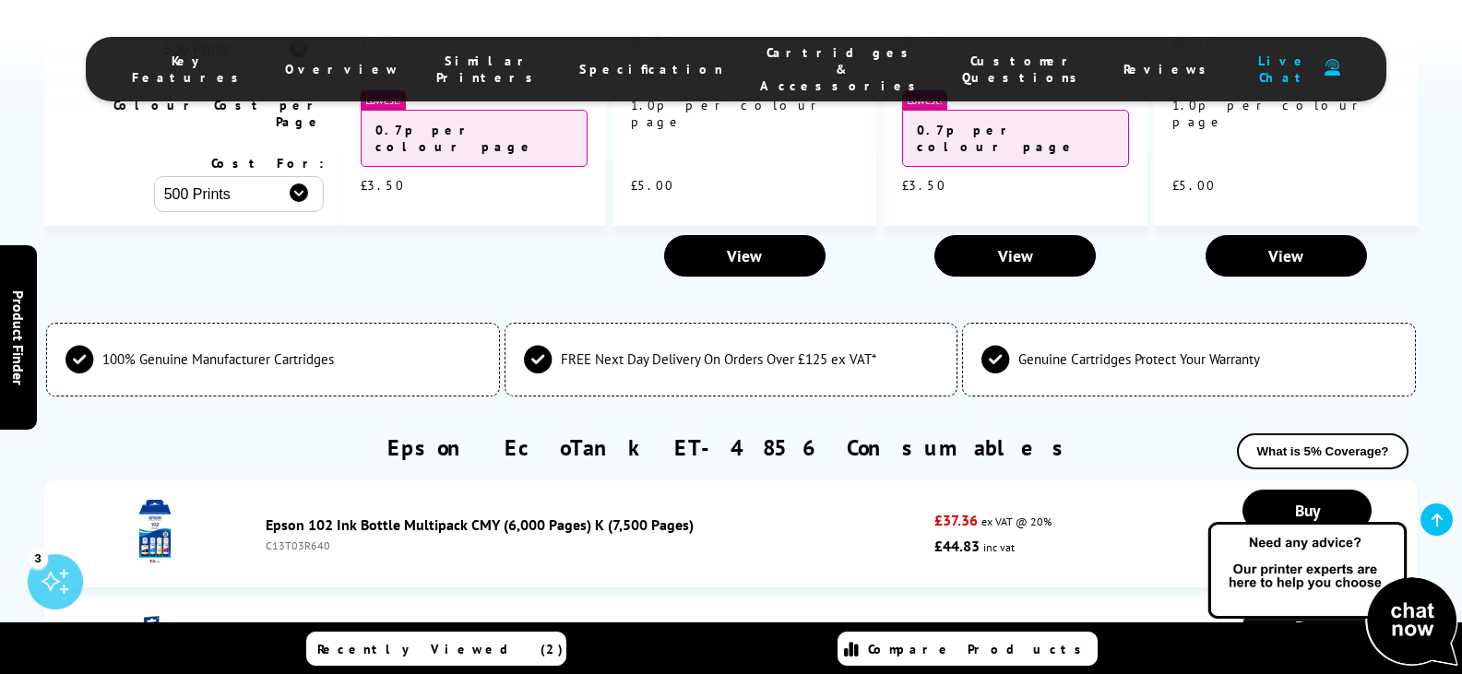
scroll to position [5453, 0]
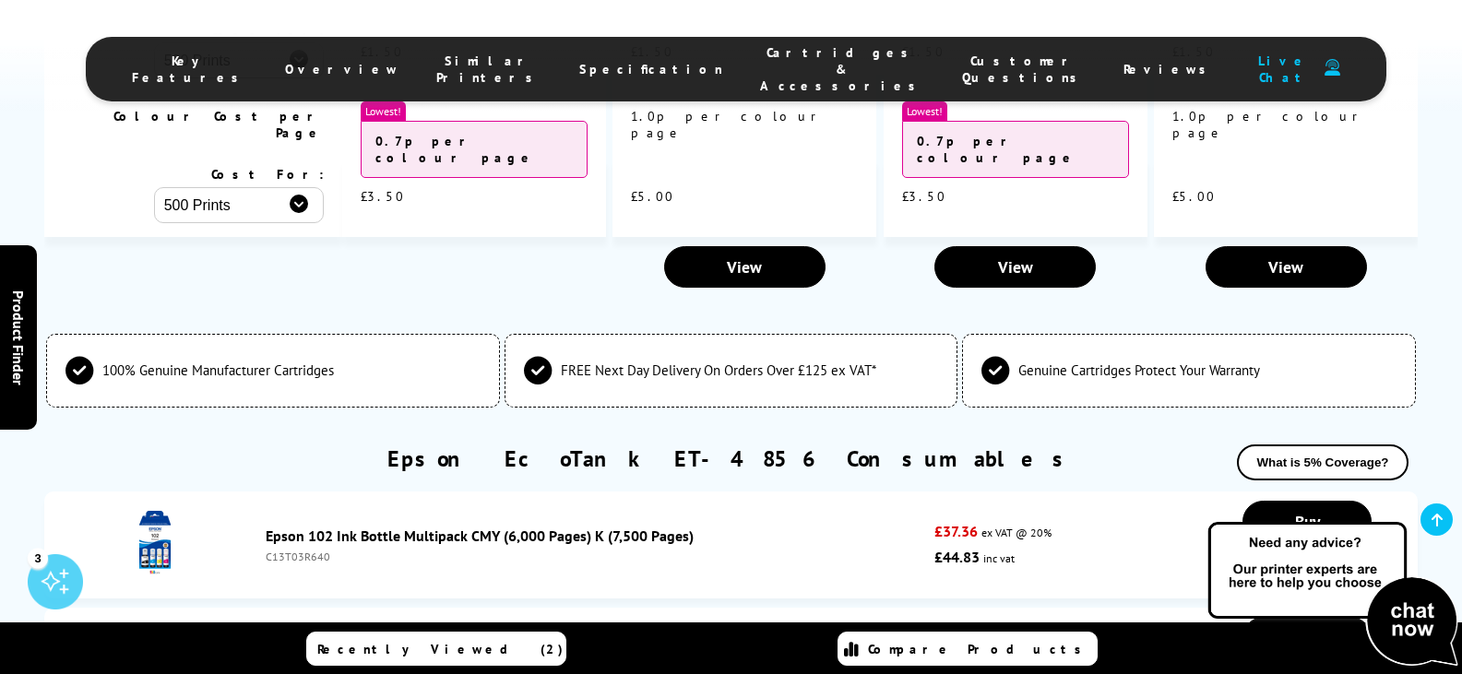
click at [614, 61] on span "Specification" at bounding box center [651, 69] width 144 height 17
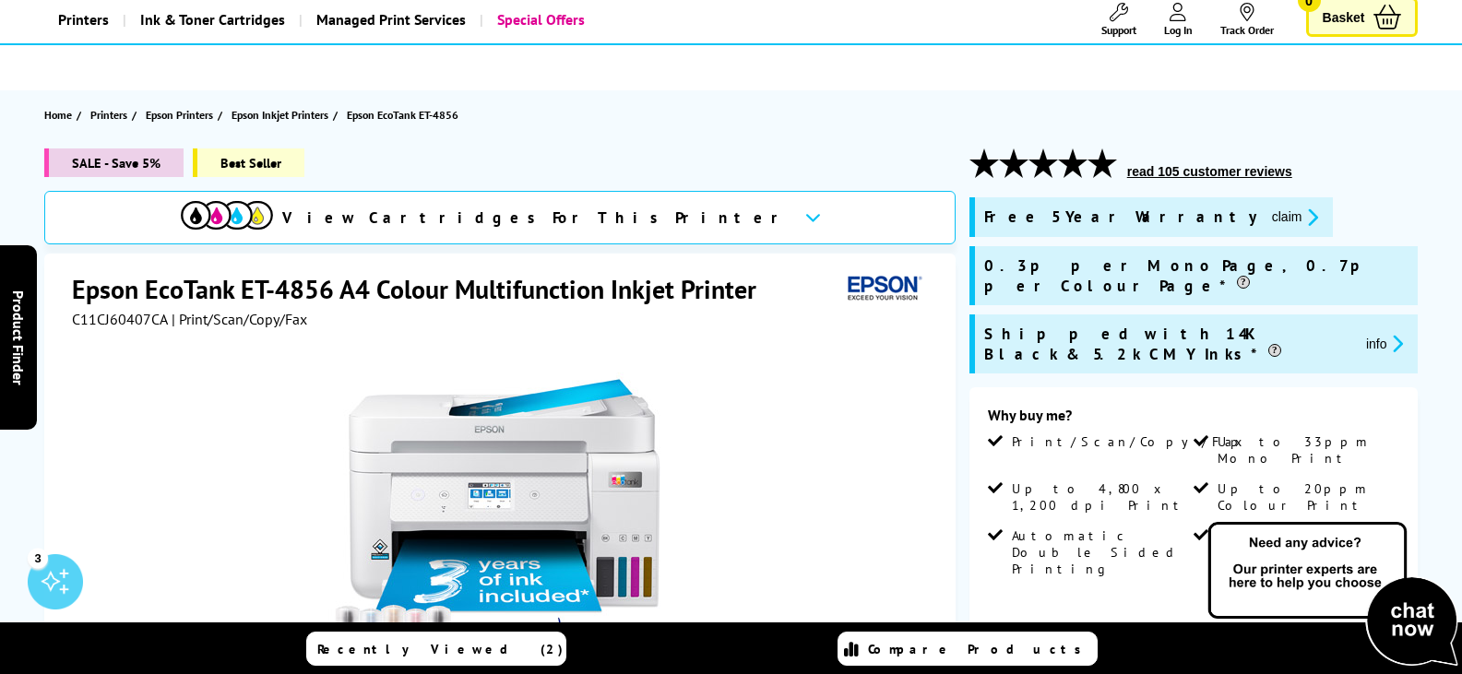
scroll to position [0, 0]
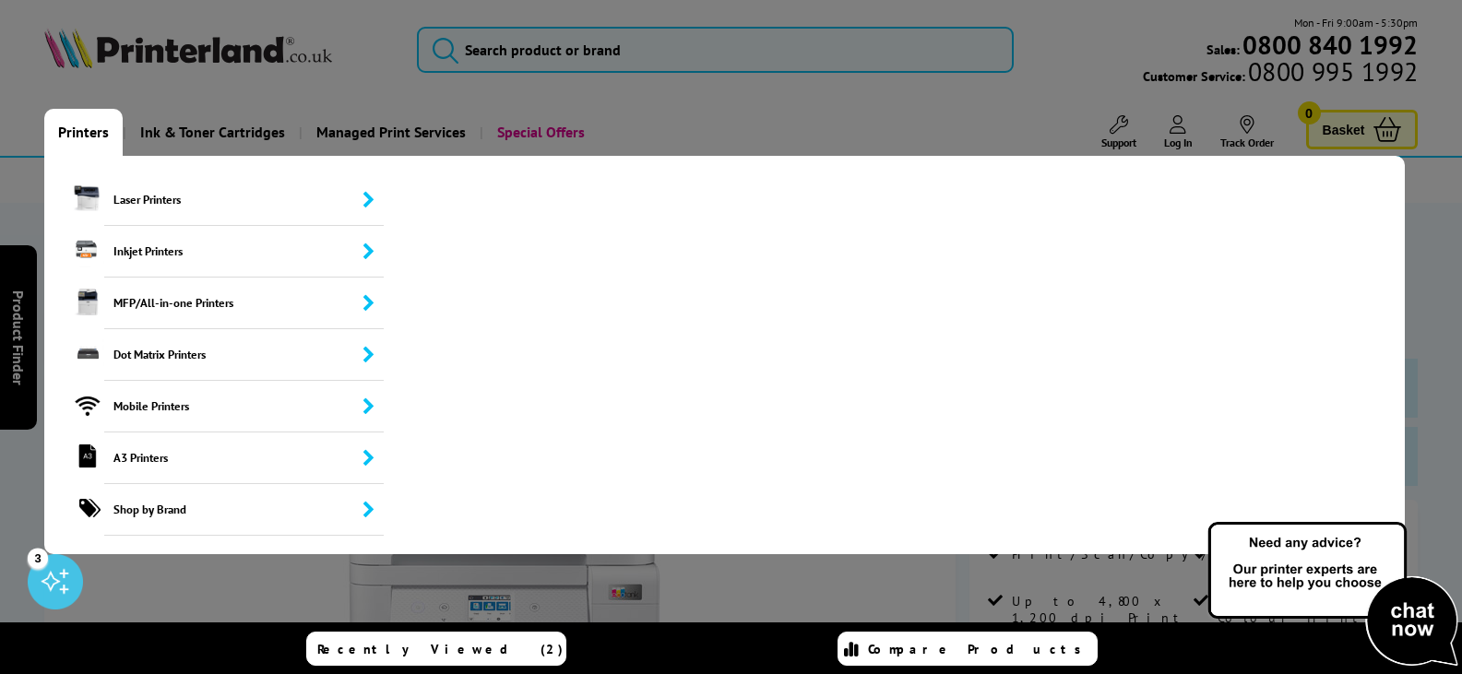
click at [93, 131] on link "Printers" at bounding box center [83, 132] width 78 height 47
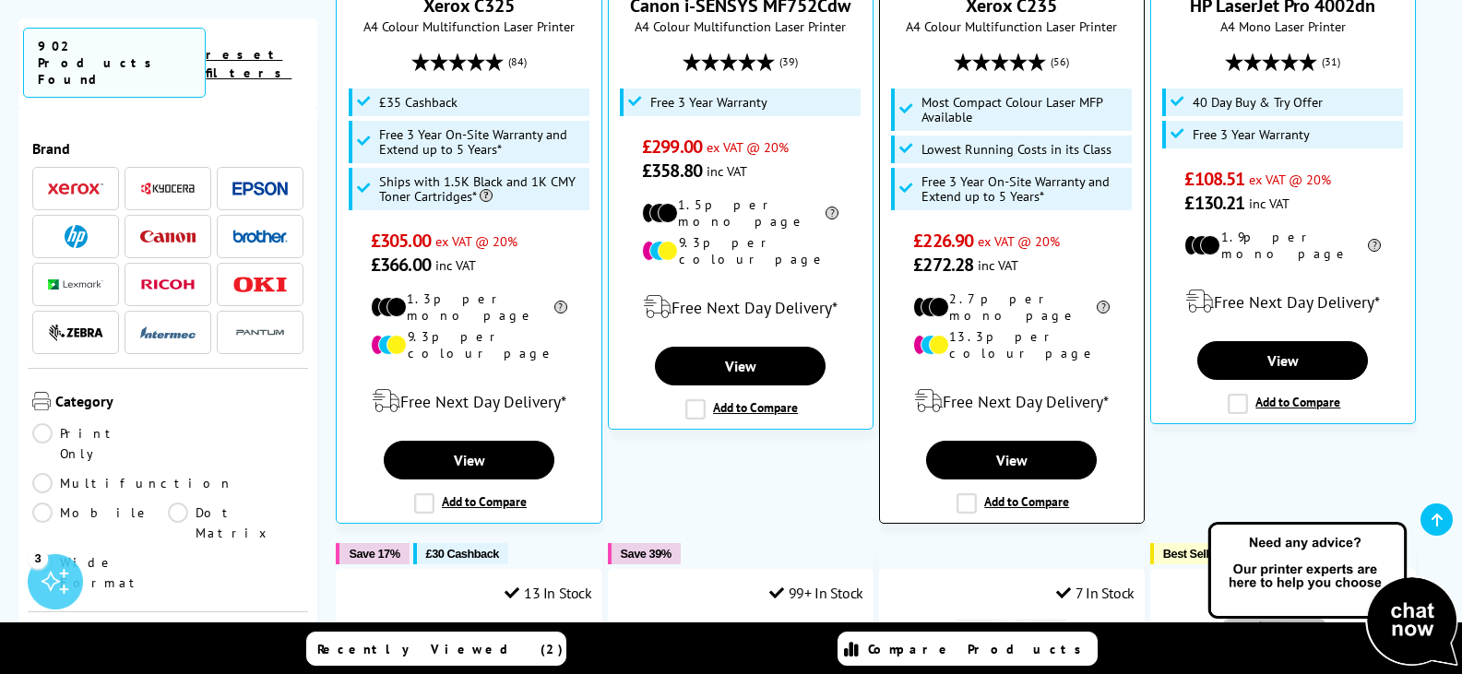
scroll to position [1107, 0]
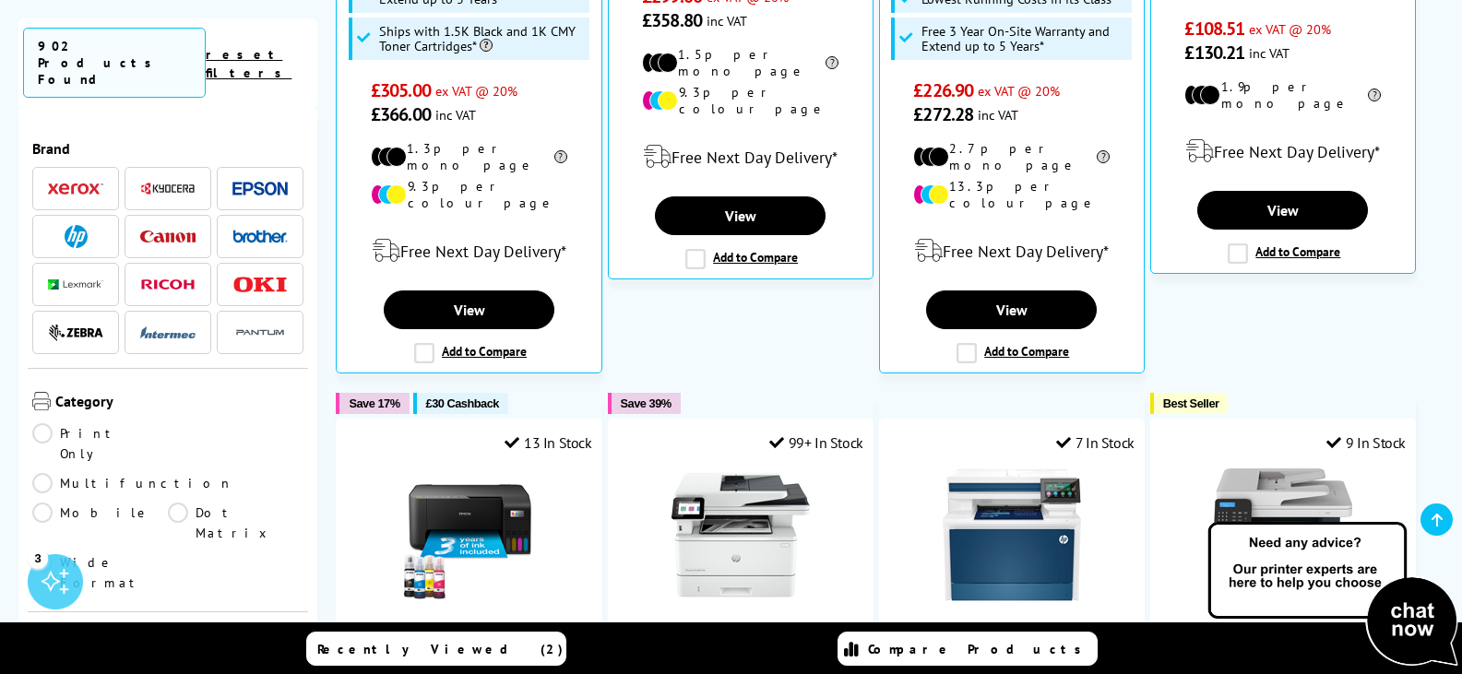
click at [241, 182] on img at bounding box center [259, 189] width 55 height 14
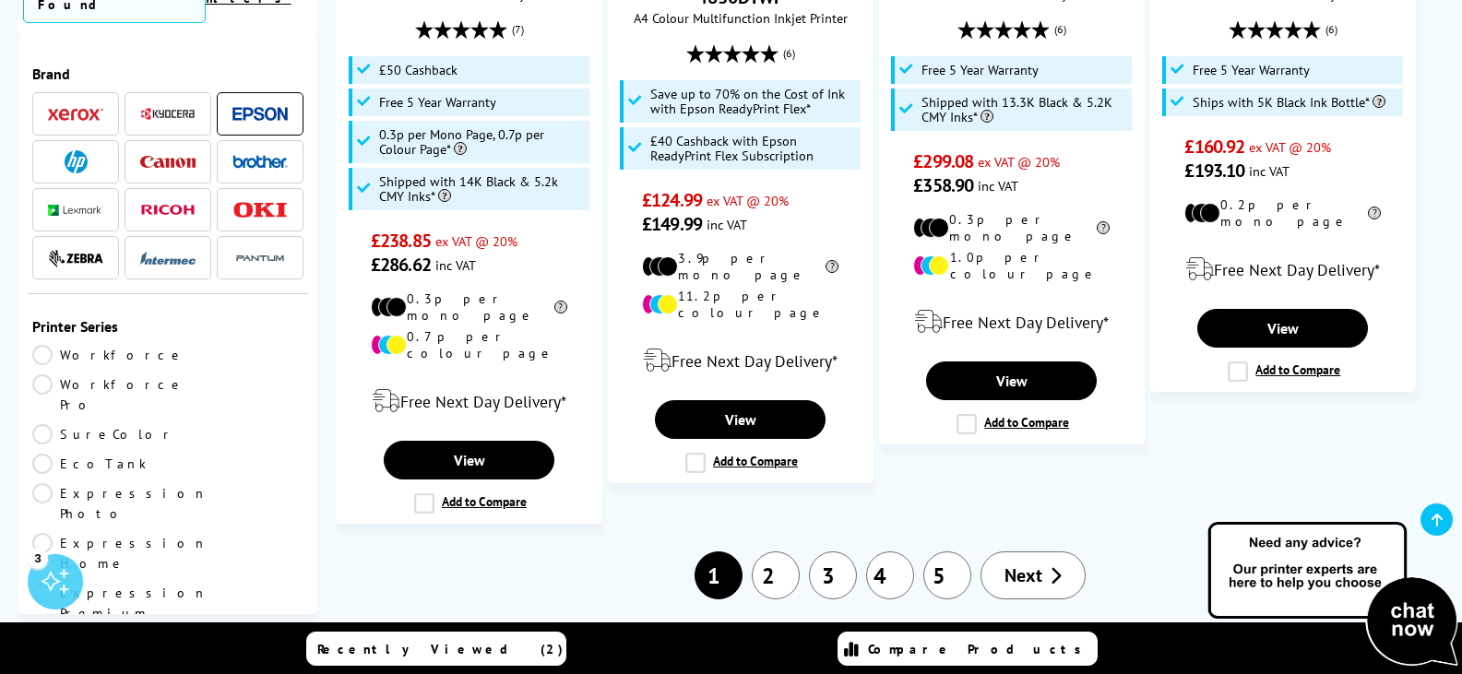
scroll to position [2582, 0]
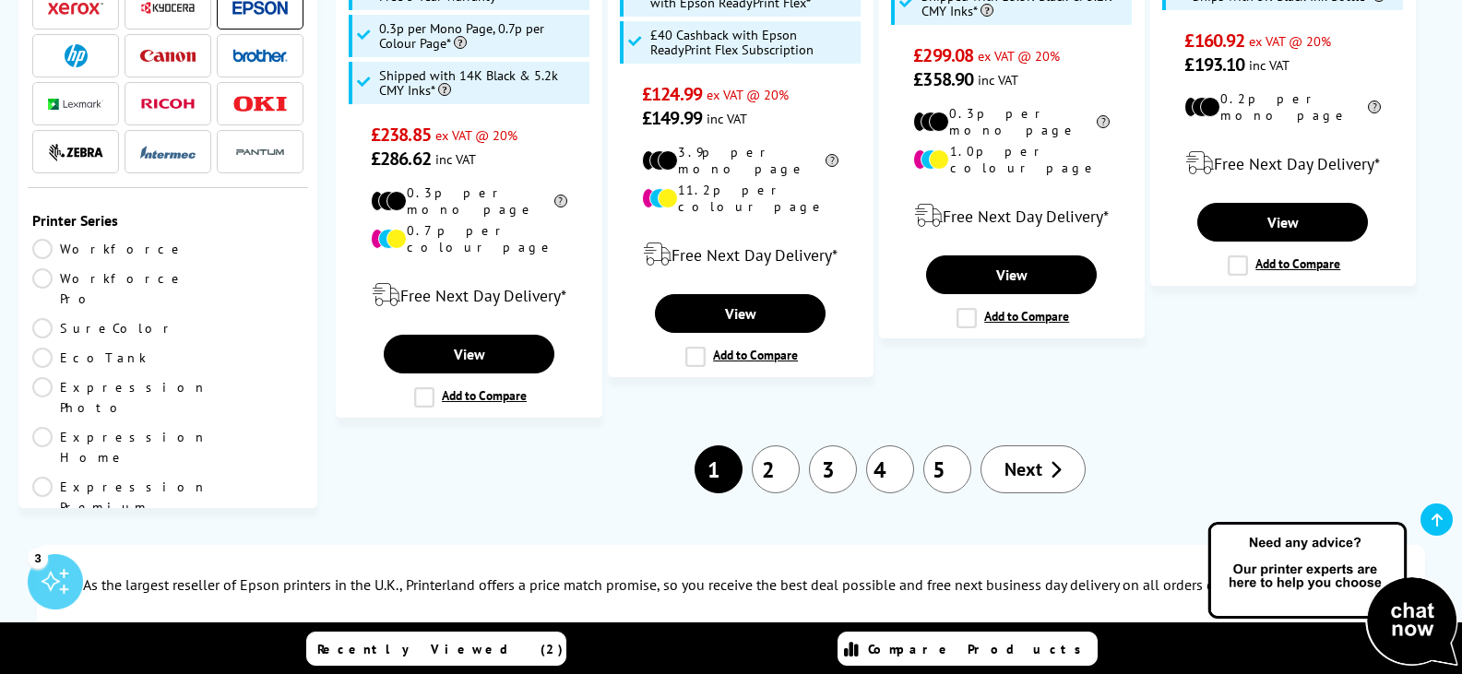
click at [717, 445] on li "1" at bounding box center [718, 469] width 57 height 48
click at [773, 445] on link "2" at bounding box center [776, 469] width 48 height 48
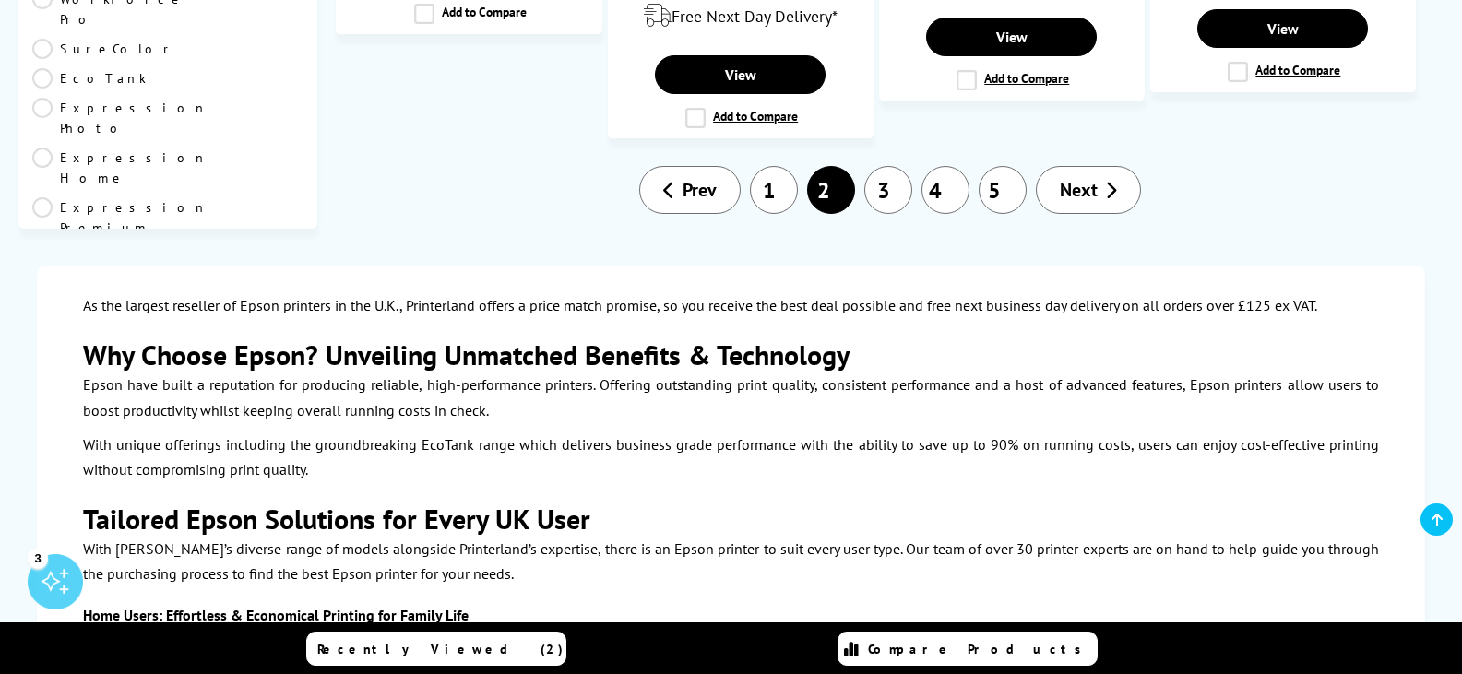
scroll to position [2490, 0]
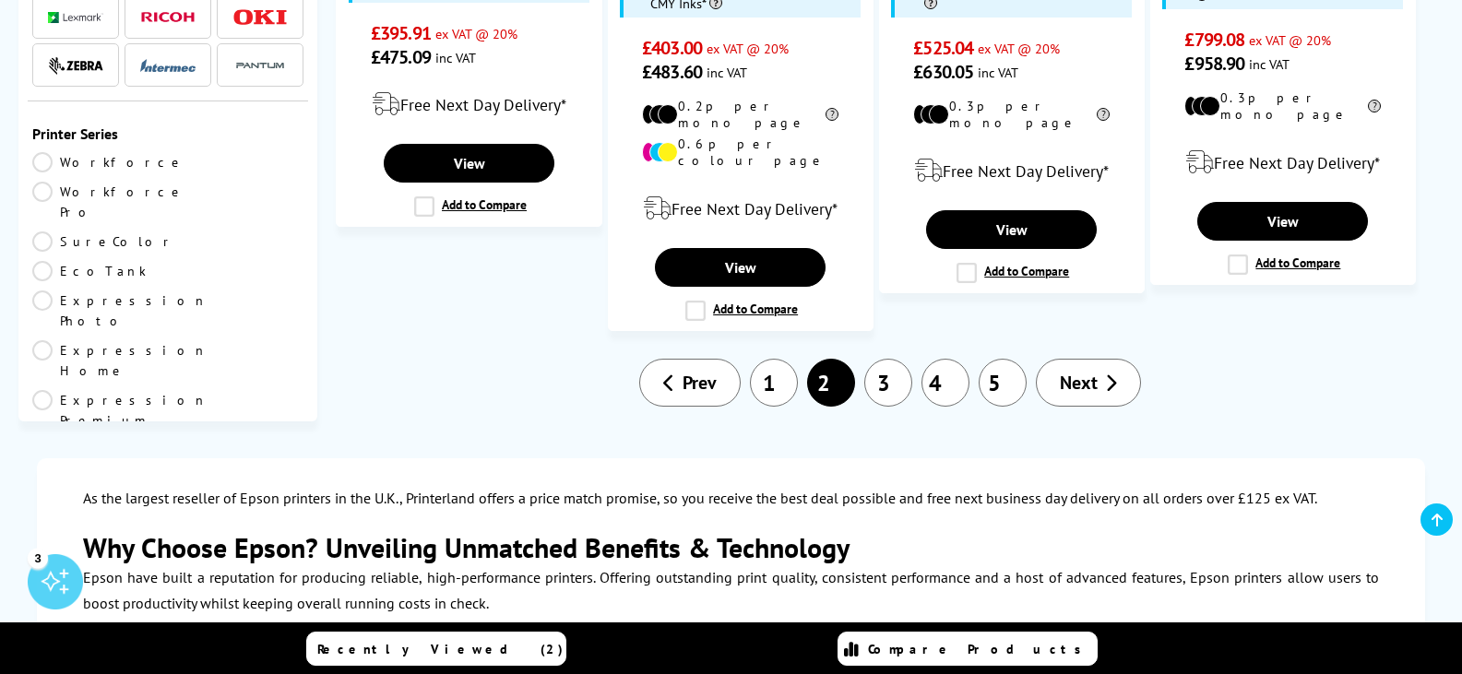
click at [777, 359] on link "1" at bounding box center [774, 383] width 48 height 48
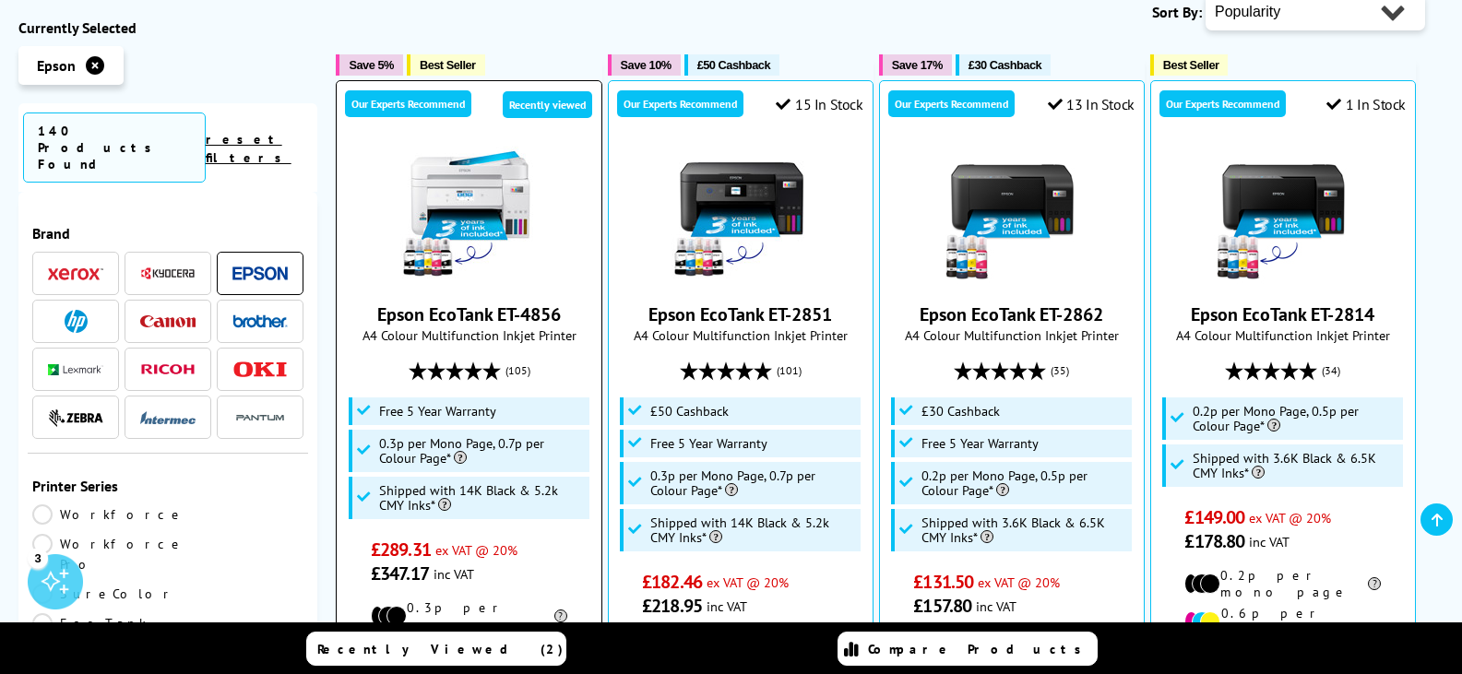
scroll to position [553, 0]
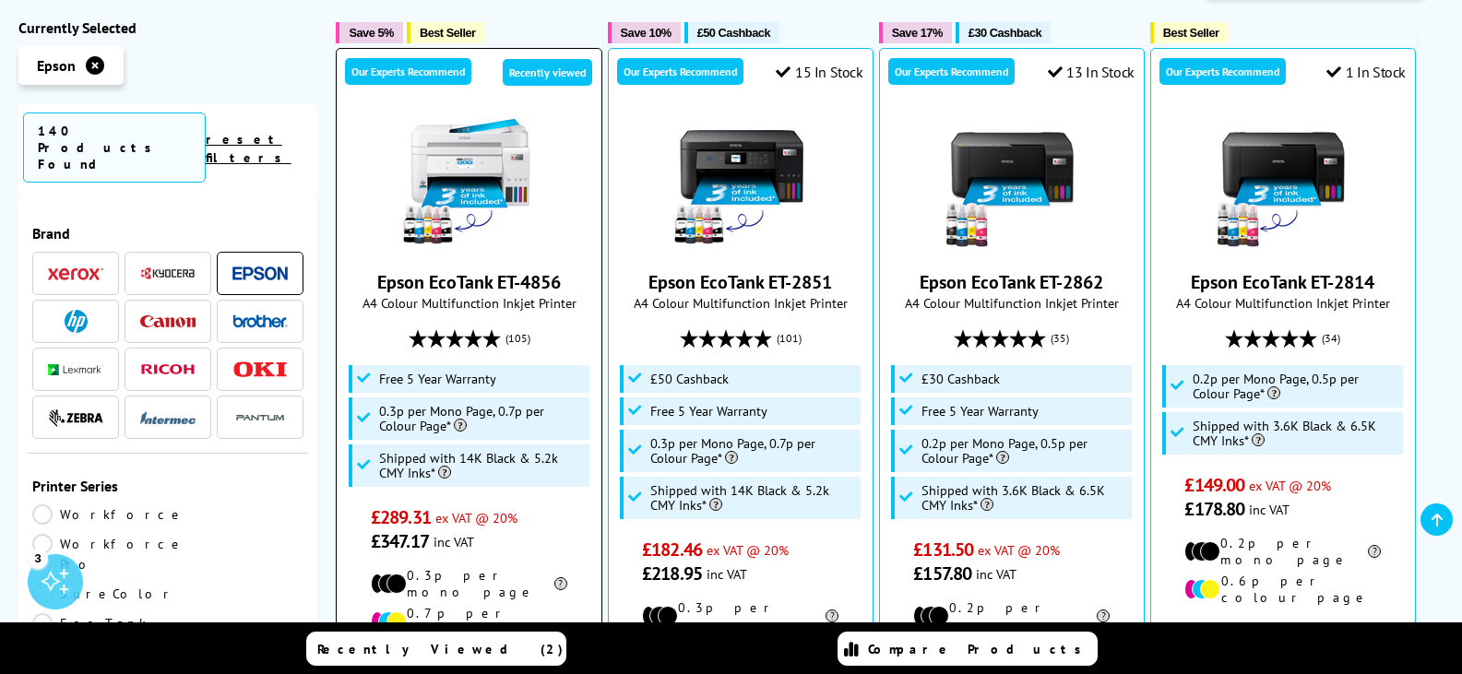
click at [480, 270] on link "Epson EcoTank ET-4856" at bounding box center [469, 282] width 184 height 24
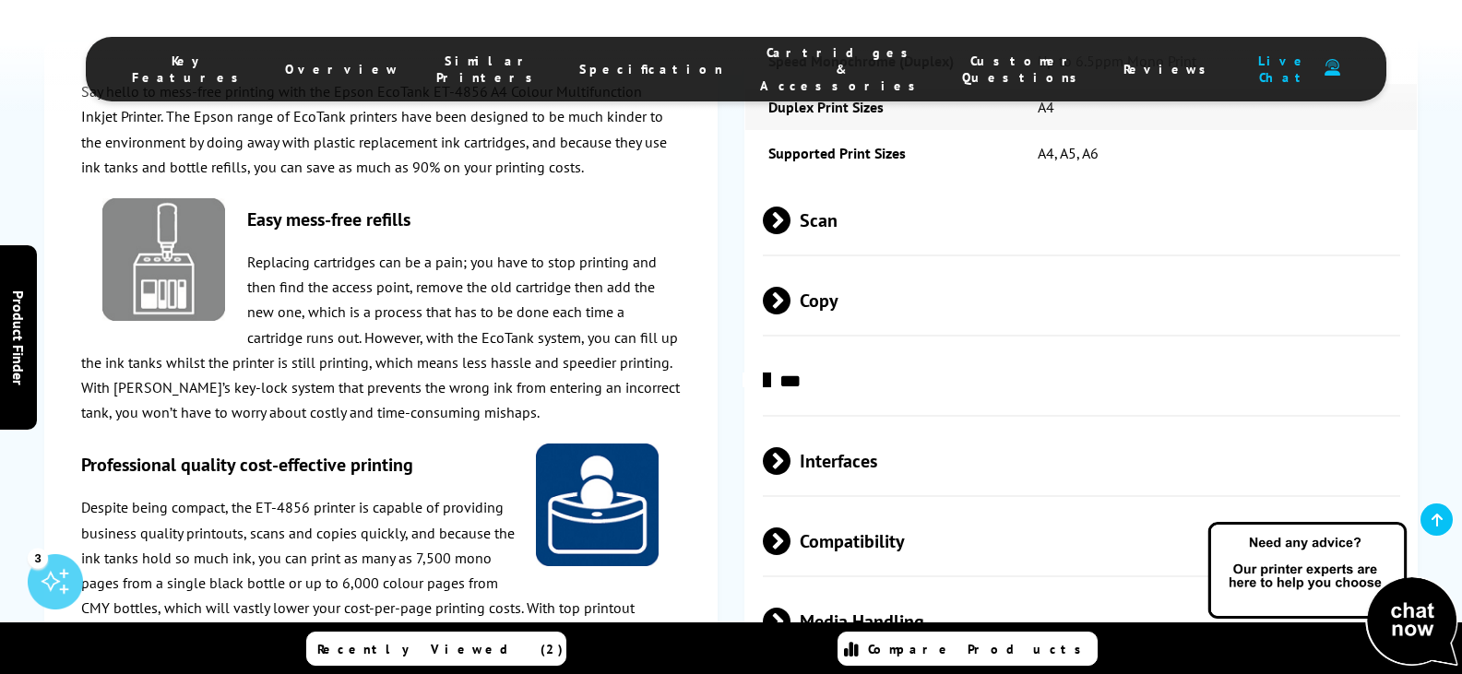
scroll to position [3043, 0]
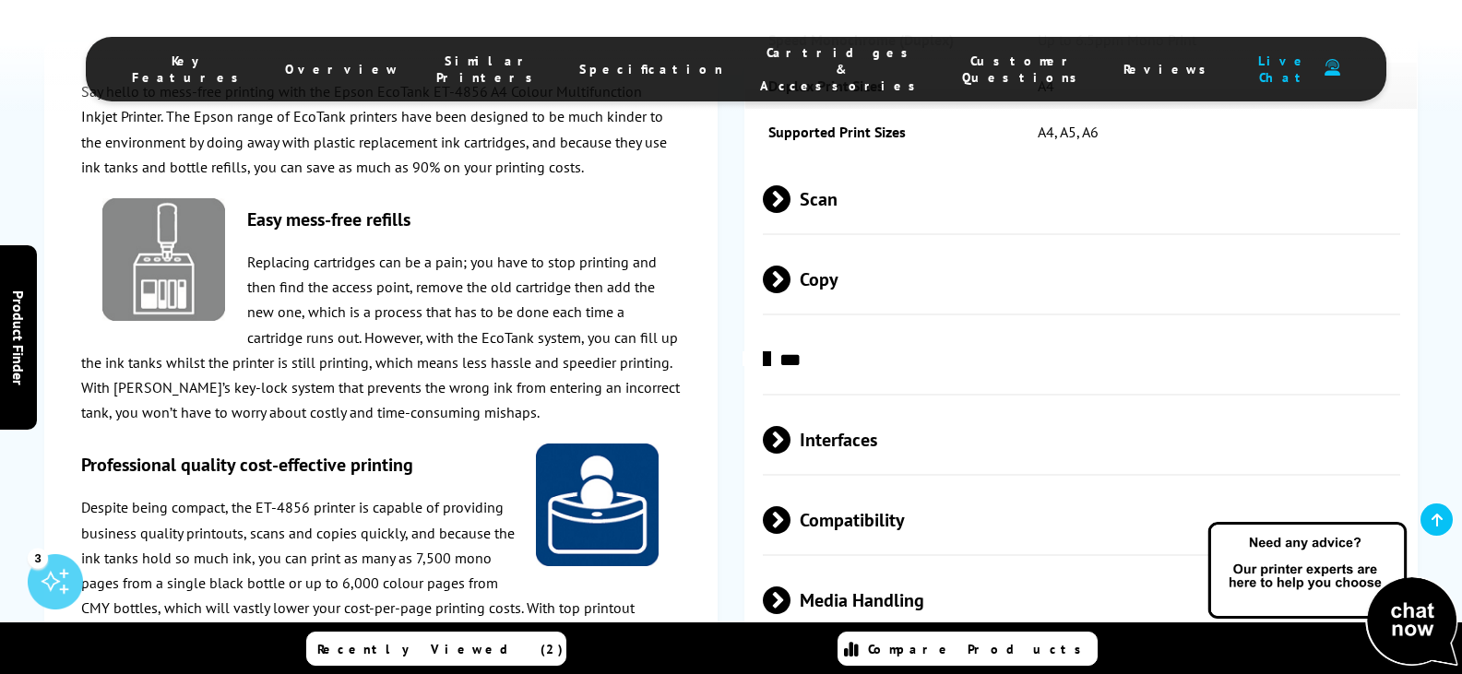
click at [800, 325] on span "***" at bounding box center [1082, 359] width 638 height 69
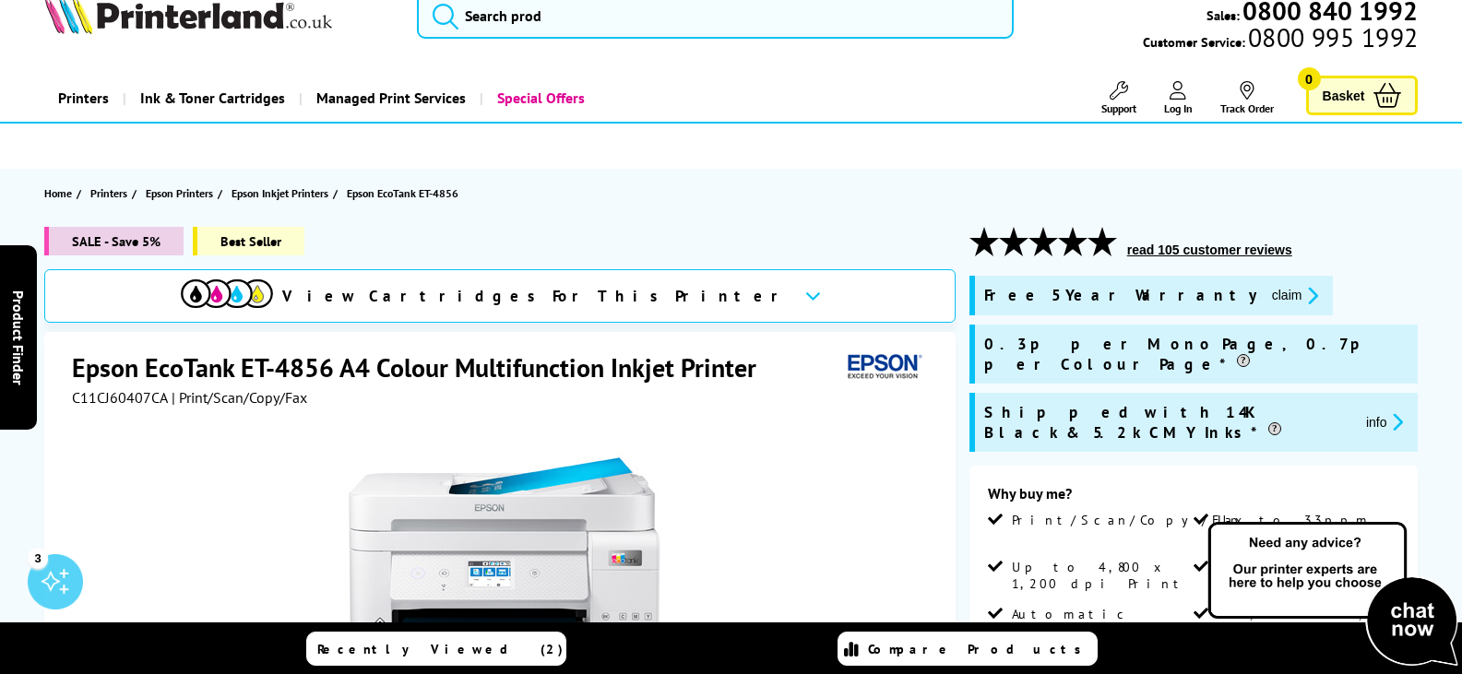
scroll to position [121, 0]
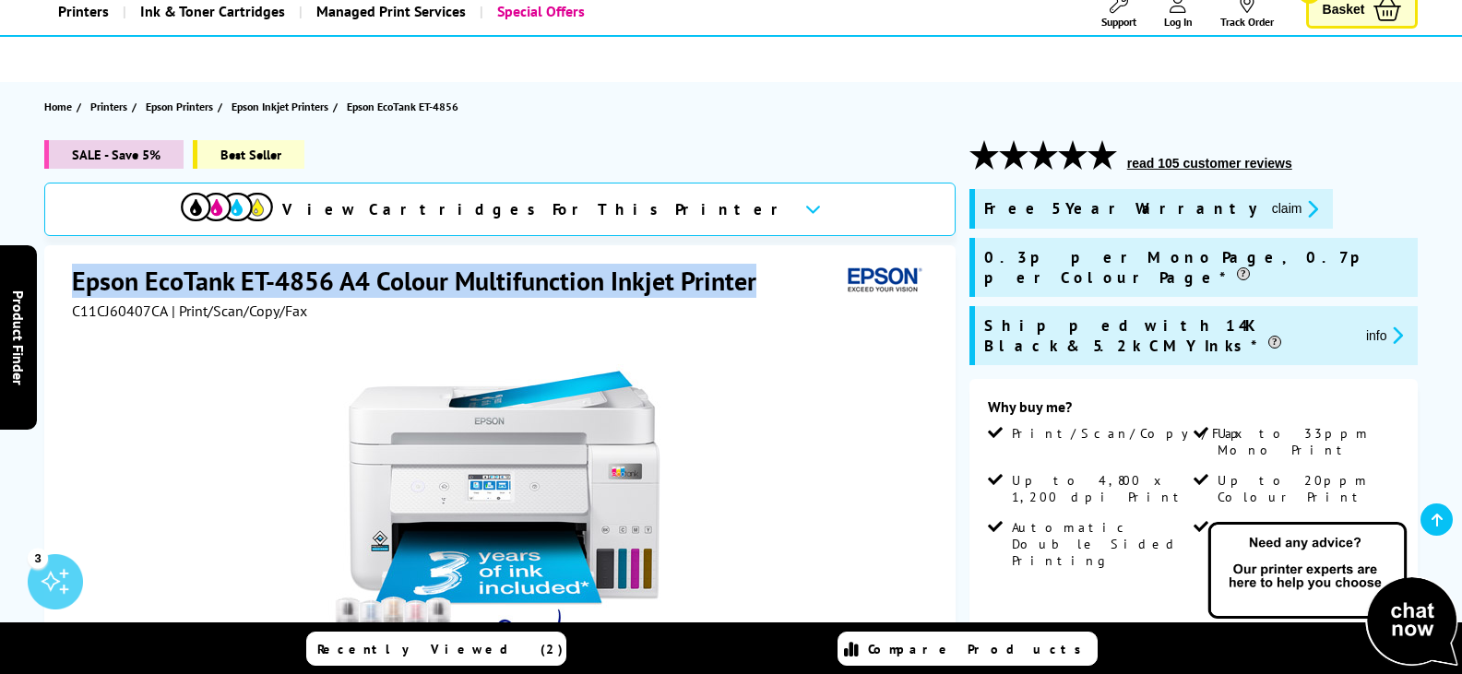
drag, startPoint x: 77, startPoint y: 282, endPoint x: 764, endPoint y: 294, distance: 687.1
click at [764, 294] on h1 "Epson EcoTank ET-4856 A4 Colour Multifunction Inkjet Printer" at bounding box center [423, 281] width 703 height 34
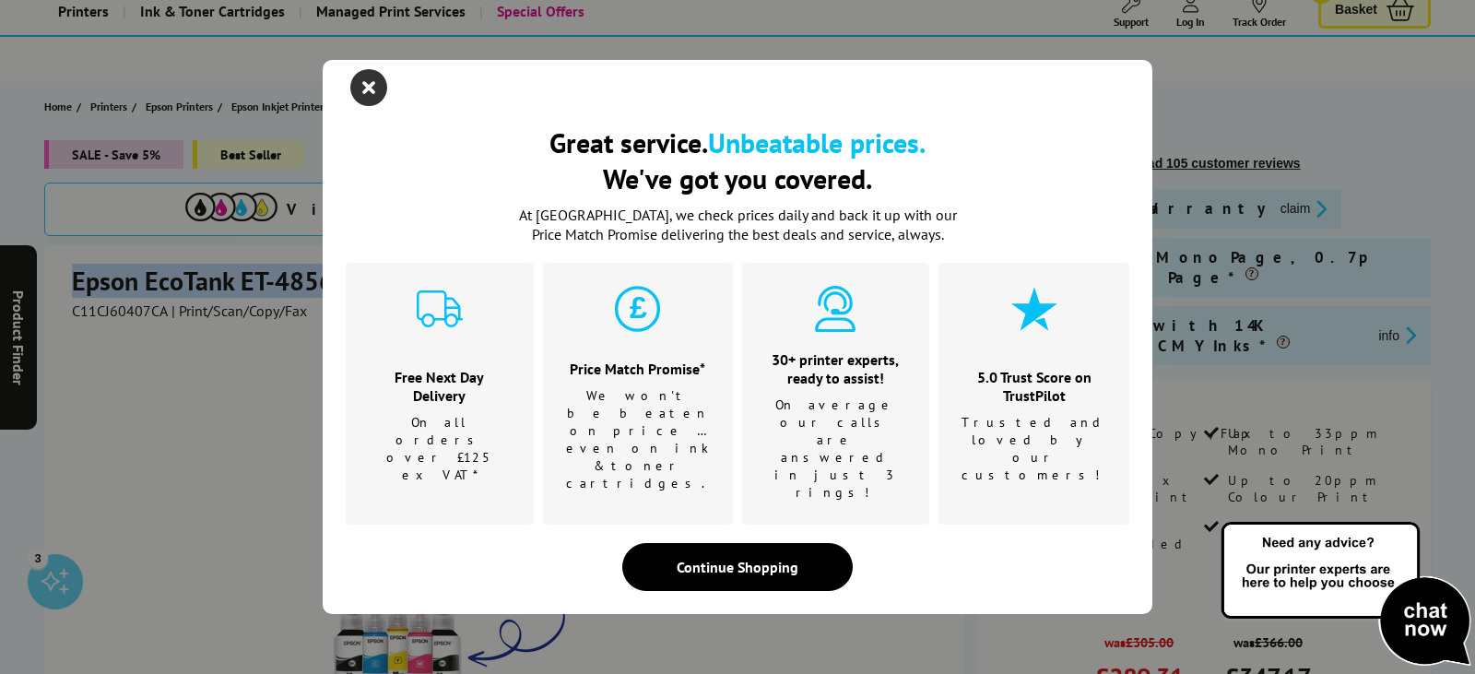
click at [370, 106] on icon "close modal" at bounding box center [368, 87] width 37 height 37
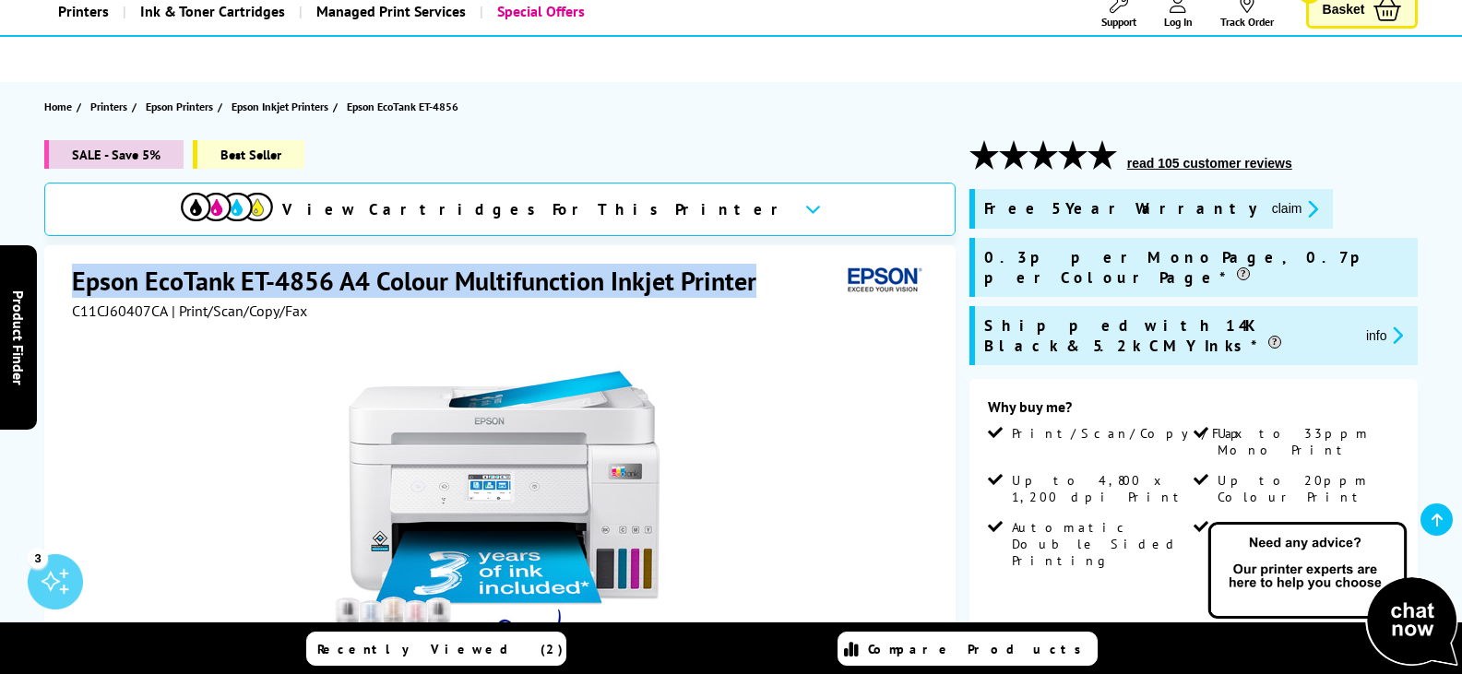
copy h1 "Epson EcoTank ET-4856 A4 Colour Multifunction Inkjet Printer"
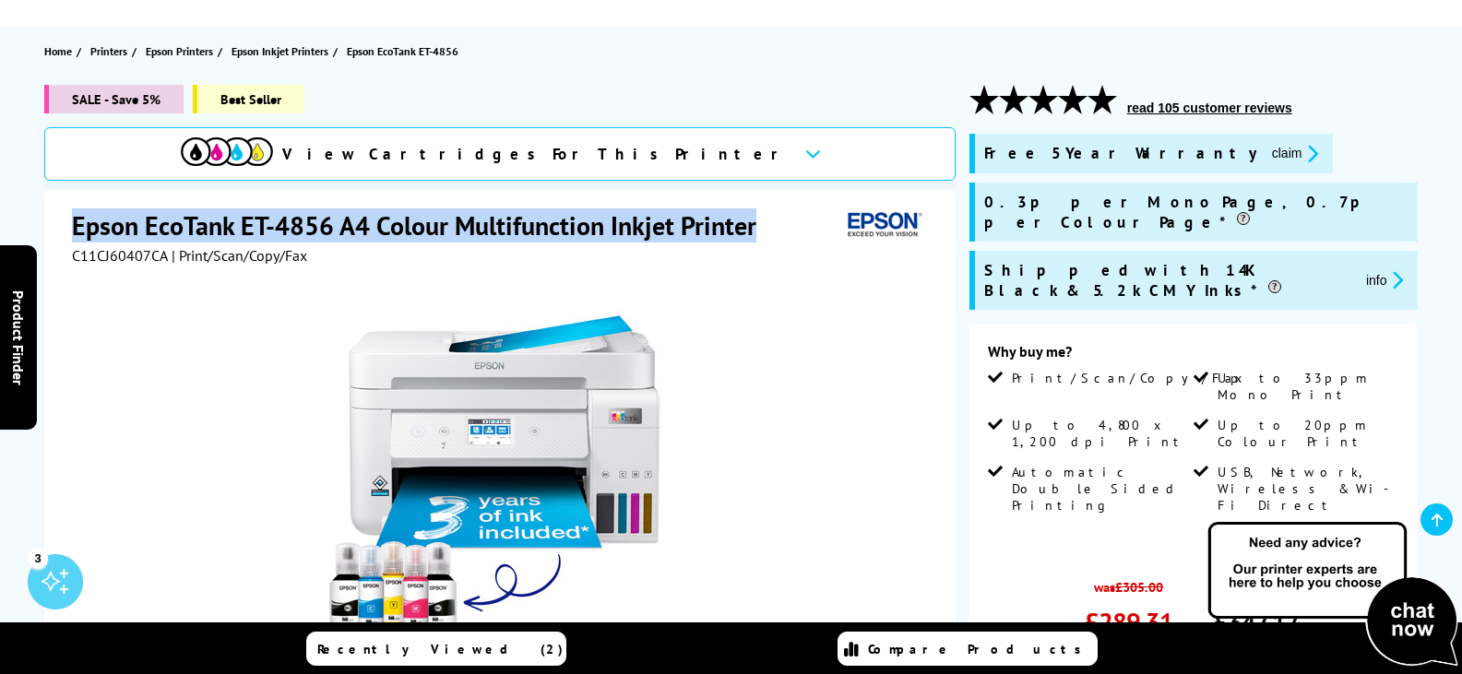
scroll to position [184, 0]
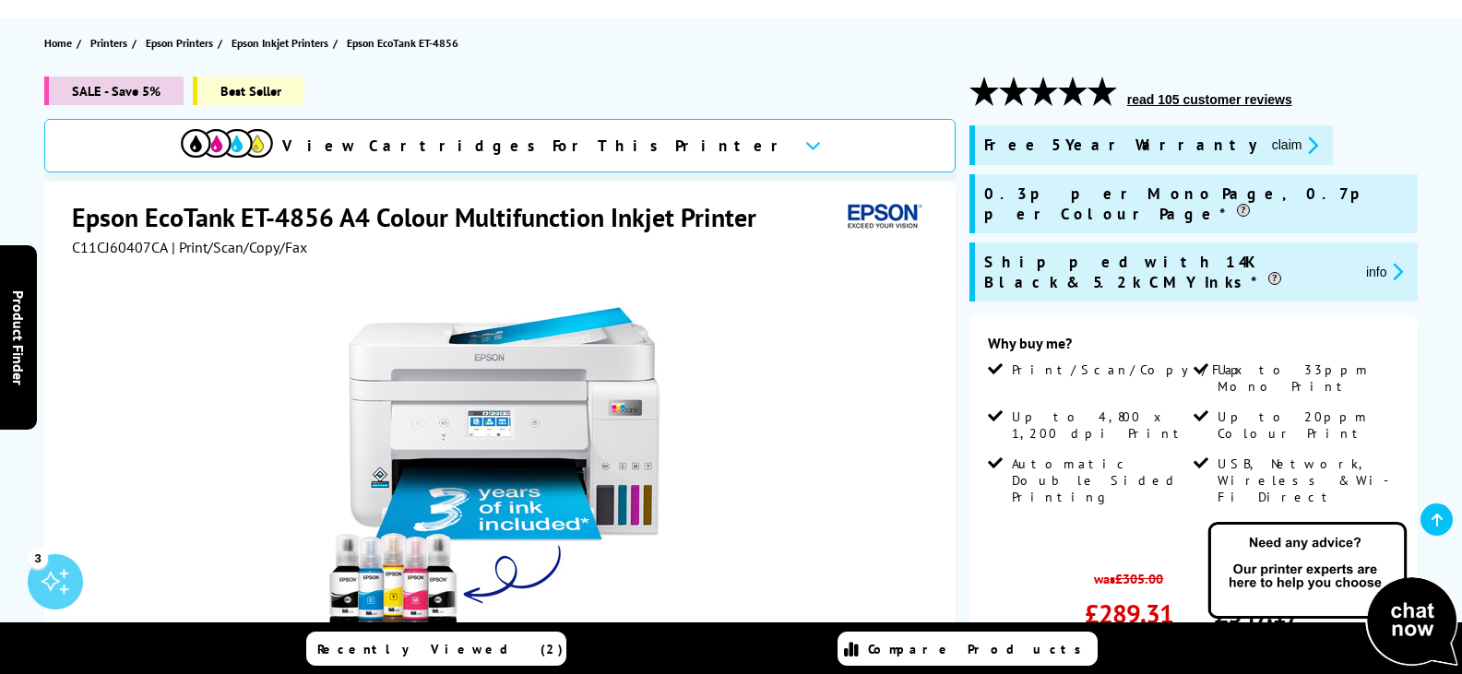
click at [935, 231] on div "Epson EcoTank ET-4856 A4 Colour Multifunction Inkjet Printer C11CJ60407CA | Pri…" at bounding box center [499, 579] width 911 height 795
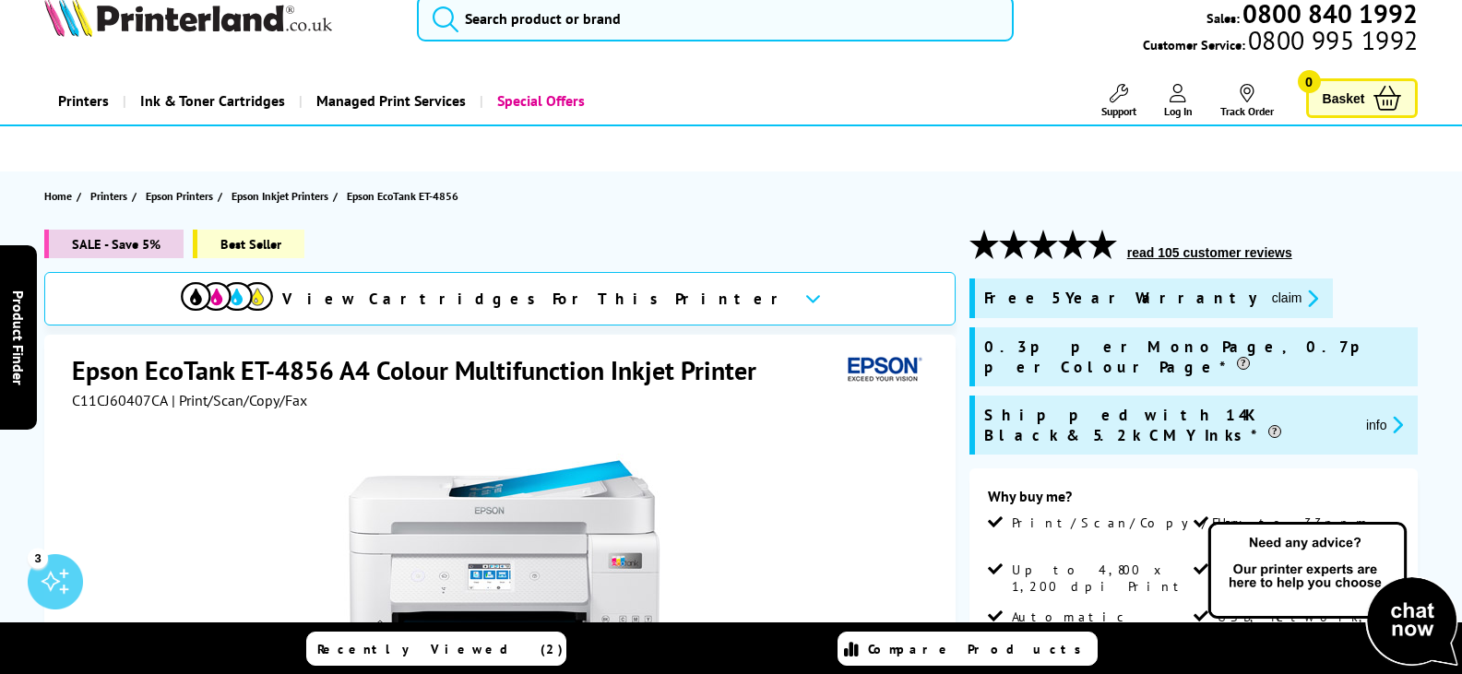
scroll to position [0, 0]
